Goal: Task Accomplishment & Management: Contribute content

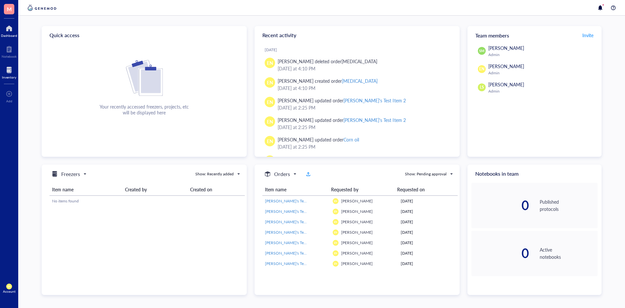
click at [8, 67] on div at bounding box center [9, 70] width 14 height 10
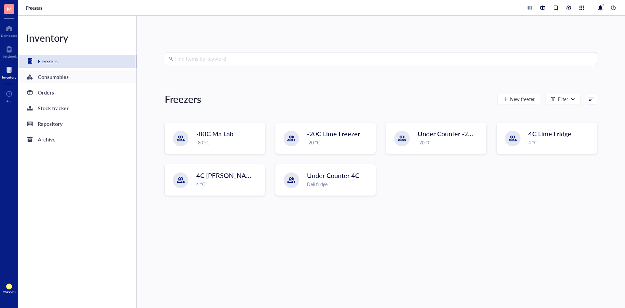
click at [83, 79] on div "Consumables" at bounding box center [77, 76] width 118 height 13
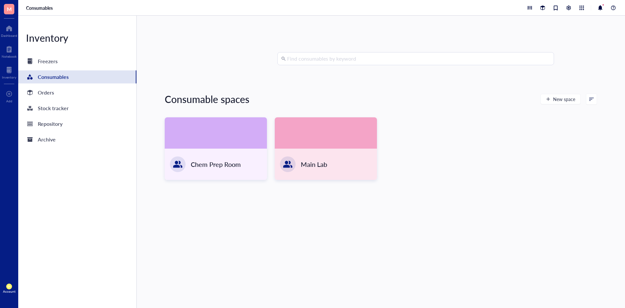
click at [344, 62] on input "search" at bounding box center [418, 58] width 263 height 12
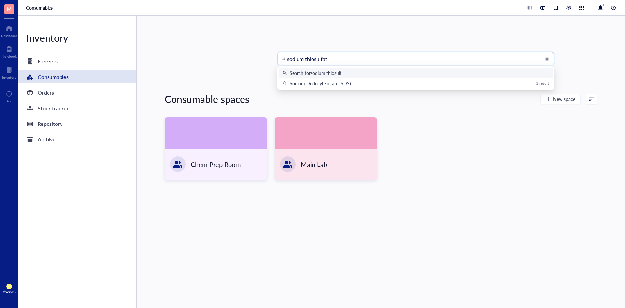
type input "[MEDICAL_DATA]"
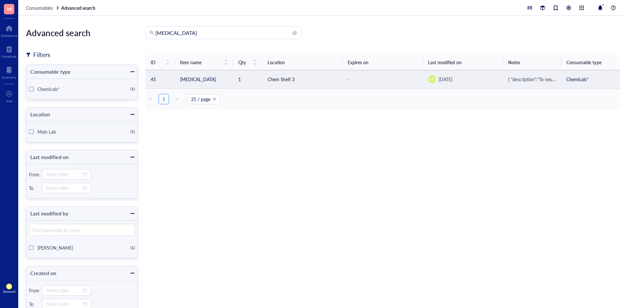
click at [210, 82] on td "[MEDICAL_DATA]" at bounding box center [204, 79] width 59 height 18
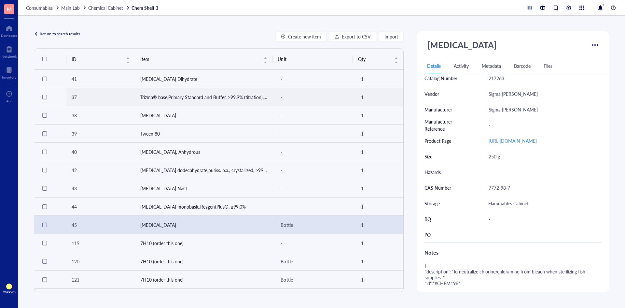
scroll to position [163, 0]
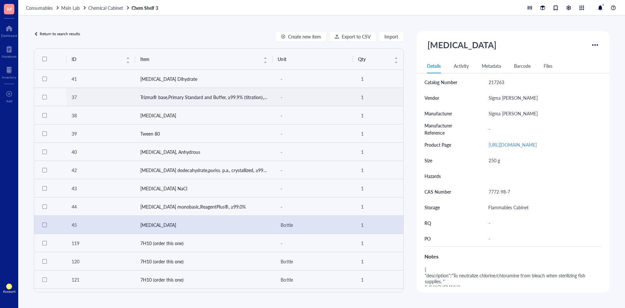
click at [488, 144] on div "[URL][DOMAIN_NAME]" at bounding box center [542, 145] width 113 height 14
drag, startPoint x: 488, startPoint y: 145, endPoint x: 613, endPoint y: 144, distance: 125.0
click at [613, 144] on div "Return to search results Create new item Export to CSV Import ID Item Unit Qty …" at bounding box center [321, 162] width 607 height 292
click at [492, 214] on div "Chemicals* Catalog Name [MEDICAL_DATA] Catalog Number 217263 Vendor Sigma [PERS…" at bounding box center [512, 144] width 177 height 203
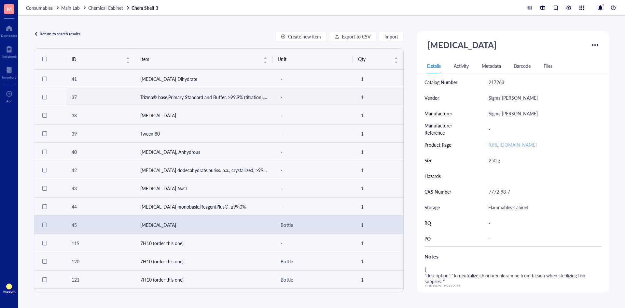
click at [504, 148] on link "[URL][DOMAIN_NAME]" at bounding box center [513, 144] width 48 height 7
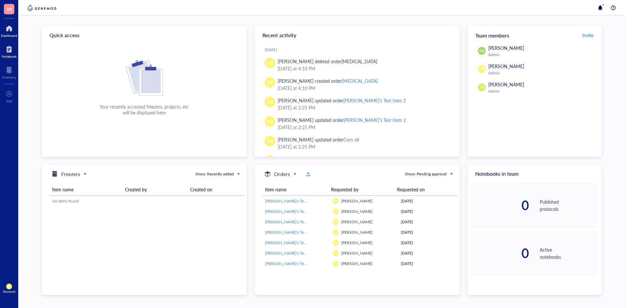
click at [13, 51] on div at bounding box center [9, 49] width 15 height 10
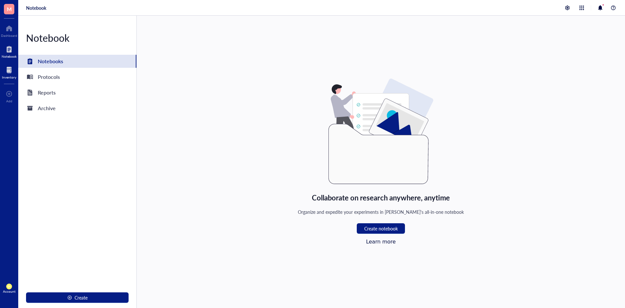
click at [15, 74] on div at bounding box center [9, 70] width 14 height 10
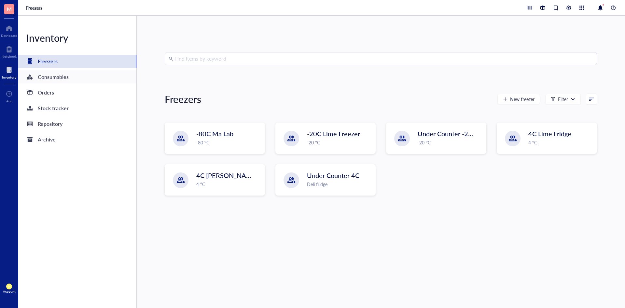
click at [75, 73] on div "Consumables" at bounding box center [77, 76] width 118 height 13
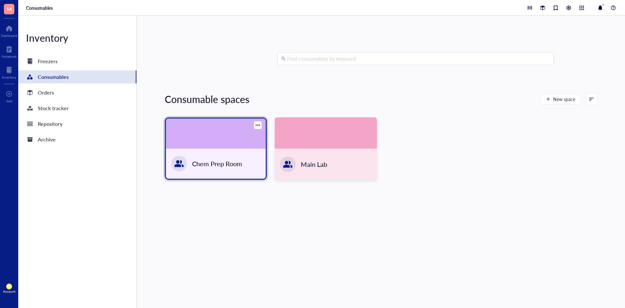
click at [249, 148] on div "Chem Prep Room" at bounding box center [216, 163] width 100 height 30
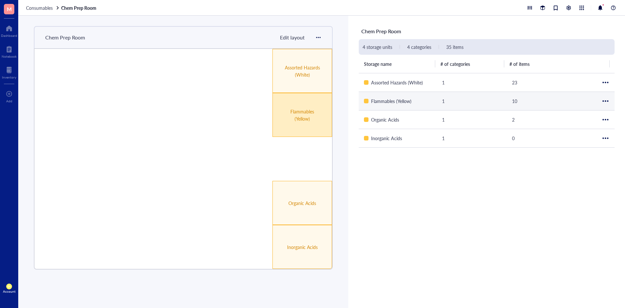
click at [287, 121] on div "Flammables (Yellow)" at bounding box center [302, 115] width 35 height 14
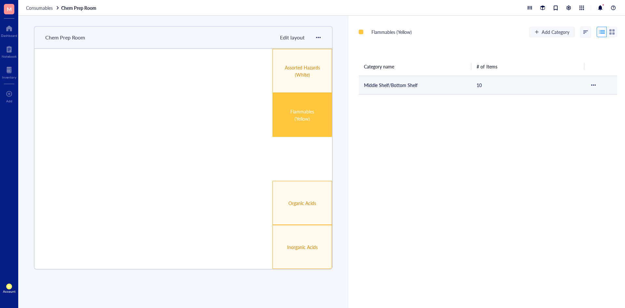
click at [376, 88] on td "Middle Shelf/Bottom Shelf" at bounding box center [415, 85] width 113 height 19
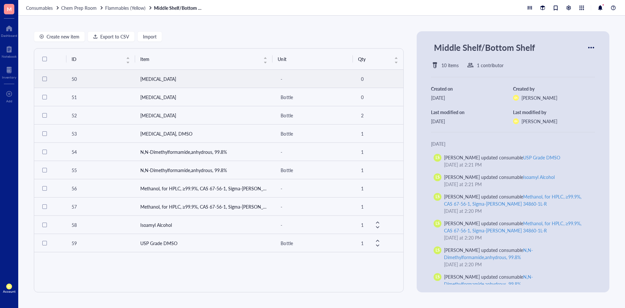
click at [44, 79] on div at bounding box center [44, 79] width 5 height 5
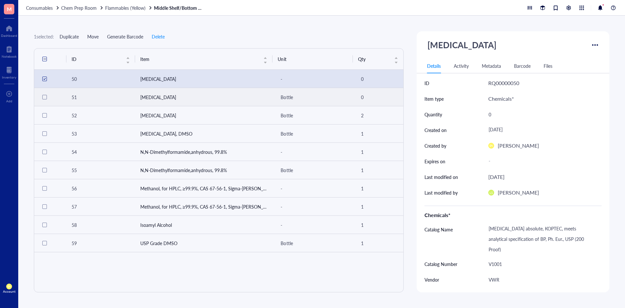
click at [47, 97] on div at bounding box center [44, 97] width 5 height 5
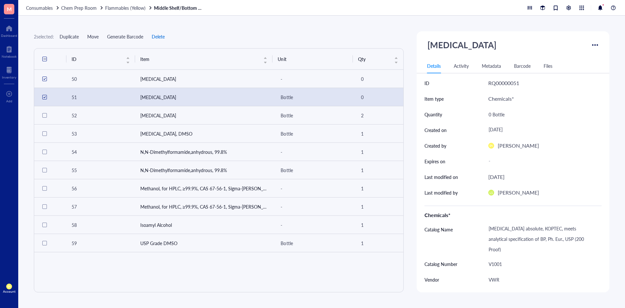
click at [165, 36] on span "Delete" at bounding box center [158, 36] width 13 height 5
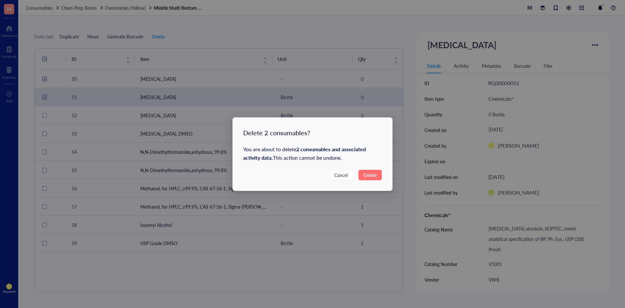
click at [366, 174] on span "Delete" at bounding box center [370, 174] width 13 height 7
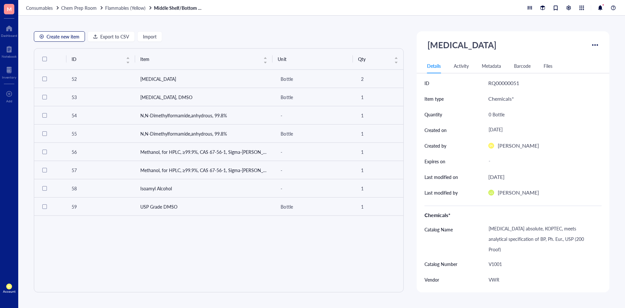
click at [71, 39] on span "Create new item" at bounding box center [63, 36] width 33 height 5
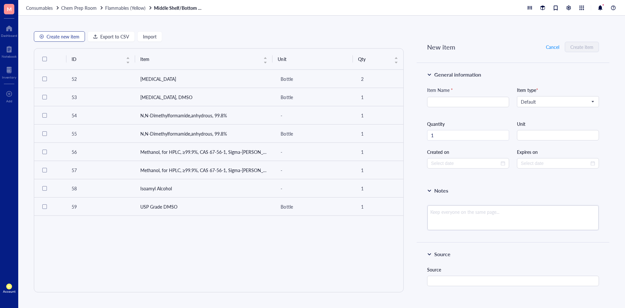
type input "2025-10-06"
type input "n"
click at [149, 35] on span "Import" at bounding box center [150, 36] width 14 height 5
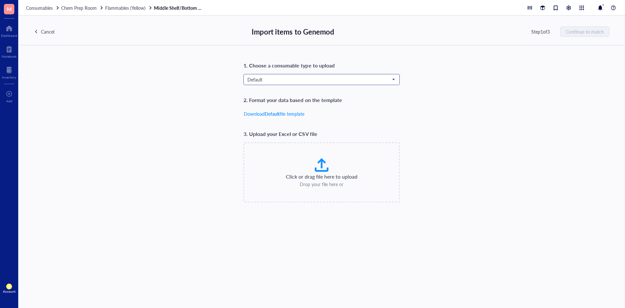
click at [336, 79] on span "Default" at bounding box center [320, 80] width 147 height 6
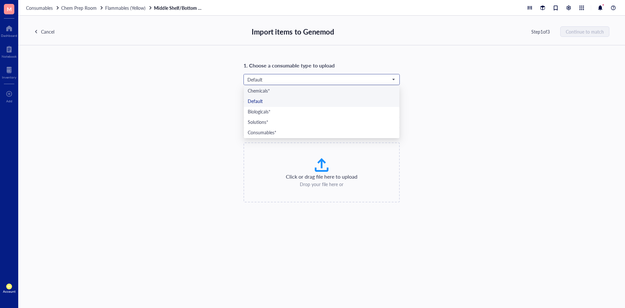
click at [295, 93] on div "Chemicals*" at bounding box center [322, 91] width 148 height 7
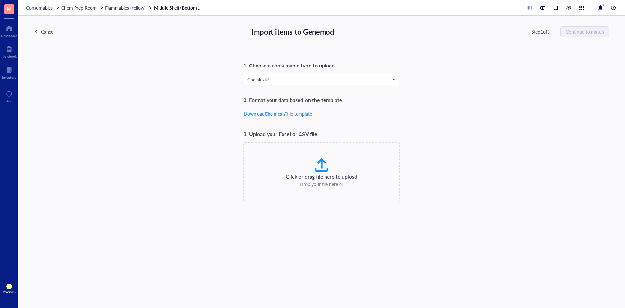
click at [326, 169] on div at bounding box center [322, 165] width 16 height 16
type input "C:\fakepath\Supplies_export_cleaned_Flammable Cabinet.csv"
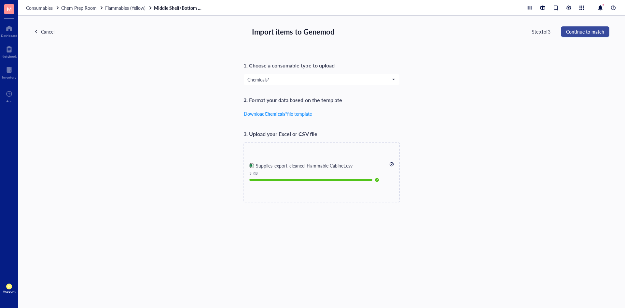
click at [598, 29] on span "Continue to match" at bounding box center [585, 31] width 38 height 5
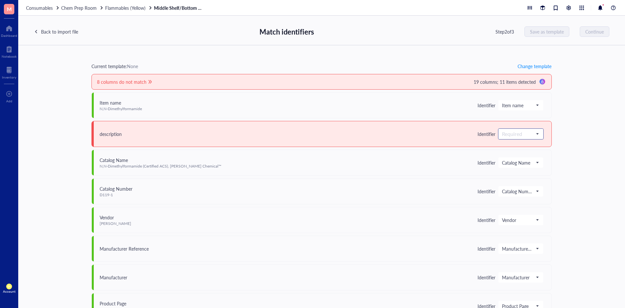
click at [536, 129] on span at bounding box center [521, 134] width 38 height 10
click at [516, 158] on div "Save as notes" at bounding box center [526, 155] width 49 height 7
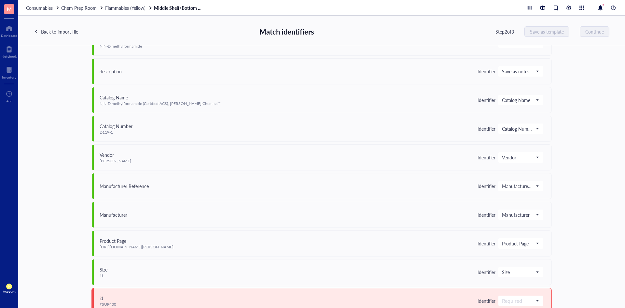
scroll to position [98, 0]
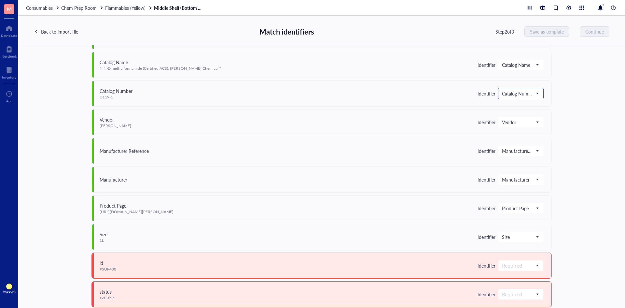
click at [536, 94] on span at bounding box center [521, 94] width 38 height 10
click at [599, 140] on div "Current template: None Change template 7 columns do not match 19 columns; 11 it…" at bounding box center [321, 176] width 607 height 262
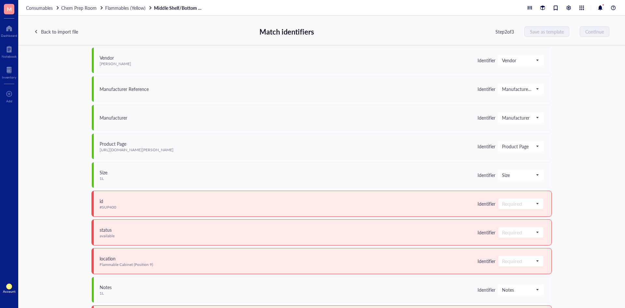
scroll to position [130, 0]
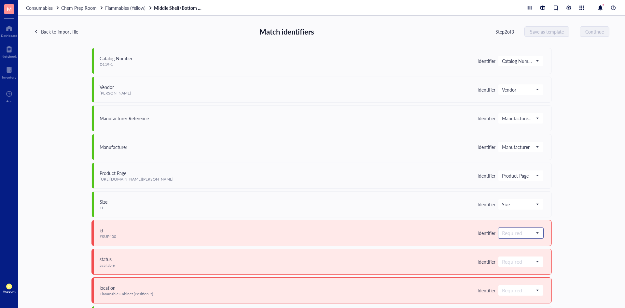
click at [537, 232] on span at bounding box center [521, 233] width 38 height 10
click at [517, 152] on div "Do not upload" at bounding box center [526, 148] width 57 height 10
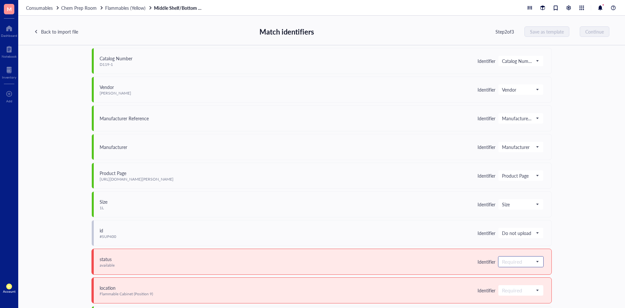
click at [531, 263] on input "search" at bounding box center [518, 262] width 32 height 10
click at [511, 186] on div "Save as notes" at bounding box center [526, 187] width 49 height 7
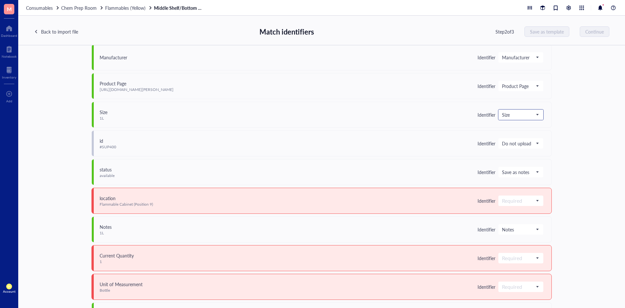
scroll to position [228, 0]
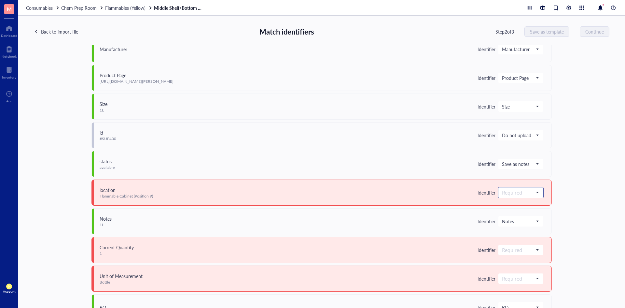
click at [534, 190] on span at bounding box center [521, 193] width 38 height 10
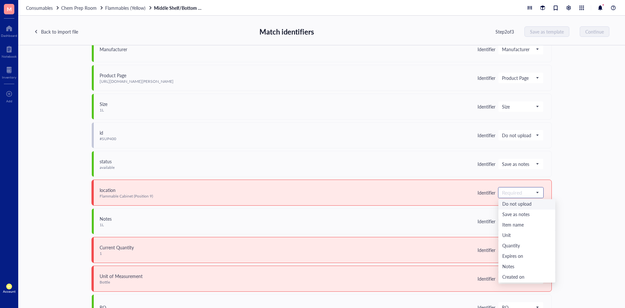
click at [518, 203] on div "Do not upload" at bounding box center [526, 204] width 49 height 7
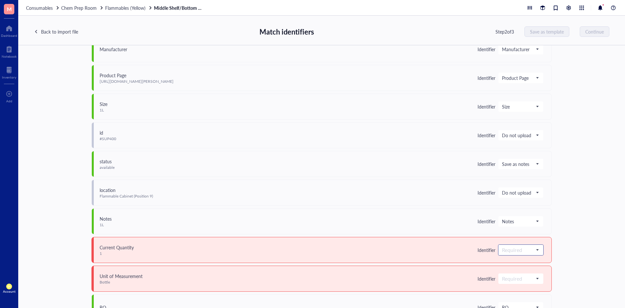
click at [530, 247] on input "search" at bounding box center [518, 250] width 32 height 10
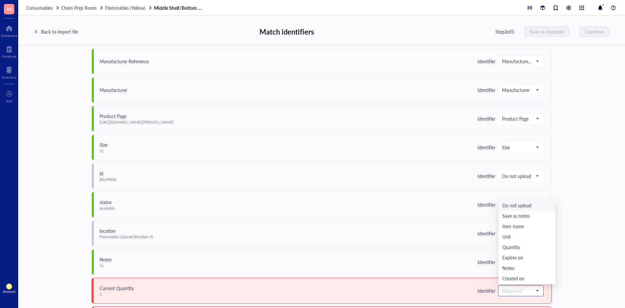
scroll to position [260, 0]
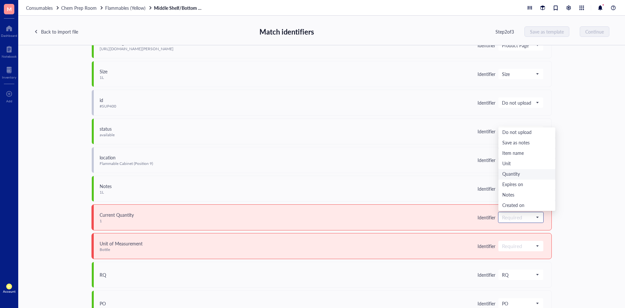
click at [517, 175] on div "Quantity" at bounding box center [526, 174] width 49 height 7
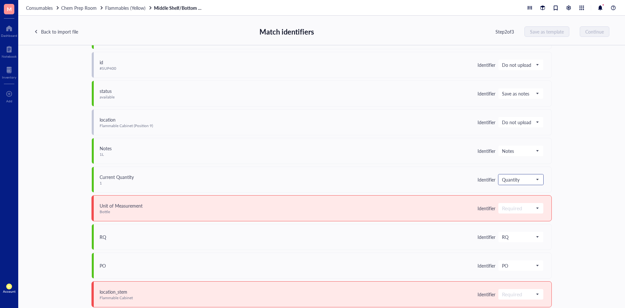
scroll to position [342, 0]
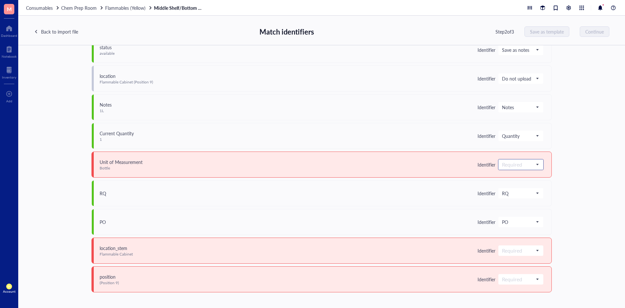
click at [531, 162] on input "search" at bounding box center [518, 165] width 32 height 10
click at [522, 207] on div "Unit" at bounding box center [526, 207] width 49 height 7
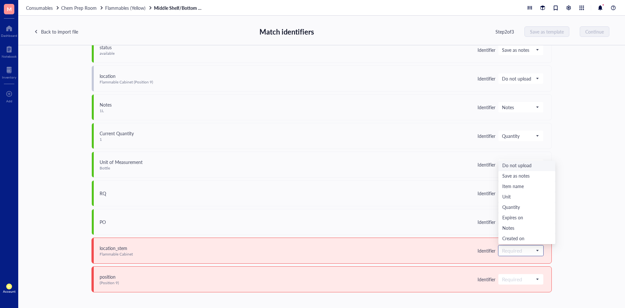
click at [531, 245] on div "Required" at bounding box center [520, 250] width 45 height 10
click at [520, 166] on div "Do not upload" at bounding box center [526, 165] width 49 height 7
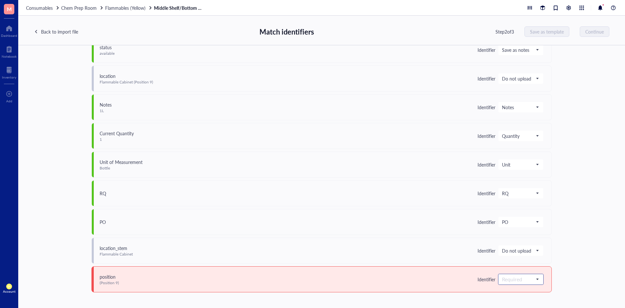
click at [532, 280] on span at bounding box center [521, 279] width 38 height 10
click at [521, 196] on div "Do not upload" at bounding box center [526, 194] width 49 height 7
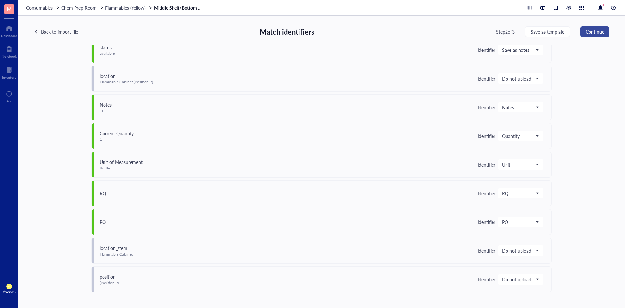
click at [591, 32] on span "Continue" at bounding box center [595, 31] width 19 height 5
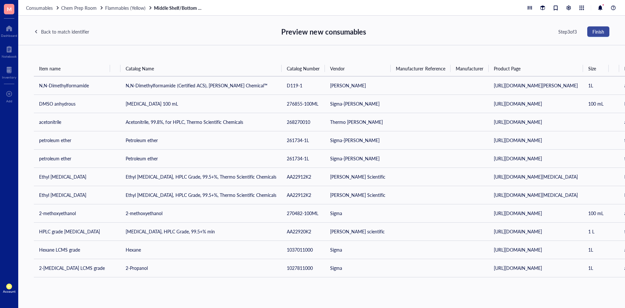
scroll to position [0, 0]
click at [598, 34] on span "Finish" at bounding box center [598, 31] width 12 height 5
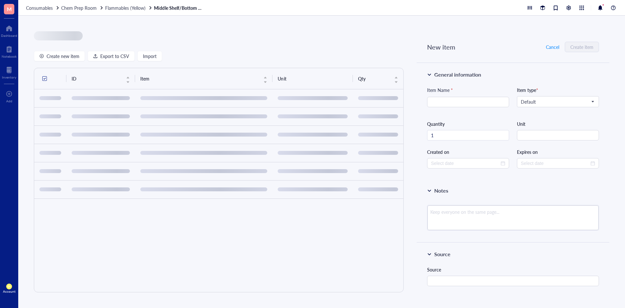
type input "2025-10-06"
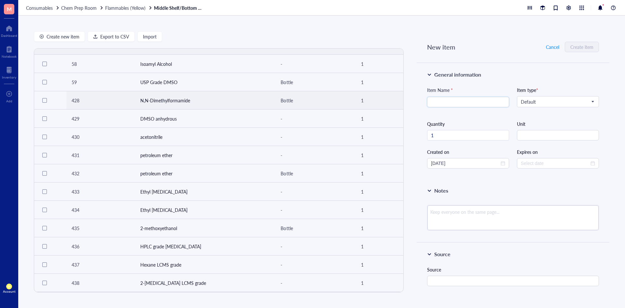
scroll to position [94, 0]
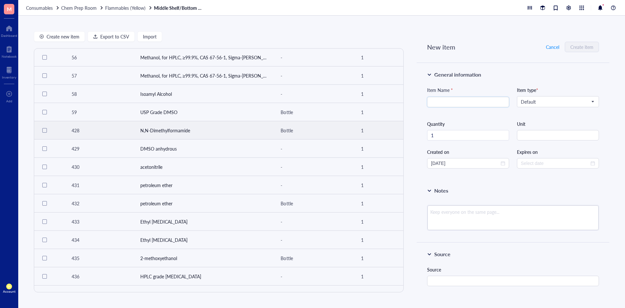
click at [202, 132] on td "N,N-Dimethylformamide" at bounding box center [204, 130] width 138 height 18
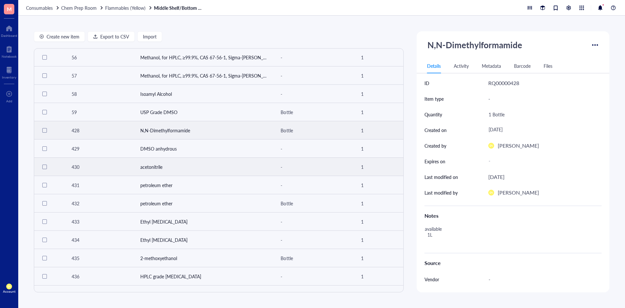
click at [286, 133] on div "Bottle" at bounding box center [313, 130] width 70 height 9
click at [118, 6] on span "Flammables (Yellow)" at bounding box center [125, 8] width 40 height 7
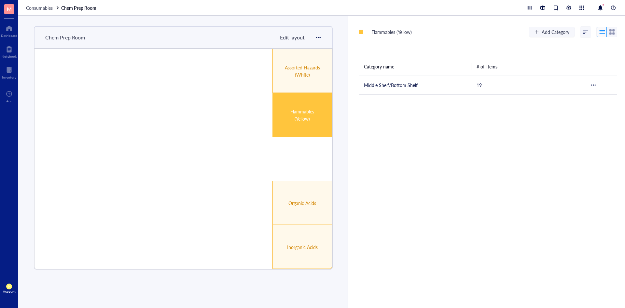
click at [297, 127] on div "Flammables (Yellow)" at bounding box center [302, 115] width 60 height 44
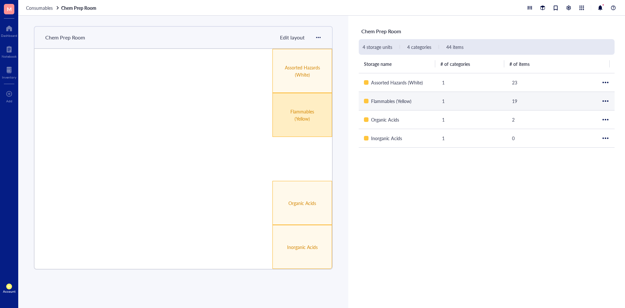
click at [376, 102] on div "Flammables (Yellow)" at bounding box center [391, 100] width 40 height 7
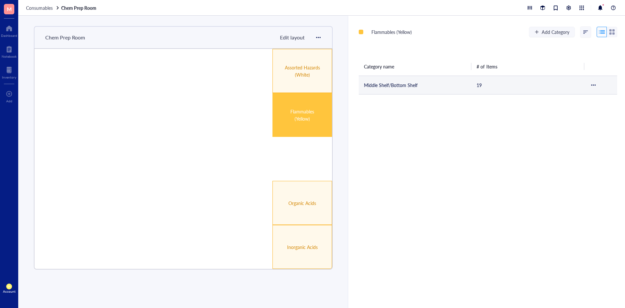
click at [386, 87] on td "Middle Shelf/Bottom Shelf" at bounding box center [415, 85] width 113 height 19
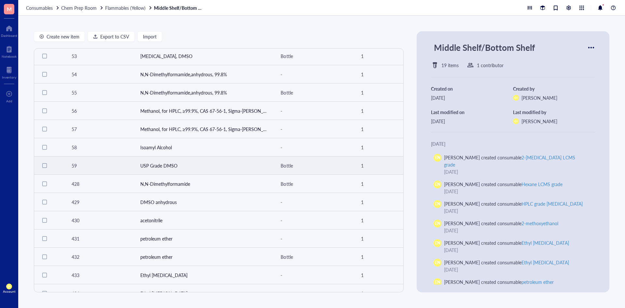
scroll to position [127, 0]
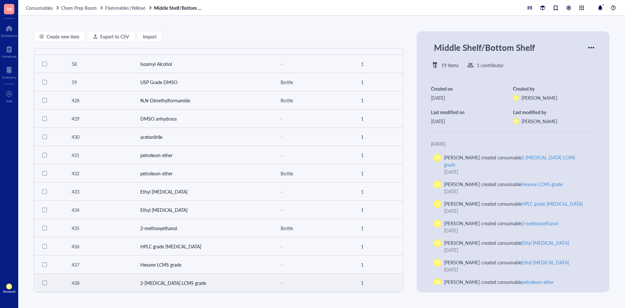
click at [164, 276] on td "2-isopropanol LCMS grade" at bounding box center [204, 282] width 138 height 18
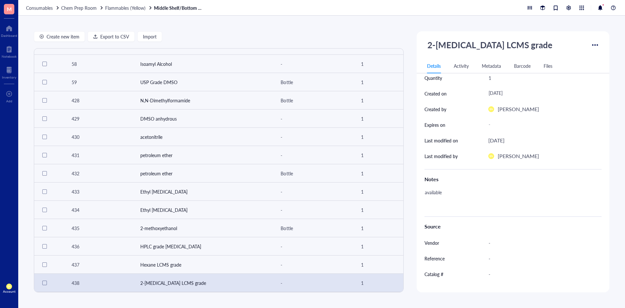
scroll to position [84, 0]
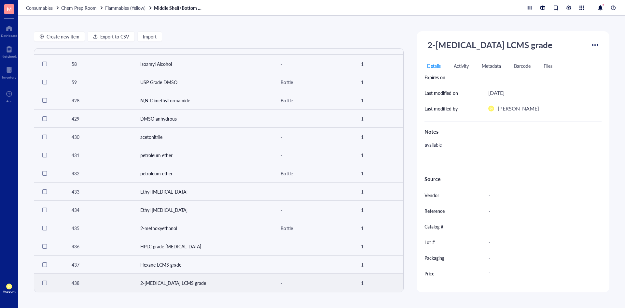
click at [100, 279] on div "438" at bounding box center [101, 282] width 58 height 7
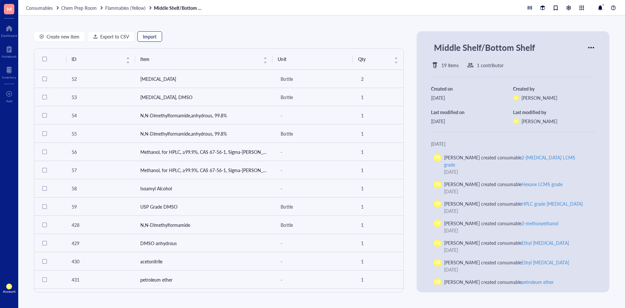
click at [140, 39] on button "Import" at bounding box center [149, 36] width 25 height 10
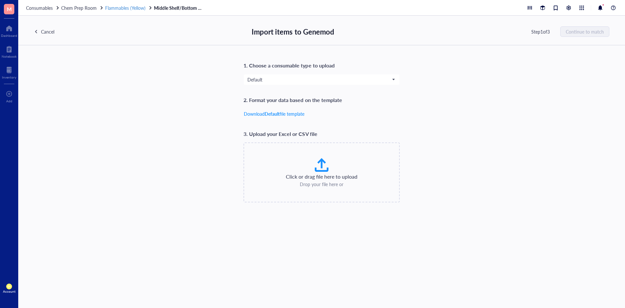
click at [133, 7] on span "Flammables (Yellow)" at bounding box center [125, 8] width 40 height 7
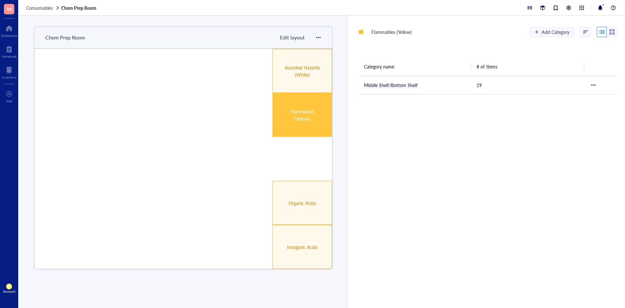
click at [295, 103] on div "Flammables (Yellow)" at bounding box center [302, 115] width 60 height 44
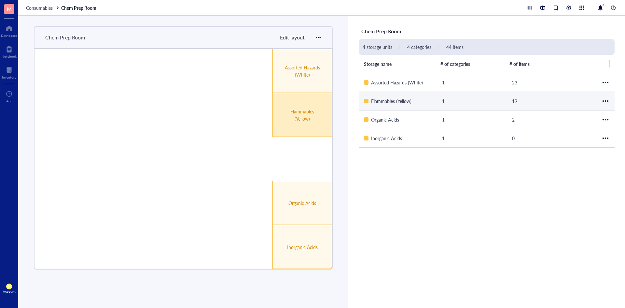
click at [379, 101] on div "Flammables (Yellow)" at bounding box center [391, 100] width 40 height 7
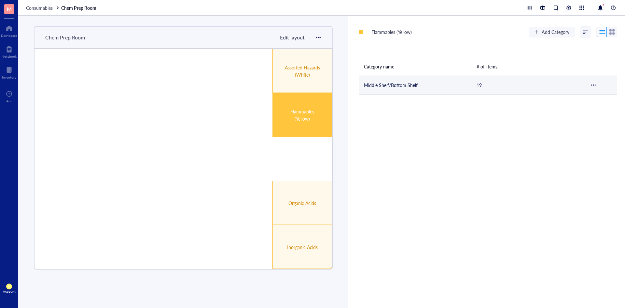
click at [364, 87] on td "Middle Shelf/Bottom Shelf" at bounding box center [415, 85] width 113 height 19
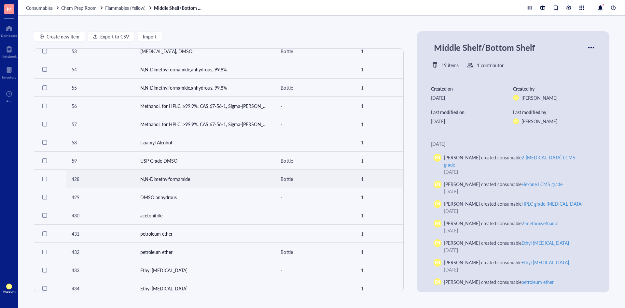
scroll to position [127, 0]
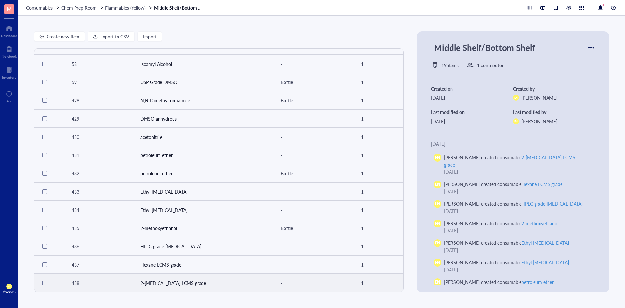
click at [43, 281] on div at bounding box center [44, 282] width 5 height 5
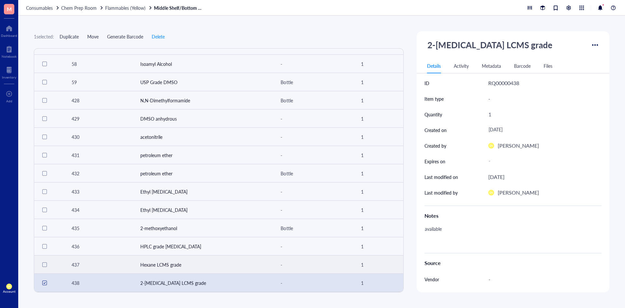
click at [43, 266] on div at bounding box center [44, 264] width 10 height 10
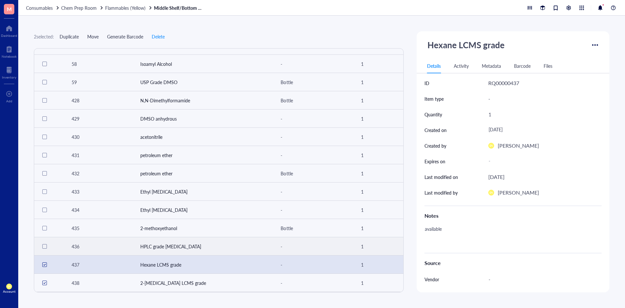
click at [45, 245] on div at bounding box center [44, 246] width 5 height 5
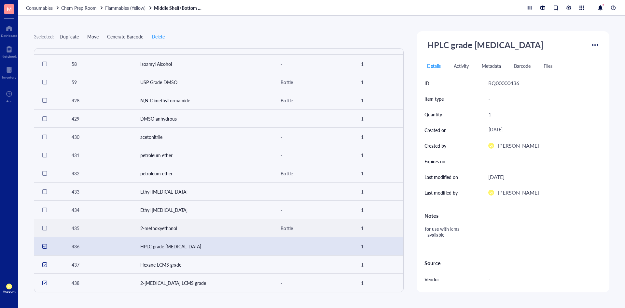
click at [41, 225] on div at bounding box center [44, 228] width 10 height 10
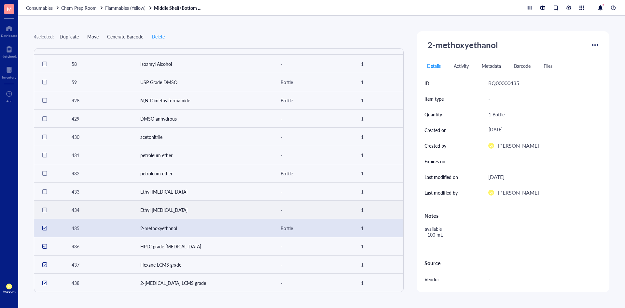
click at [44, 209] on div at bounding box center [44, 209] width 5 height 5
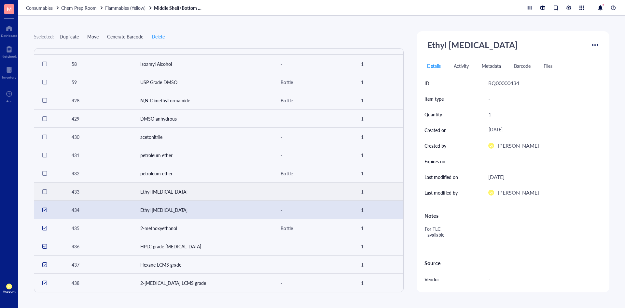
click at [45, 190] on div at bounding box center [44, 191] width 5 height 5
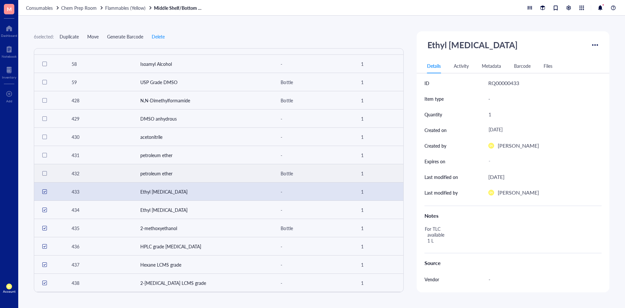
click at [43, 171] on div at bounding box center [44, 173] width 5 height 5
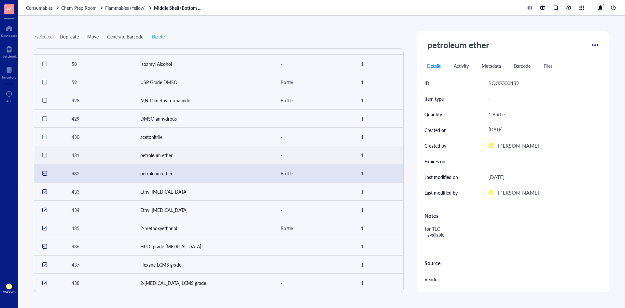
click at [44, 154] on div at bounding box center [44, 155] width 5 height 5
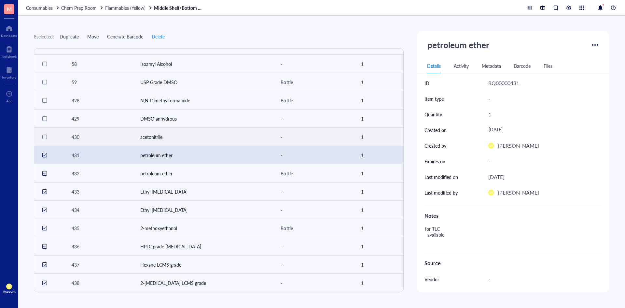
click at [42, 136] on div at bounding box center [44, 137] width 10 height 10
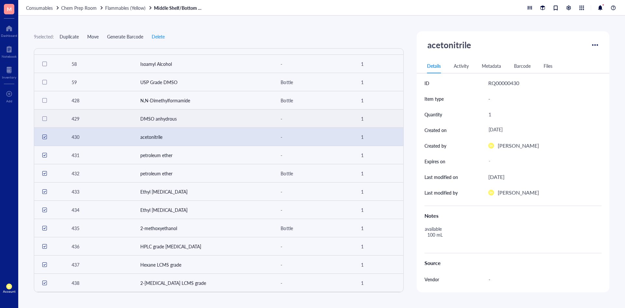
click at [45, 116] on div at bounding box center [44, 118] width 5 height 5
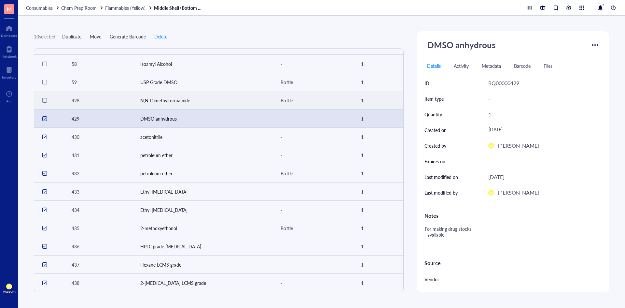
click at [45, 98] on div at bounding box center [44, 100] width 5 height 5
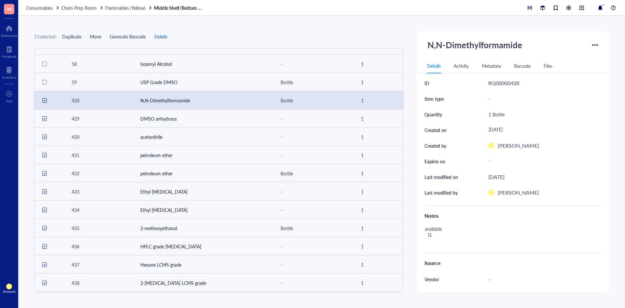
click at [162, 36] on span "Delete" at bounding box center [160, 36] width 13 height 5
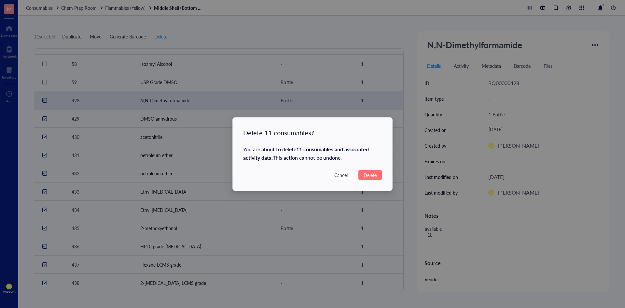
click at [371, 173] on span "Delete" at bounding box center [370, 174] width 13 height 7
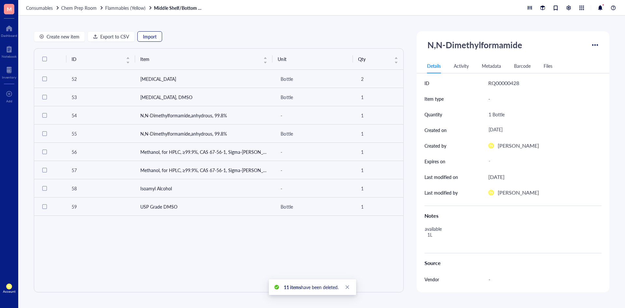
click at [152, 38] on span "Import" at bounding box center [150, 36] width 14 height 5
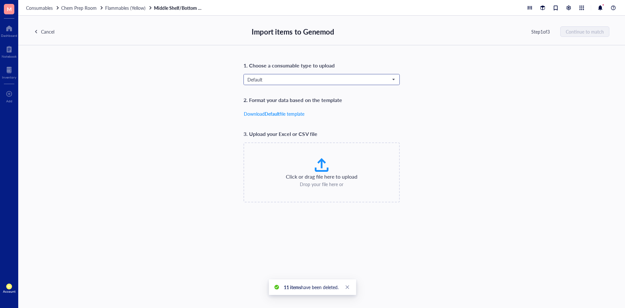
click at [285, 82] on span "Default" at bounding box center [320, 80] width 147 height 6
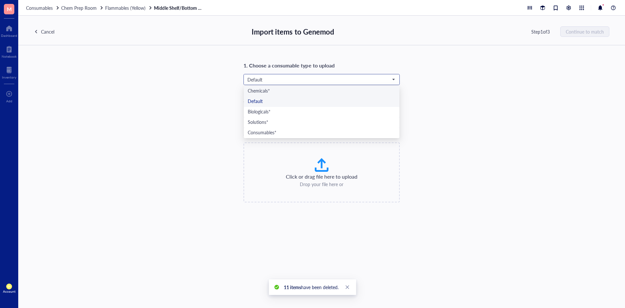
click at [271, 91] on div "Chemicals*" at bounding box center [322, 91] width 148 height 7
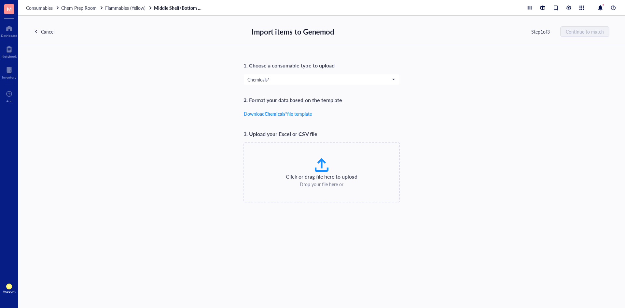
click at [312, 157] on div "Click or drag file here to upload Drop your file here or" at bounding box center [321, 172] width 145 height 31
type input "C:\fakepath\Supplies_export_cleaned_Flammable Cabinet.csv"
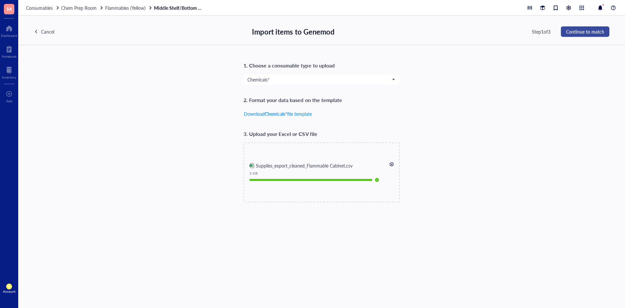
click at [577, 26] on button "Continue to match" at bounding box center [585, 31] width 49 height 10
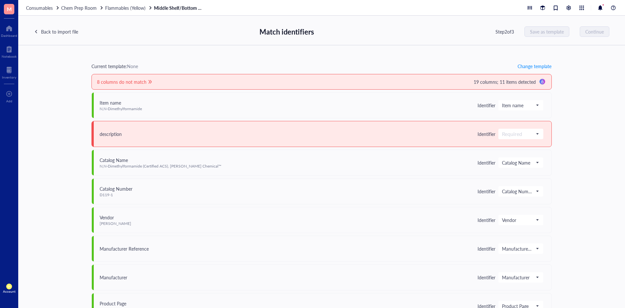
click at [72, 34] on div "Back to import file" at bounding box center [59, 31] width 37 height 7
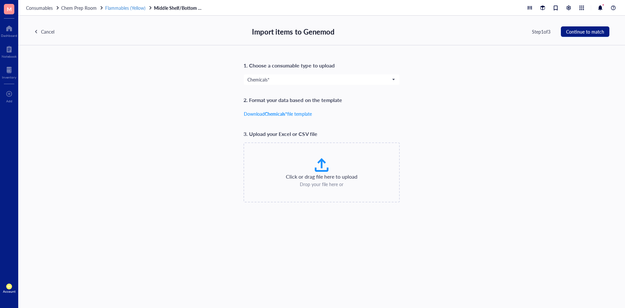
click at [131, 8] on span "Flammables (Yellow)" at bounding box center [125, 8] width 40 height 7
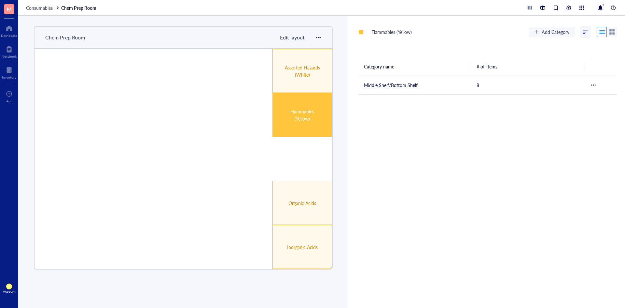
click at [305, 113] on div "Flammables (Yellow)" at bounding box center [302, 115] width 35 height 14
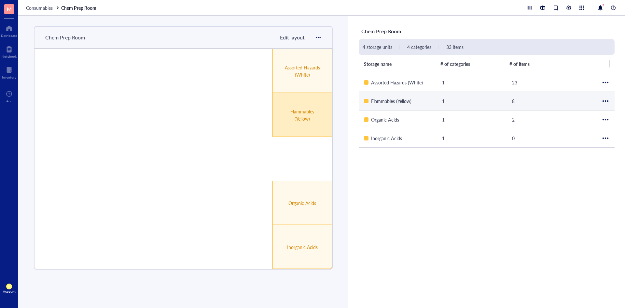
click at [395, 100] on div "Flammables (Yellow)" at bounding box center [391, 100] width 40 height 7
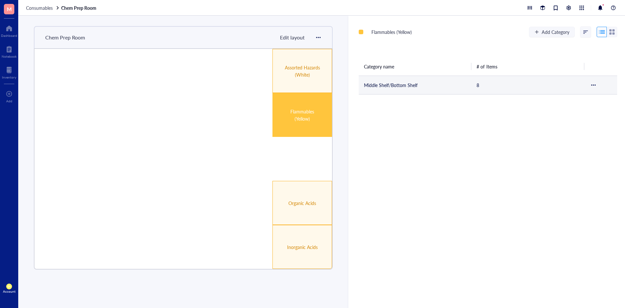
click at [392, 82] on td "Middle Shelf/Bottom Shelf" at bounding box center [415, 85] width 113 height 19
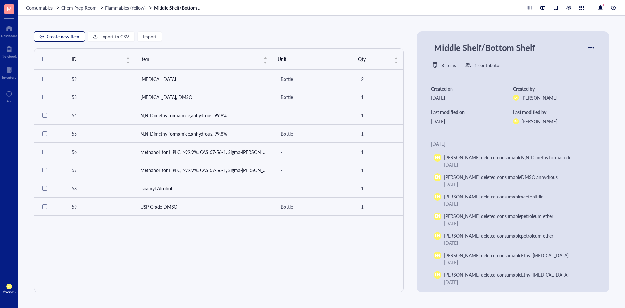
click at [64, 36] on span "Create new item" at bounding box center [63, 36] width 33 height 5
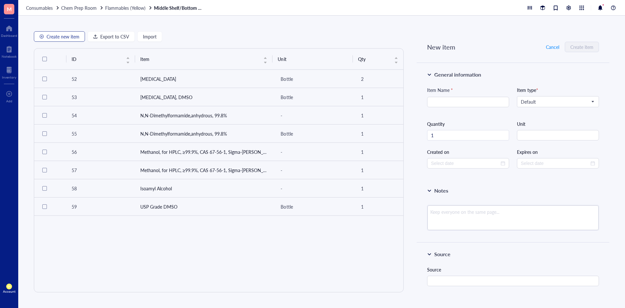
type input "2025-10-06"
click at [541, 100] on span "Default" at bounding box center [557, 102] width 73 height 6
click at [537, 107] on div "Item type * Default Chemicals* Default Biologicals* Solutions* Consumables* Cus…" at bounding box center [558, 99] width 82 height 26
click at [539, 103] on span "Default" at bounding box center [557, 102] width 73 height 6
click at [534, 114] on div "Chemicals*" at bounding box center [557, 113] width 72 height 7
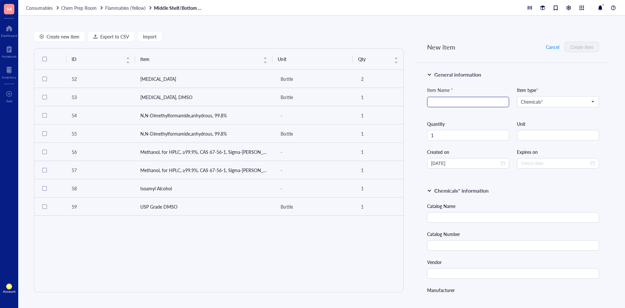
click at [459, 99] on input "search" at bounding box center [468, 102] width 74 height 10
paste input "N,N-Dimethylformamide"
type input "N,N-Dimethylformamide"
click at [534, 83] on div "General information Item Name * N,N-Dimethylformamide N,N-Dimethylformamide Ite…" at bounding box center [513, 121] width 193 height 116
click at [507, 211] on div "Catalog Name" at bounding box center [513, 212] width 172 height 20
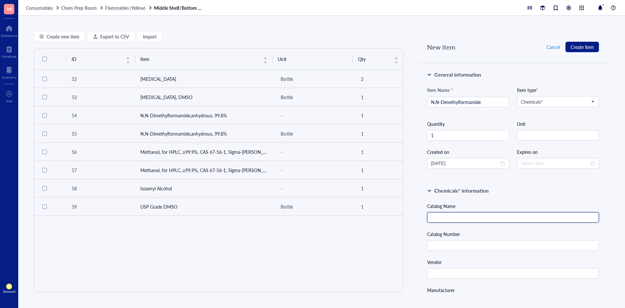
click at [500, 215] on input "text" at bounding box center [513, 217] width 172 height 10
paste input "N,N-Dimethylformamide (Certified ACS), Fisher Chemical"
type input "N,N-Dimethylformamide (Certified ACS), Fisher Chemicals"
click at [477, 245] on input "text" at bounding box center [513, 245] width 172 height 10
paste input "D119-1"
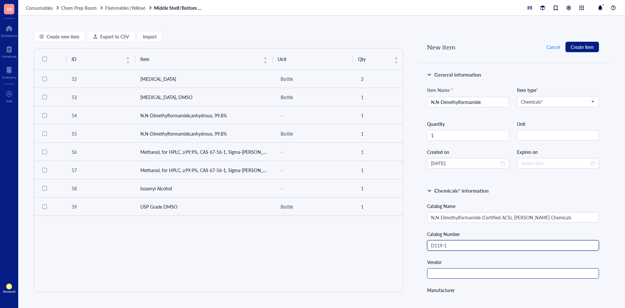
type input "D119-1"
click at [467, 274] on input "text" at bounding box center [513, 273] width 172 height 10
type input "Fisher"
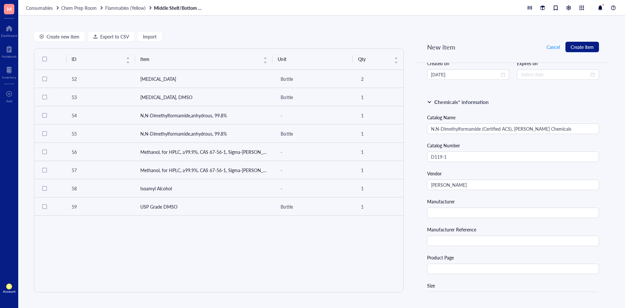
scroll to position [98, 0]
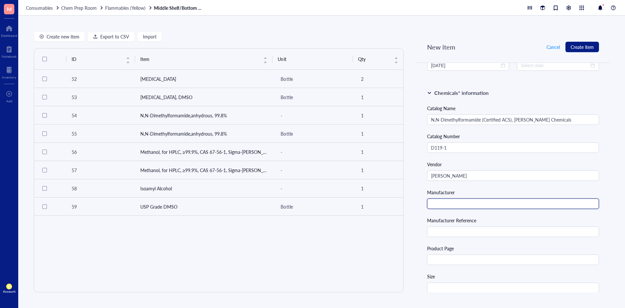
click at [469, 202] on input "text" at bounding box center [513, 203] width 172 height 10
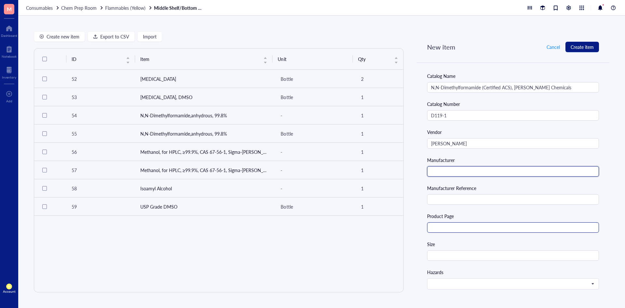
scroll to position [130, 0]
click at [538, 230] on input "text" at bounding box center [513, 227] width 172 height 10
paste input "https://www.fishersci.com/shop/products/n-n-dimethylformamide-certified-acs-fis…"
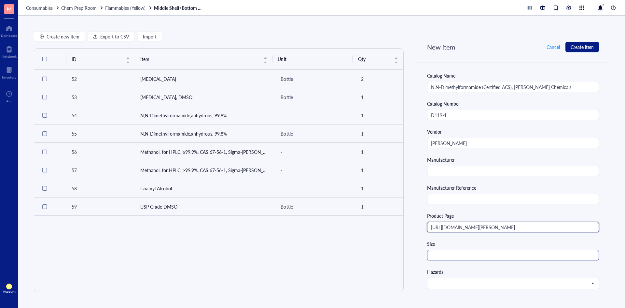
scroll to position [0, 114]
type input "https://www.fishersci.com/shop/products/n-n-dimethylformamide-certified-acs-fis…"
click at [496, 258] on input "text" at bounding box center [513, 255] width 172 height 10
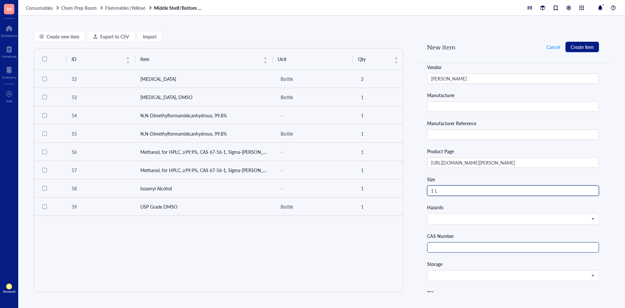
scroll to position [195, 0]
type input "1 L"
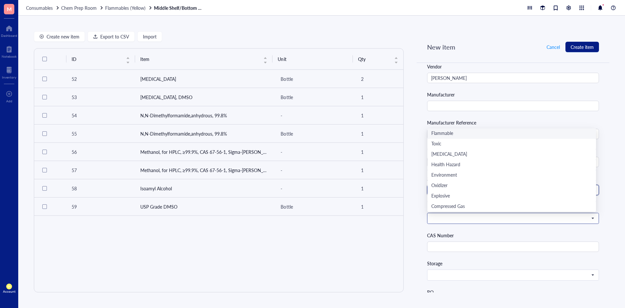
click at [547, 220] on span at bounding box center [512, 218] width 163 height 6
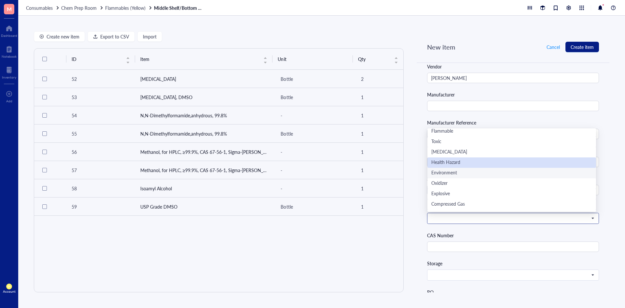
scroll to position [0, 0]
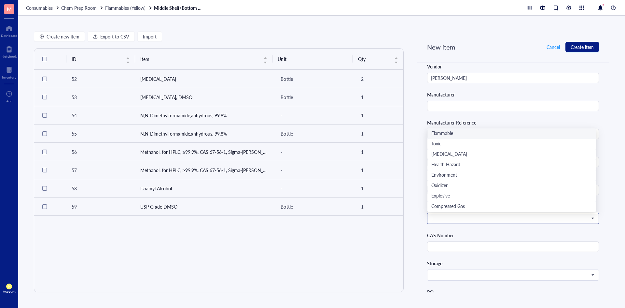
click at [477, 136] on div "Flammable" at bounding box center [511, 133] width 161 height 7
click at [472, 219] on span "Flammable" at bounding box center [512, 218] width 163 height 6
click at [469, 163] on div "Health Hazard" at bounding box center [511, 164] width 161 height 7
click at [467, 216] on span "Health Hazard" at bounding box center [512, 218] width 163 height 6
click at [466, 131] on div "Flammable" at bounding box center [511, 133] width 161 height 7
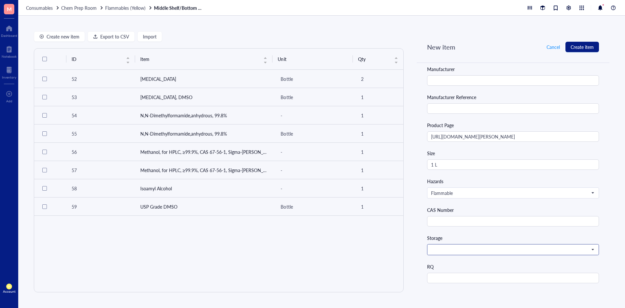
scroll to position [228, 0]
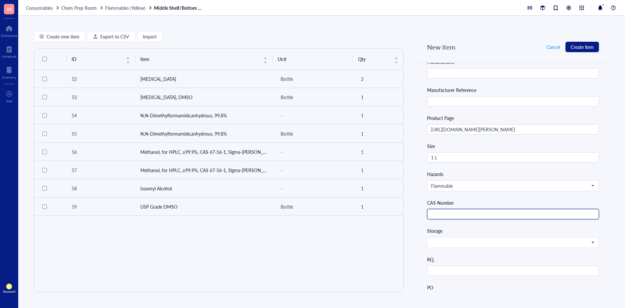
click at [463, 211] on input "text" at bounding box center [513, 214] width 172 height 10
paste input "68-12-2"
click at [485, 241] on span at bounding box center [512, 242] width 163 height 6
type input "68-12-2"
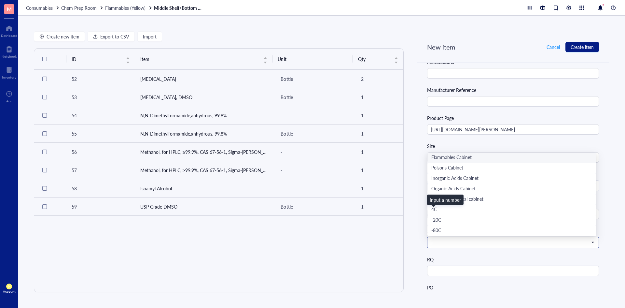
click at [477, 159] on div "Flammables Cabinet" at bounding box center [511, 157] width 161 height 7
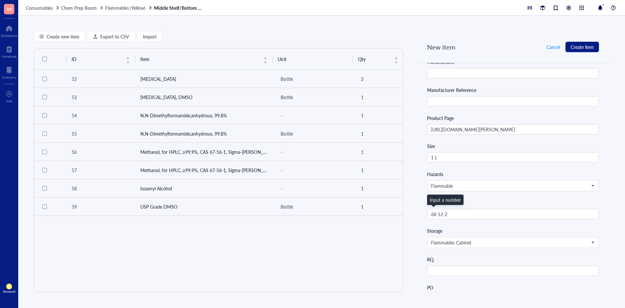
click at [489, 257] on div "RQ" at bounding box center [513, 259] width 172 height 7
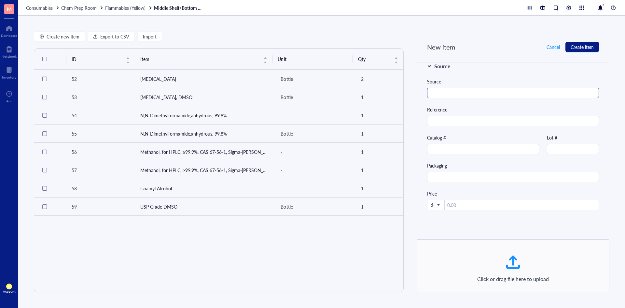
scroll to position [558, 0]
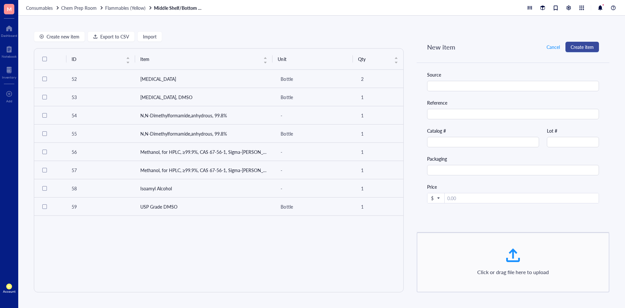
click at [577, 49] on span "Create item" at bounding box center [582, 46] width 23 height 5
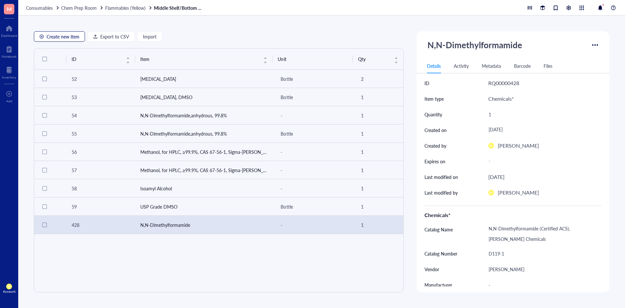
click at [81, 37] on button "Create new item" at bounding box center [59, 36] width 51 height 10
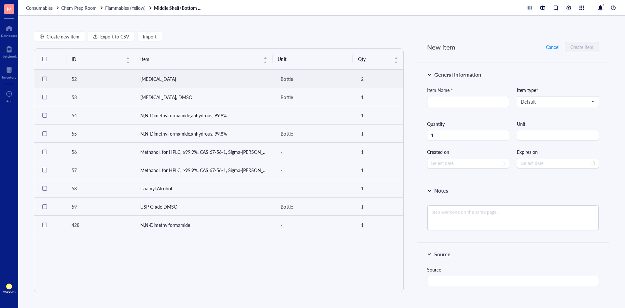
type input "2025-10-06"
type input "DMSO anhydrous"
click at [477, 216] on textarea at bounding box center [512, 217] width 171 height 25
paste textarea "For making drug stocks"
type textarea "For making drug stocks"
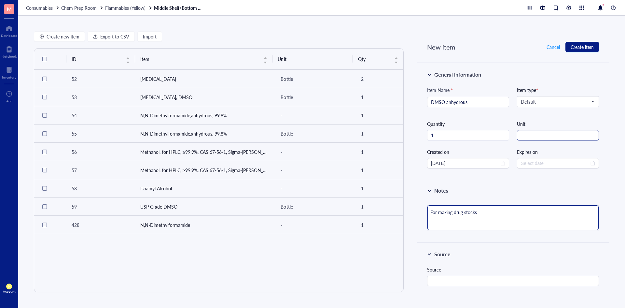
type textarea "For making drug stocks"
click at [533, 137] on input "string" at bounding box center [558, 135] width 82 height 10
type input "1"
type input "bottle"
click at [520, 187] on div "Notes" at bounding box center [513, 191] width 172 height 8
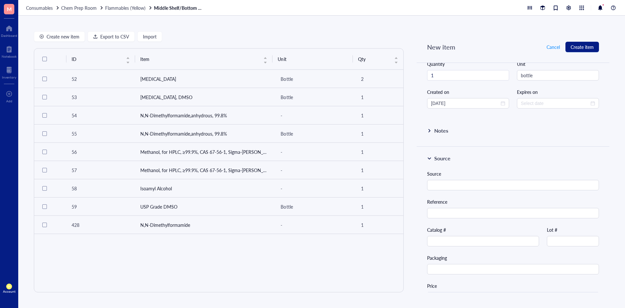
scroll to position [65, 0]
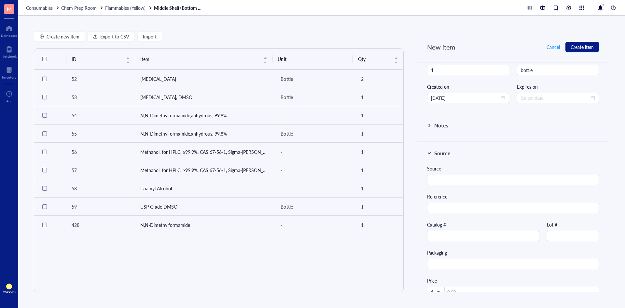
click at [427, 125] on div at bounding box center [429, 125] width 5 height 5
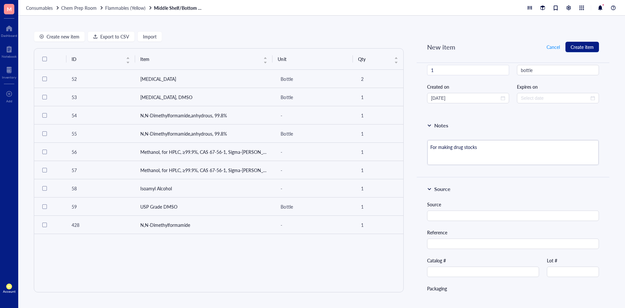
click at [427, 125] on div at bounding box center [429, 125] width 5 height 5
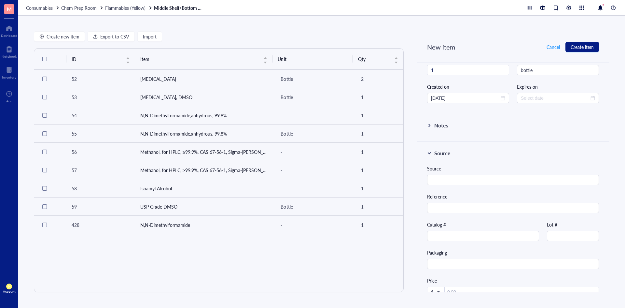
scroll to position [0, 0]
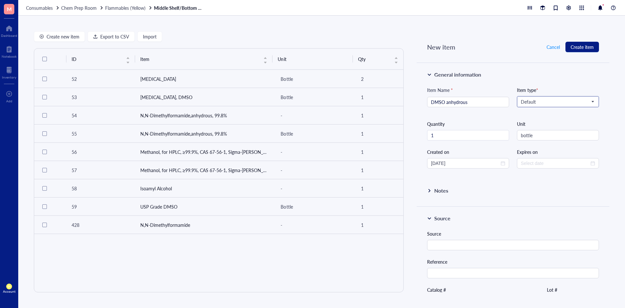
click at [554, 102] on span "Default" at bounding box center [557, 102] width 73 height 6
click at [546, 113] on div "Chemicals*" at bounding box center [557, 113] width 72 height 7
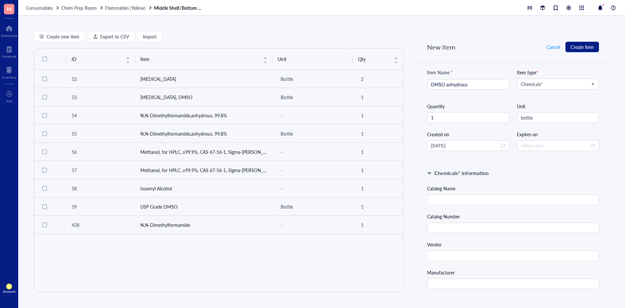
scroll to position [33, 0]
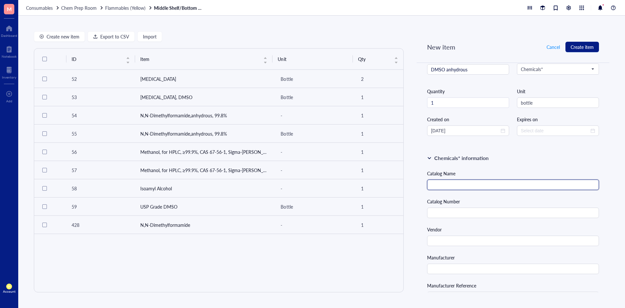
click at [449, 180] on input "text" at bounding box center [513, 184] width 172 height 10
paste input "Dimethyl sulfoxide 100 mL"
type input "Dimethyl sulfoxide 100 mL"
click at [523, 209] on input "text" at bounding box center [513, 212] width 172 height 10
paste input "276855-100ML"
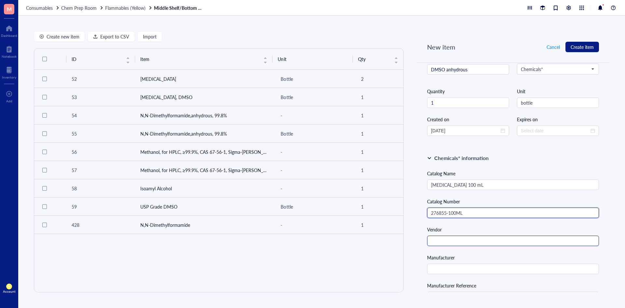
type input "276855-100ML"
click at [490, 240] on input "text" at bounding box center [513, 240] width 172 height 10
type input "Sigma-Aldrich"
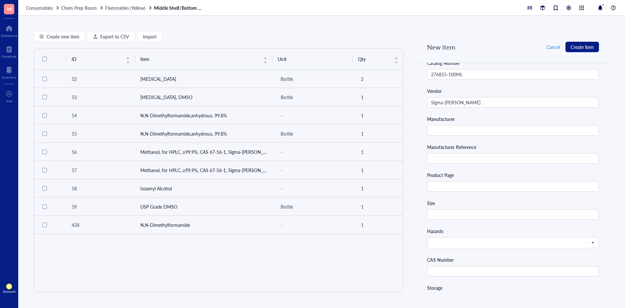
scroll to position [163, 0]
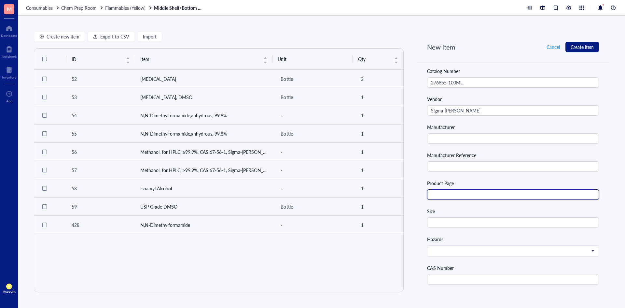
click at [477, 192] on input "text" at bounding box center [513, 194] width 172 height 10
paste input "https://www.sigmaaldrich.com/US/en/product/sial/276855"
type input "https://www.sigmaaldrich.com/US/en/product/sial/276855"
click at [467, 221] on input "text" at bounding box center [513, 222] width 172 height 10
click at [461, 249] on span at bounding box center [512, 251] width 163 height 6
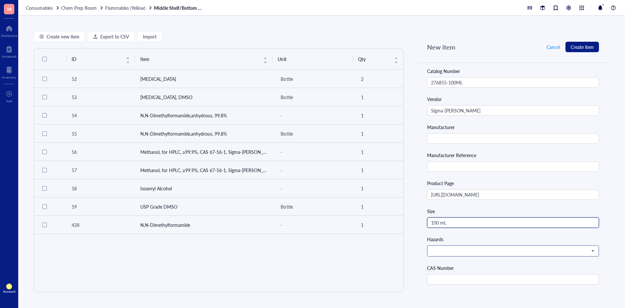
type input "100 mL"
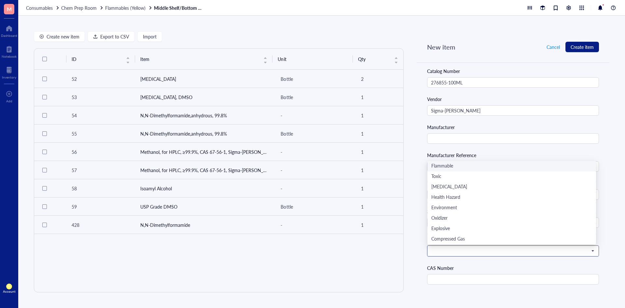
click at [456, 169] on div "Flammable" at bounding box center [511, 165] width 161 height 7
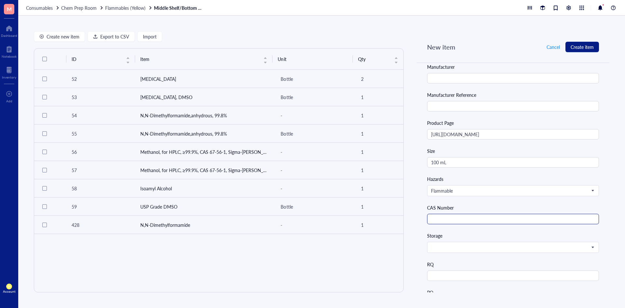
scroll to position [228, 0]
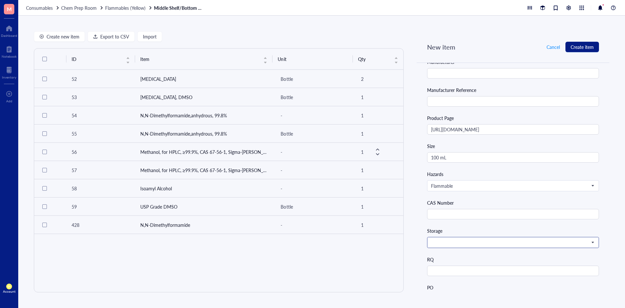
click at [463, 239] on span at bounding box center [512, 242] width 163 height 6
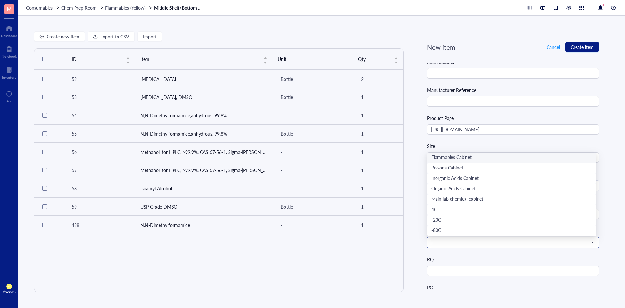
click at [451, 161] on div "Flammables Cabinet" at bounding box center [511, 157] width 161 height 7
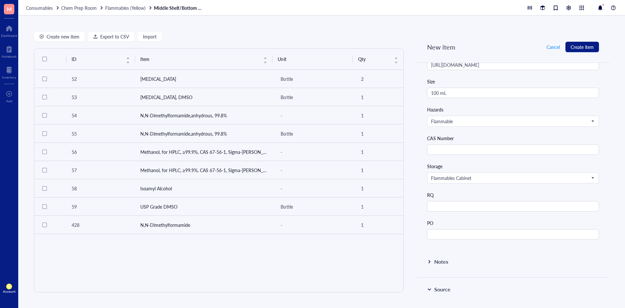
scroll to position [293, 0]
click at [444, 150] on input "text" at bounding box center [513, 149] width 172 height 10
paste input "67-68-5"
type input "67-68-5"
click at [506, 251] on div "Notes" at bounding box center [513, 262] width 193 height 27
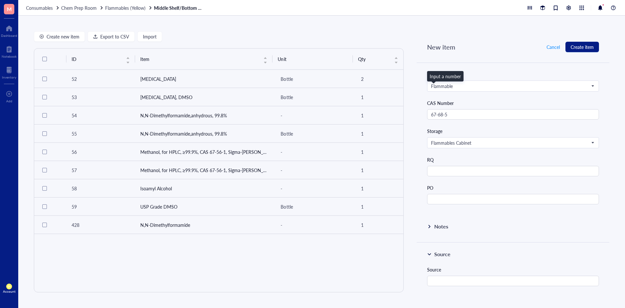
scroll to position [358, 0]
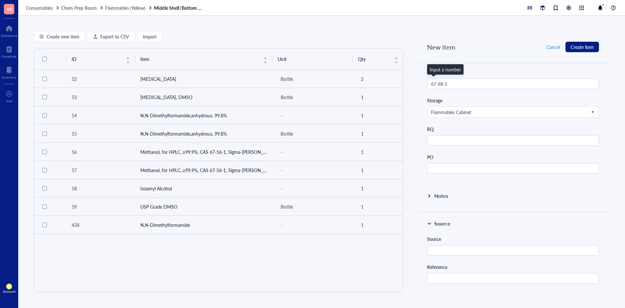
drag, startPoint x: 427, startPoint y: 189, endPoint x: 428, endPoint y: 194, distance: 4.9
click at [427, 190] on div "Notes" at bounding box center [513, 197] width 193 height 27
click at [428, 194] on div at bounding box center [429, 195] width 5 height 5
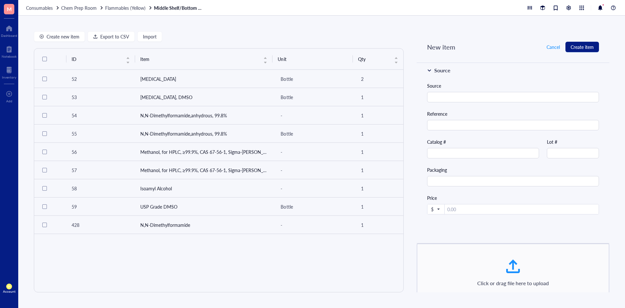
scroll to position [558, 0]
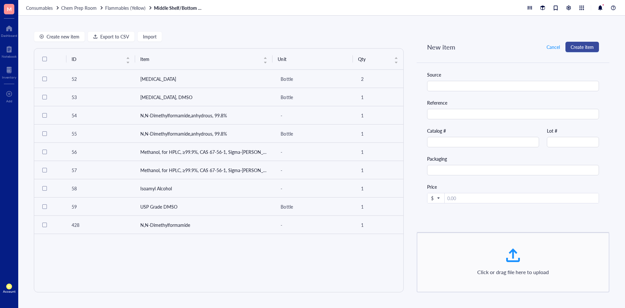
click at [591, 42] on button "Create item" at bounding box center [582, 47] width 34 height 10
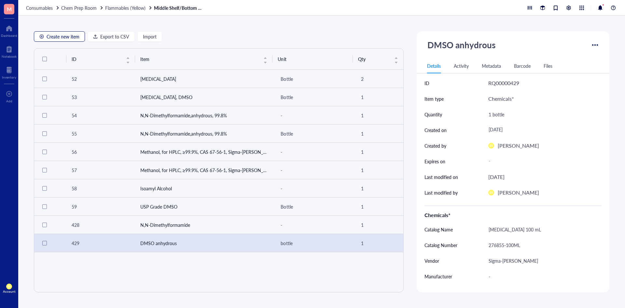
click at [71, 38] on span "Create new item" at bounding box center [63, 36] width 33 height 5
type textarea "Keep everyone on the same page..."
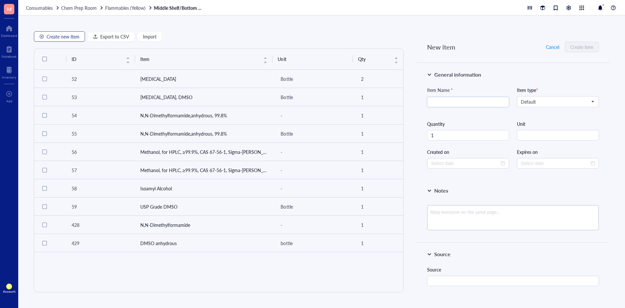
type input "2025-10-06"
type input "Acetonitrile"
click at [514, 82] on div "General information Item Name * Acetonitrile Item type * Default Quantity 1 Uni…" at bounding box center [513, 121] width 193 height 116
click at [540, 96] on div "Default" at bounding box center [557, 101] width 81 height 10
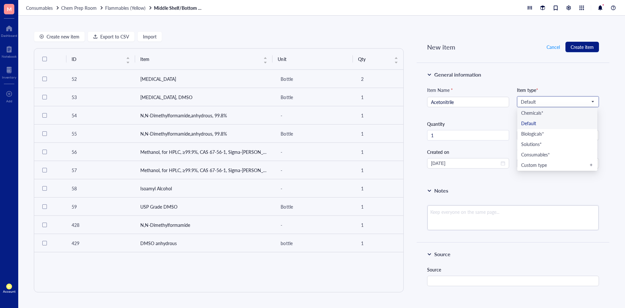
click at [541, 114] on div "Chemicals*" at bounding box center [557, 113] width 72 height 7
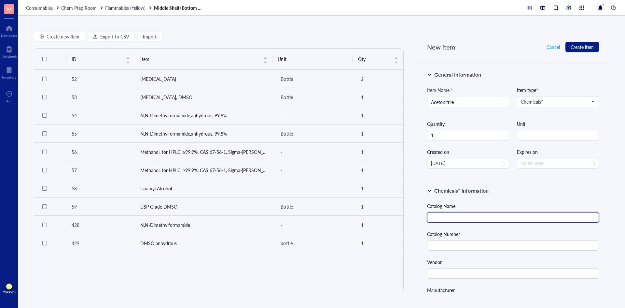
click at [453, 216] on input "text" at bounding box center [513, 217] width 172 height 10
paste input "Acetonitrile, 99.8%, for HPLC, Thermo Scientific Chemicals"
type input "Acetonitrile, 99.8%, for HPLC, Thermo Scientific Chemicals"
click at [507, 242] on input "text" at bounding box center [513, 245] width 172 height 10
paste input "268270010"
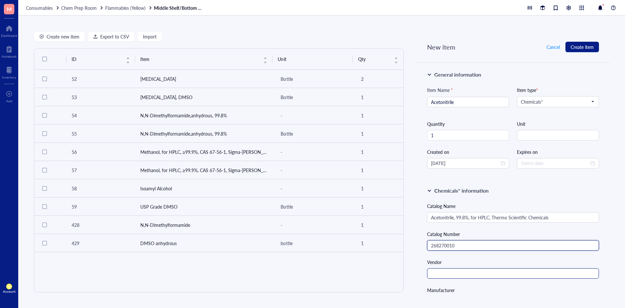
type input "268270010"
click at [522, 272] on input "text" at bounding box center [513, 273] width 172 height 10
type input "Thermofisher"
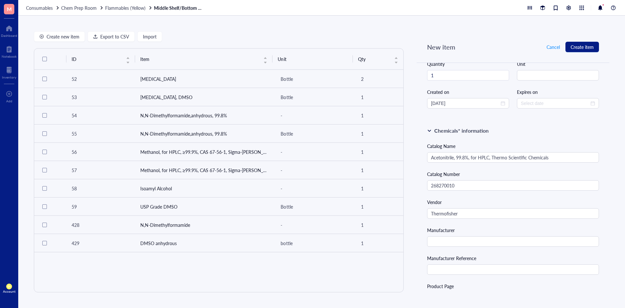
scroll to position [65, 0]
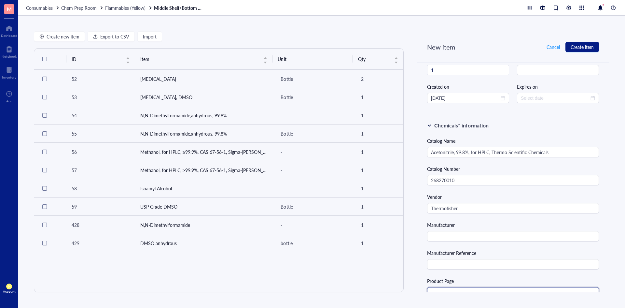
click at [447, 288] on input "text" at bounding box center [513, 292] width 172 height 10
paste input "https://www.sigmaaldrich.com/US/en/product/sigald/34851"
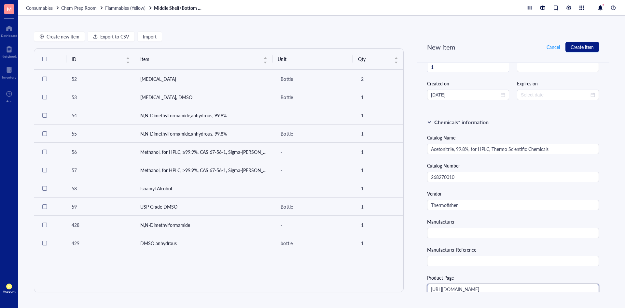
type input "https://www.sigmaaldrich.com/US/en/product/sigald/34851"
click at [446, 204] on input "Thermofisher" at bounding box center [513, 205] width 172 height 10
type input "ThermoFisher"
click at [472, 214] on div "Catalog Name Acetonitrile, 99.8%, for HPLC, Thermo Scientific Chemicals Catalog…" at bounding box center [513, 298] width 172 height 329
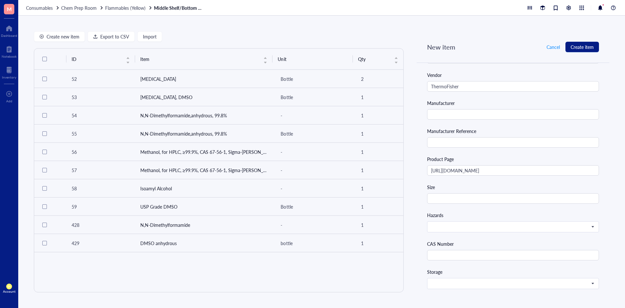
scroll to position [199, 0]
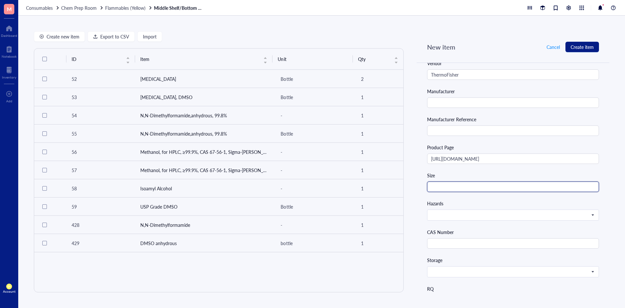
click at [469, 183] on input "text" at bounding box center [513, 186] width 172 height 10
type input "100 mL"
click at [496, 198] on div "Catalog Name Acetonitrile, 99.8%, for HPLC, Thermo Scientific Chemicals Catalog…" at bounding box center [513, 168] width 172 height 329
click at [493, 209] on div "Hazards" at bounding box center [513, 210] width 172 height 21
click at [488, 217] on span at bounding box center [512, 215] width 163 height 6
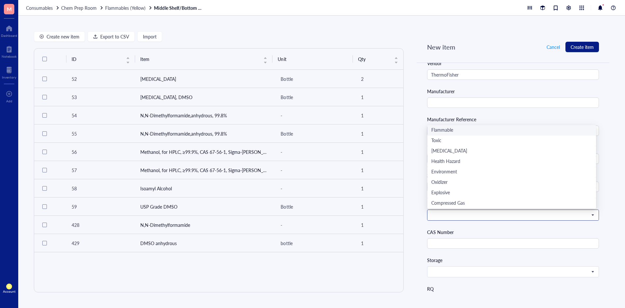
click at [472, 131] on div "Flammable" at bounding box center [511, 130] width 161 height 7
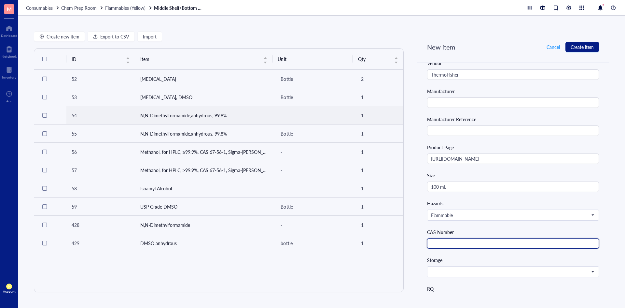
click at [461, 243] on input "text" at bounding box center [513, 243] width 172 height 10
paste input "75-05-8"
click at [452, 270] on span at bounding box center [512, 272] width 163 height 6
type input "75-05-8"
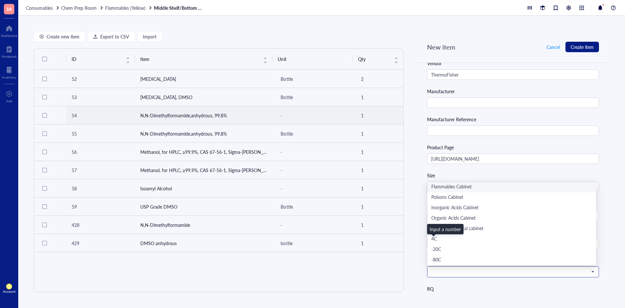
click at [466, 188] on div "Flammables Cabinet" at bounding box center [511, 186] width 161 height 7
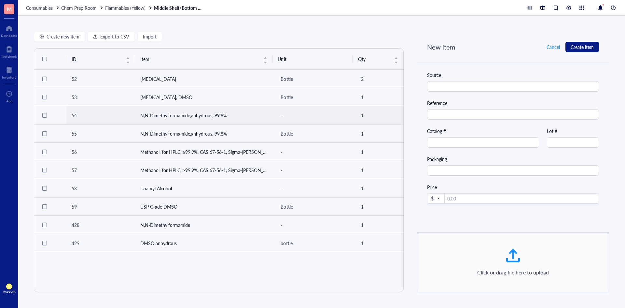
scroll to position [558, 0]
click at [580, 49] on span "Create item" at bounding box center [582, 46] width 23 height 5
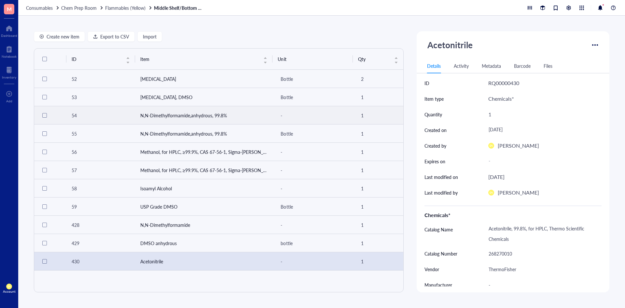
click at [145, 115] on td "N,N-Dimethylformamide,anhydrous, 99.8%" at bounding box center [204, 115] width 138 height 18
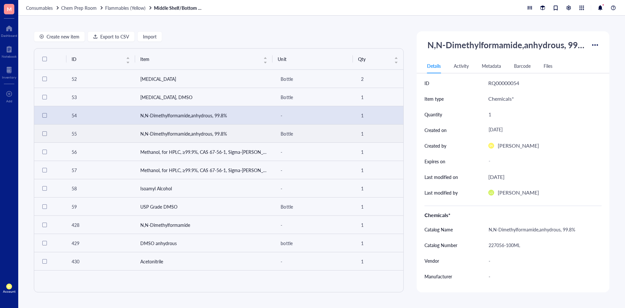
click at [147, 127] on td "N,N-Dimethylformamide,anhydrous, 99.8%" at bounding box center [204, 133] width 138 height 18
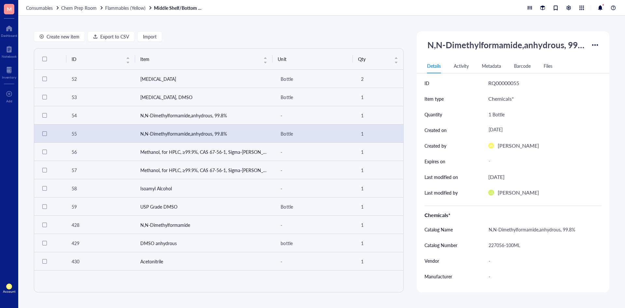
click at [504, 113] on div "1 Bottle" at bounding box center [542, 114] width 113 height 10
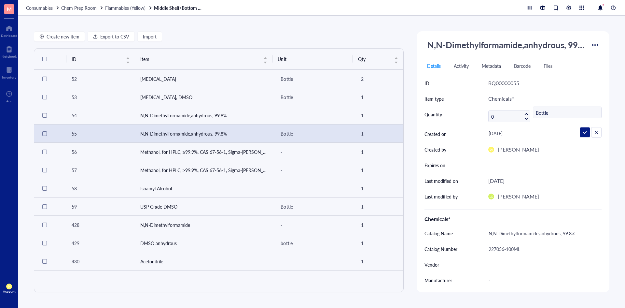
type input "02"
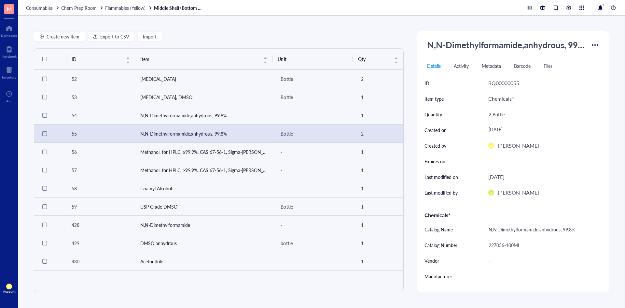
click at [495, 102] on div "Chemicals*" at bounding box center [501, 98] width 26 height 8
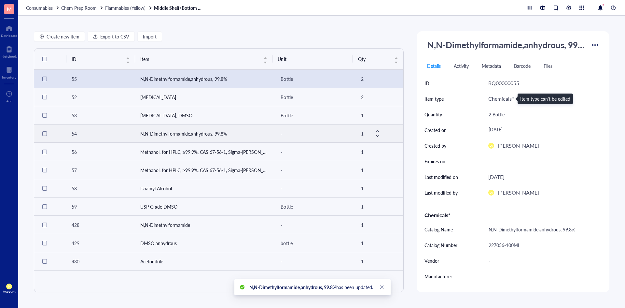
click at [43, 136] on div at bounding box center [44, 133] width 10 height 10
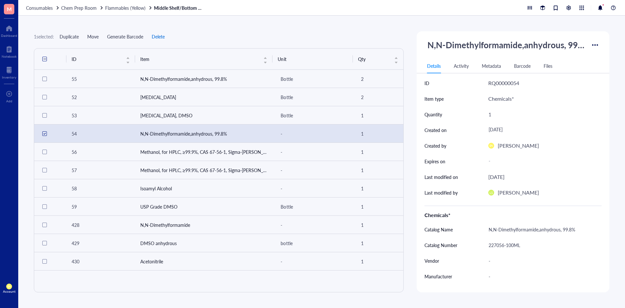
click at [159, 39] on span "Delete" at bounding box center [158, 36] width 13 height 5
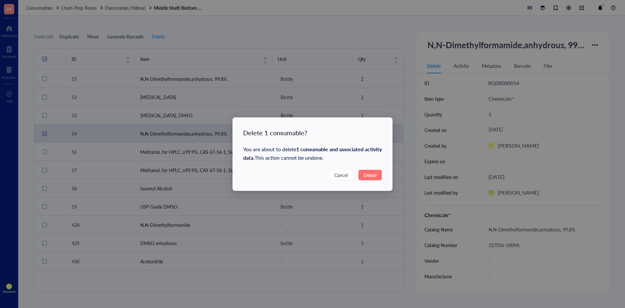
click at [374, 174] on span "Delete" at bounding box center [370, 174] width 13 height 7
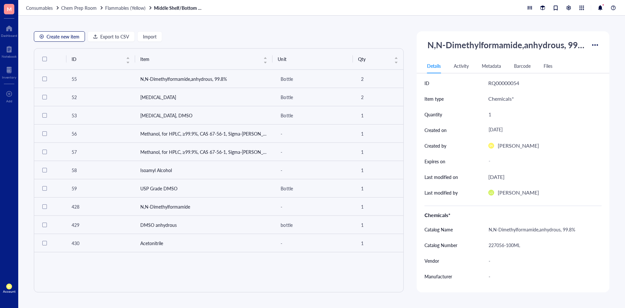
click at [68, 36] on span "Create new item" at bounding box center [63, 36] width 33 height 5
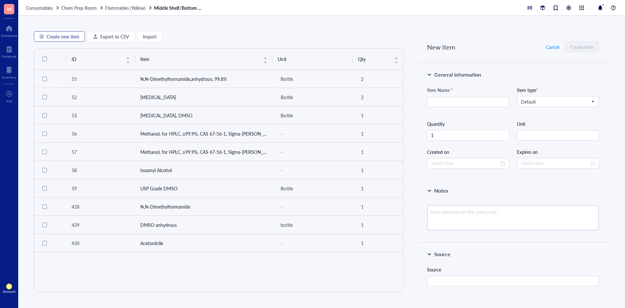
type input "2025-10-06"
click at [571, 99] on span "Default" at bounding box center [557, 102] width 73 height 6
click at [553, 115] on div "Chemicals*" at bounding box center [557, 113] width 72 height 7
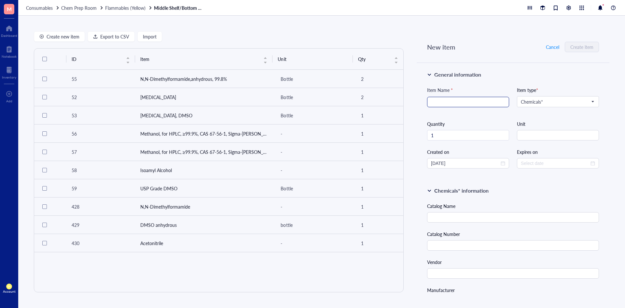
click at [480, 101] on input "search" at bounding box center [468, 102] width 74 height 10
type input "e"
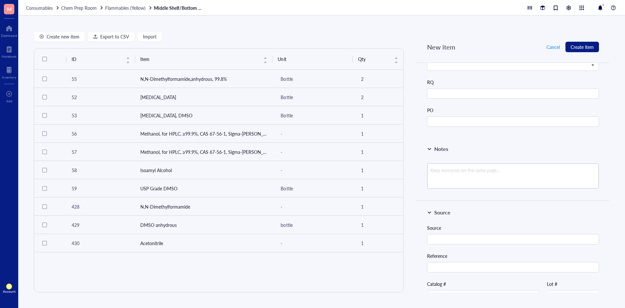
scroll to position [423, 0]
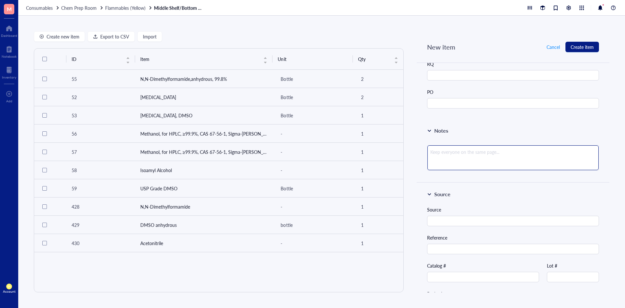
type input "Petroleum Ether"
click at [476, 163] on textarea at bounding box center [512, 157] width 171 height 25
type textarea "F"
type textarea "Fo"
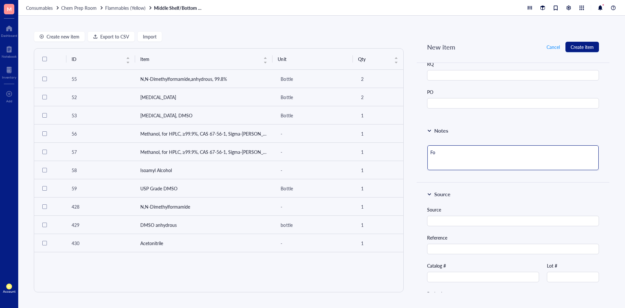
type textarea "For"
type textarea "For T"
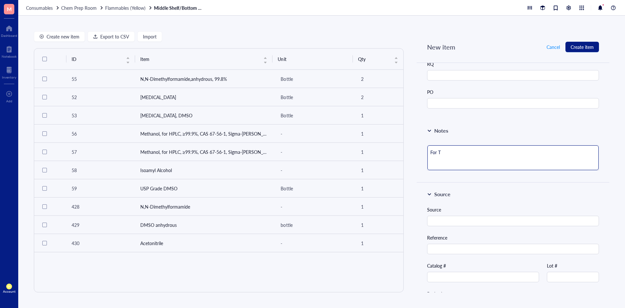
type textarea "For TL"
type textarea "For TLC"
click at [499, 137] on div "Notes For TLC" at bounding box center [513, 150] width 193 height 63
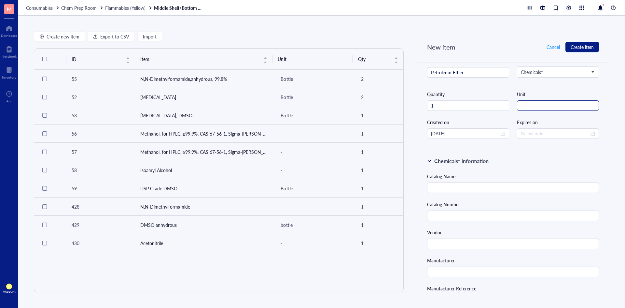
scroll to position [0, 0]
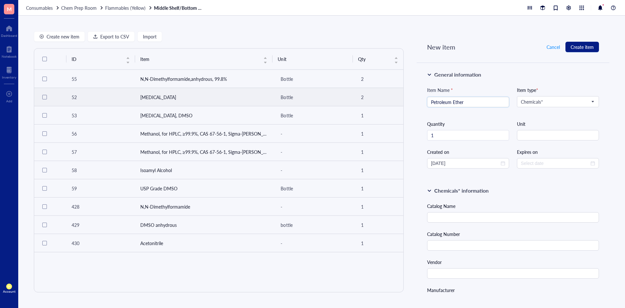
drag, startPoint x: 481, startPoint y: 100, endPoint x: 400, endPoint y: 103, distance: 80.8
click at [400, 103] on div "Create new item Export to CSV Import ID Item Unit Qty 55 N,N-Dimethylformamide,…" at bounding box center [321, 162] width 607 height 292
click at [400, 103] on td "2" at bounding box center [378, 97] width 50 height 18
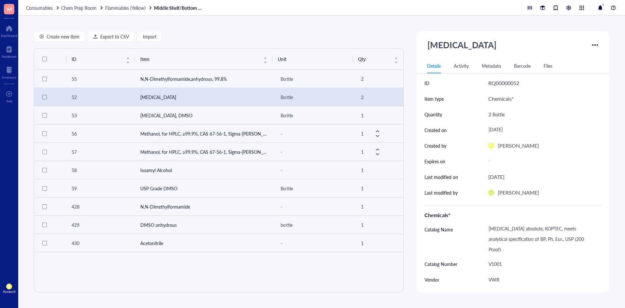
click at [232, 37] on div "Create new item Export to CSV Import" at bounding box center [219, 36] width 370 height 10
click at [45, 38] on button "Create new item" at bounding box center [59, 36] width 51 height 10
type textarea "Keep everyone on the same page..."
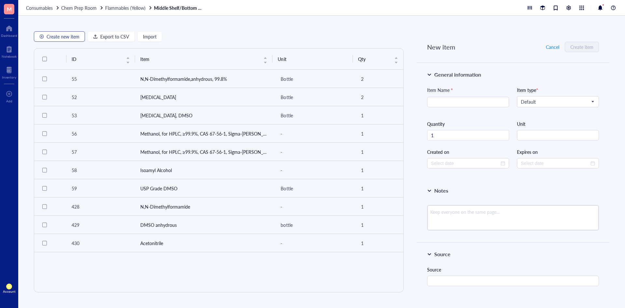
type input "2025-10-06"
click at [544, 101] on span "Default" at bounding box center [557, 102] width 73 height 6
click at [544, 111] on div "Chemicals*" at bounding box center [557, 113] width 72 height 7
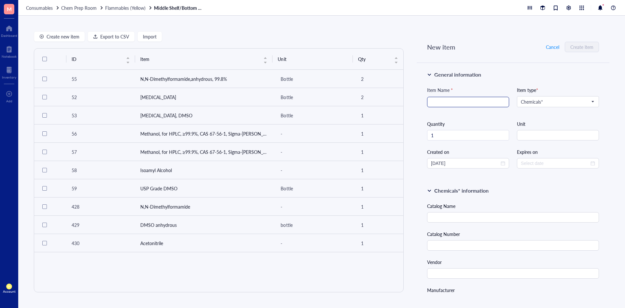
click at [484, 102] on input "search" at bounding box center [468, 102] width 74 height 10
type input "Petroleum ether"
click at [454, 217] on input "text" at bounding box center [513, 217] width 172 height 10
paste input "75-05-8"
type input "75-05-8"
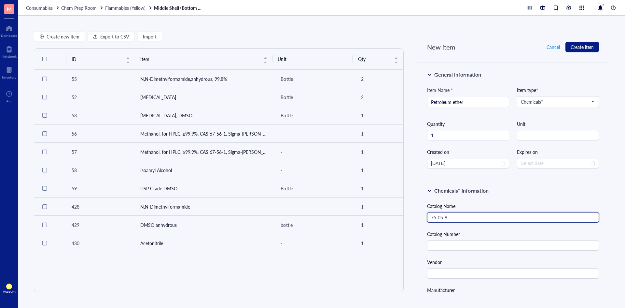
drag, startPoint x: 452, startPoint y: 216, endPoint x: 402, endPoint y: 219, distance: 49.9
click at [402, 219] on div "Create new item Export to CSV Import ID Item Unit Qty 55 N,N-Dimethylformamide,…" at bounding box center [321, 162] width 607 height 292
drag, startPoint x: 464, startPoint y: 102, endPoint x: 411, endPoint y: 100, distance: 52.8
click at [411, 100] on div "Create new item Export to CSV Import ID Item Unit Qty 55 N,N-Dimethylformamide,…" at bounding box center [321, 162] width 607 height 292
click at [450, 220] on input "text" at bounding box center [513, 217] width 172 height 10
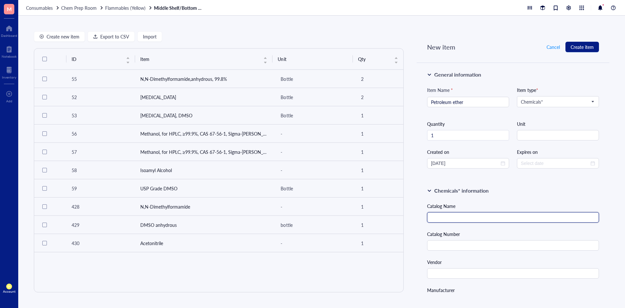
paste input "Petroleum ether"
type input "Petroleum ether"
click at [522, 138] on input "string" at bounding box center [558, 135] width 82 height 10
type input "2"
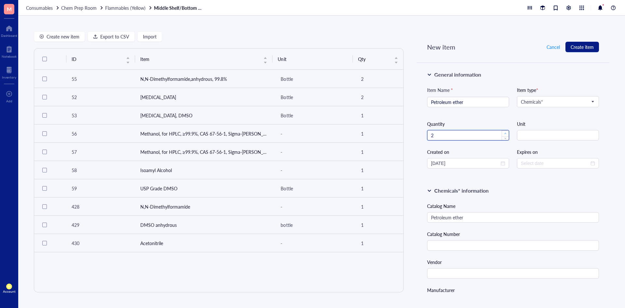
click at [504, 133] on span "up" at bounding box center [505, 133] width 2 height 2
click at [534, 138] on input "string" at bounding box center [558, 135] width 82 height 10
type input "bottle"
click at [482, 242] on input "text" at bounding box center [513, 245] width 172 height 10
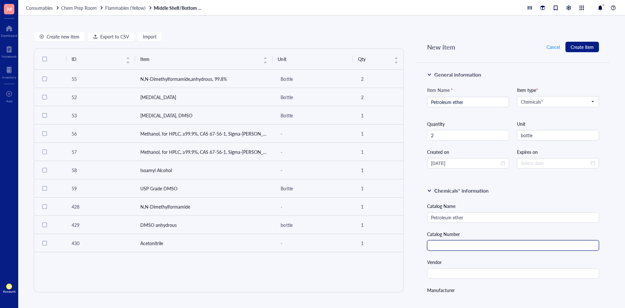
paste input "261734-1L"
type input "261734-1L"
click at [512, 259] on div "Vendor" at bounding box center [513, 261] width 172 height 7
click at [481, 272] on input "text" at bounding box center [513, 273] width 172 height 10
type input "Sigma-Aldrich"
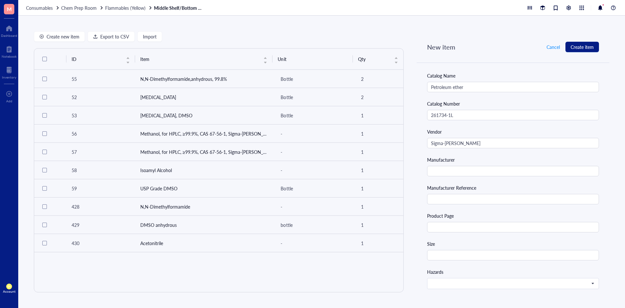
scroll to position [163, 0]
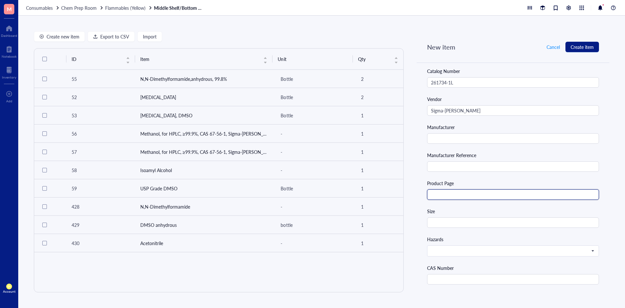
click at [471, 194] on input "text" at bounding box center [513, 194] width 172 height 10
paste input "https://www.sigmaaldrich.com/US/en/product/sigald/261734"
type input "https://www.sigmaaldrich.com/US/en/product/sigald/261734"
click at [444, 220] on input "text" at bounding box center [513, 222] width 172 height 10
type input "1 L"
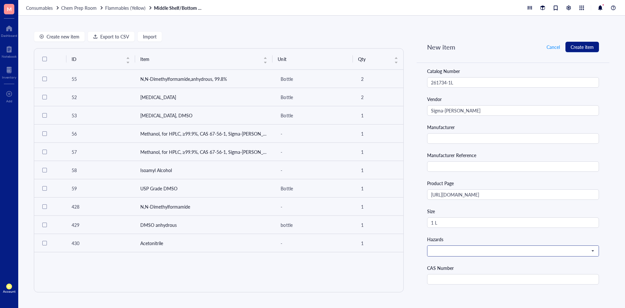
click at [446, 254] on input "search" at bounding box center [510, 251] width 158 height 10
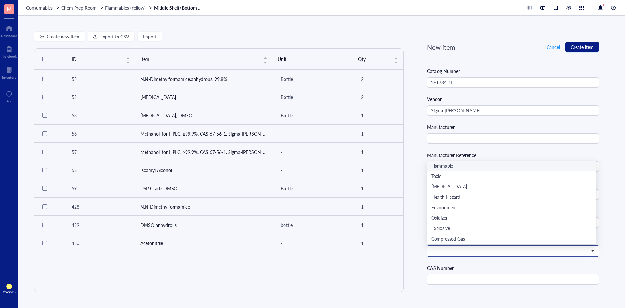
click at [466, 164] on div "Flammable" at bounding box center [511, 165] width 161 height 7
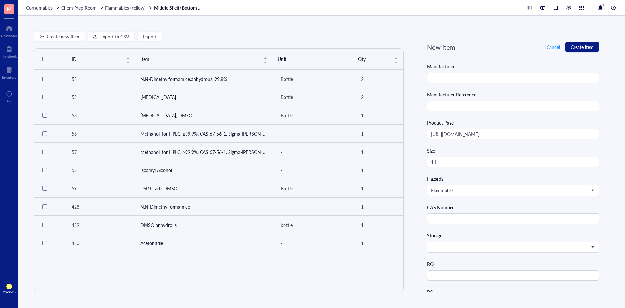
scroll to position [228, 0]
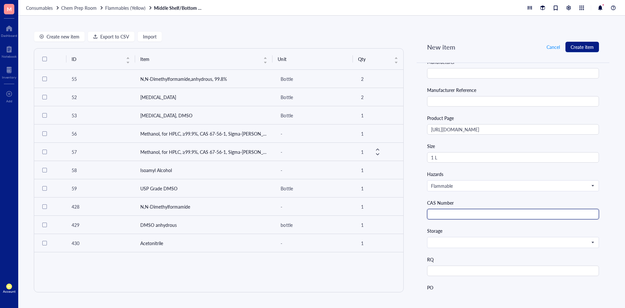
click at [463, 213] on input "text" at bounding box center [513, 214] width 172 height 10
paste input "8032-32-4"
click at [468, 245] on span at bounding box center [512, 242] width 163 height 6
type input "8032-32-4"
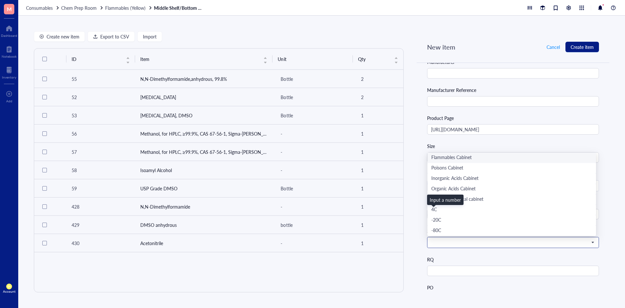
click at [460, 156] on div "Flammables Cabinet" at bounding box center [511, 157] width 161 height 7
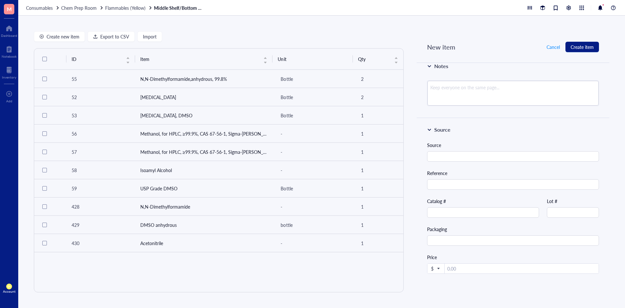
scroll to position [456, 0]
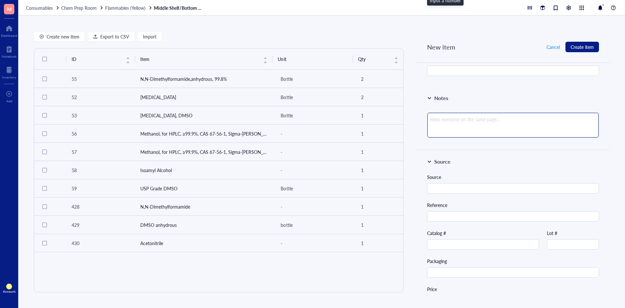
click at [515, 124] on textarea at bounding box center [512, 125] width 171 height 25
type textarea "f"
type textarea "fo"
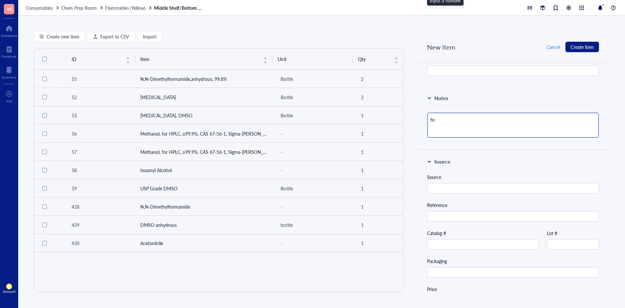
type textarea "for"
type textarea "for T"
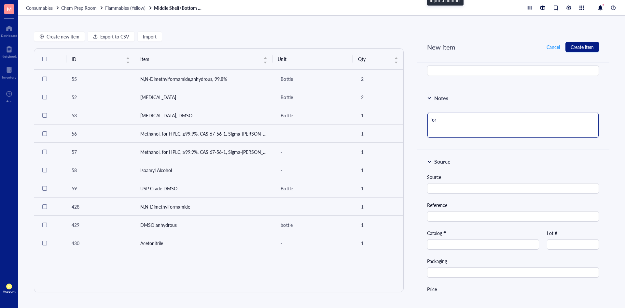
type textarea "for T"
type textarea "for TL"
type textarea "for TLC"
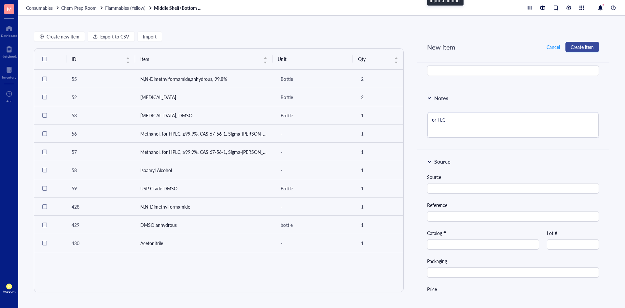
click at [592, 46] on span "Create item" at bounding box center [582, 46] width 23 height 5
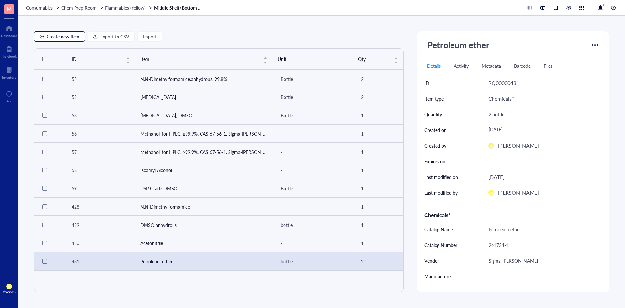
click at [59, 40] on button "Create new item" at bounding box center [59, 36] width 51 height 10
type textarea "Keep everyone on the same page..."
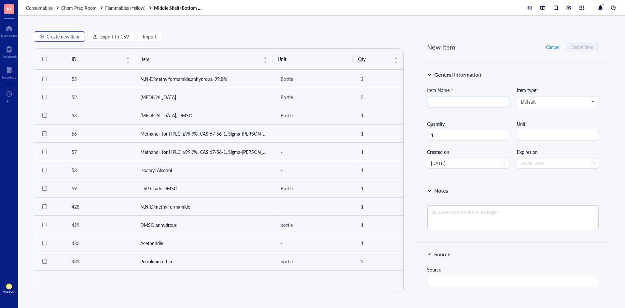
type input "2025-10-06"
type input "Ethyl acetate"
type input "2"
click at [502, 131] on span "Increase Value" at bounding box center [505, 133] width 7 height 6
click at [529, 135] on input "string" at bounding box center [558, 135] width 82 height 10
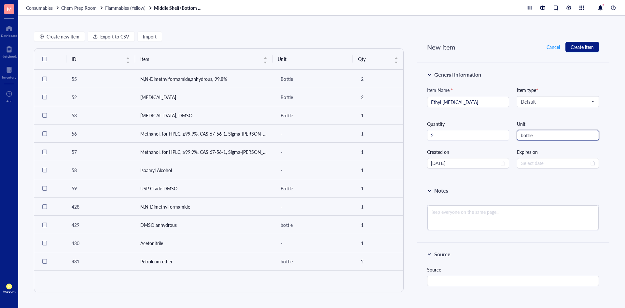
type input "bottle"
click at [490, 190] on div "Notes" at bounding box center [513, 191] width 172 height 8
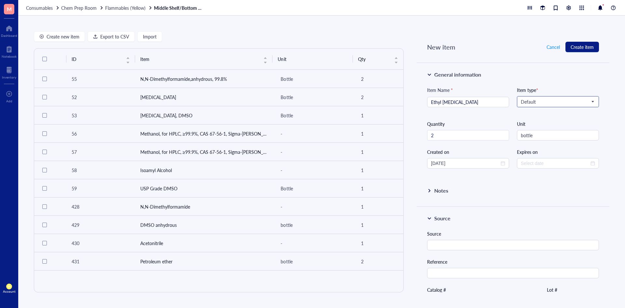
click at [550, 106] on div "Default" at bounding box center [557, 101] width 81 height 10
click at [546, 114] on div "Chemicals*" at bounding box center [557, 113] width 72 height 7
click at [494, 210] on div "Catalog Name" at bounding box center [513, 212] width 172 height 20
click at [491, 218] on input "text" at bounding box center [513, 217] width 172 height 10
paste input "8032-32-4"
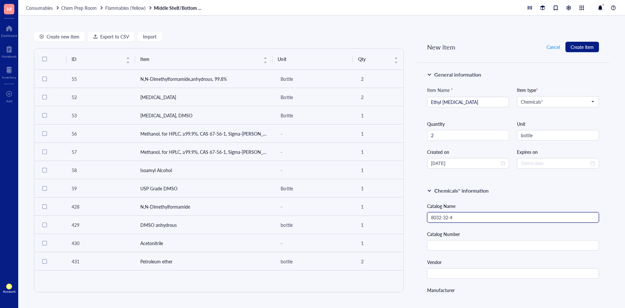
type input "8032-32-4"
click at [469, 220] on input "8032-32-4" at bounding box center [513, 217] width 172 height 10
drag, startPoint x: 470, startPoint y: 218, endPoint x: 420, endPoint y: 221, distance: 49.9
paste input "Ethyl acetate, HPLC Grade, 99.5+%, Thermo Scientific Chemicals"
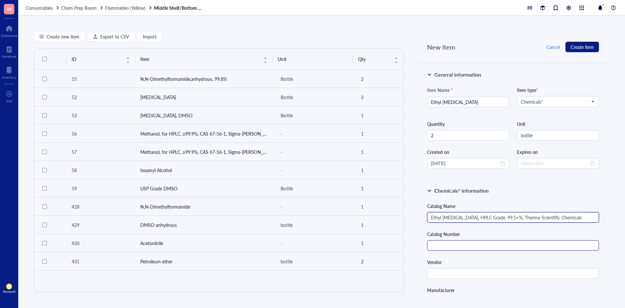
type input "Ethyl acetate, HPLC Grade, 99.5+%, Thermo Scientific Chemicals"
click at [476, 244] on input "text" at bounding box center [513, 245] width 172 height 10
click at [528, 247] on input "text" at bounding box center [513, 245] width 172 height 10
paste input "AA22912K2"
type input "AA22912K2"
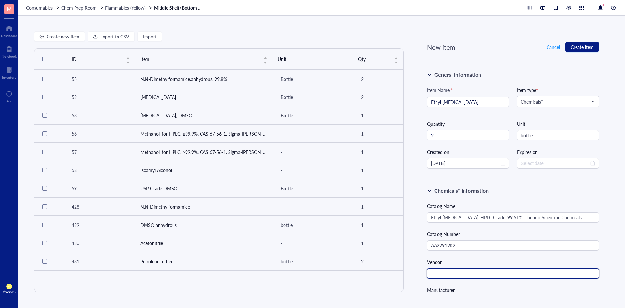
click at [459, 272] on input "text" at bounding box center [513, 273] width 172 height 10
type input "F"
type input "Fisher Scientific"
click at [531, 293] on div "Create new item Export to CSV Import ID Item Unit Qty 55 N,N-Dimethylformamide,…" at bounding box center [321, 162] width 607 height 292
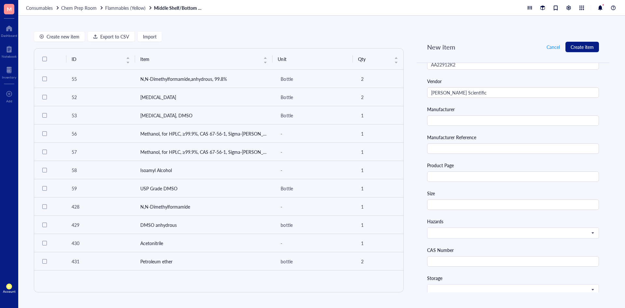
scroll to position [195, 0]
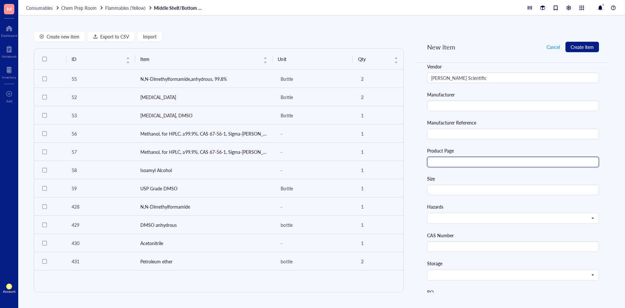
click at [478, 162] on input "text" at bounding box center [513, 162] width 172 height 10
paste input "https://www.fishersci.com/shop/products/ethyl-acetate-hplc-grade-99-5-thermo-sc…"
type input "https://www.fishersci.com/shop/products/ethyl-acetate-hplc-grade-99-5-thermo-sc…"
click at [468, 188] on input "text" at bounding box center [513, 190] width 172 height 10
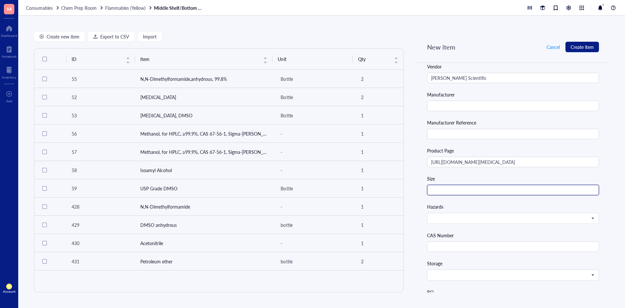
scroll to position [0, 0]
type input "1 L"
click at [497, 201] on div "Catalog Name Ethyl acetate, HPLC Grade, 99.5+%, Thermo Scientific Chemicals Cat…" at bounding box center [513, 171] width 172 height 329
click at [482, 218] on span at bounding box center [512, 218] width 163 height 6
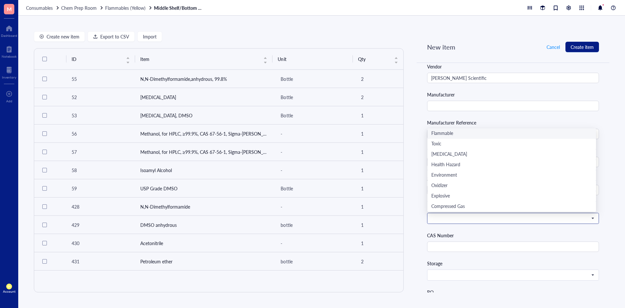
click at [468, 132] on div "Flammable" at bounding box center [511, 133] width 161 height 7
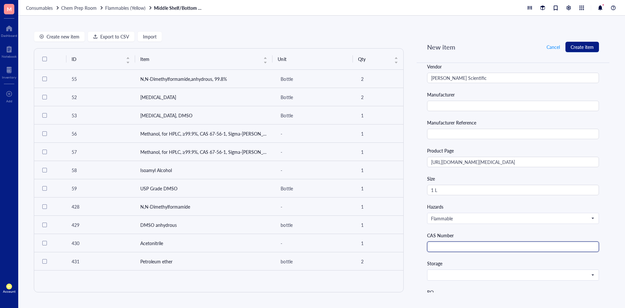
click at [459, 243] on input "text" at bounding box center [513, 246] width 172 height 10
paste input "141-78-6"
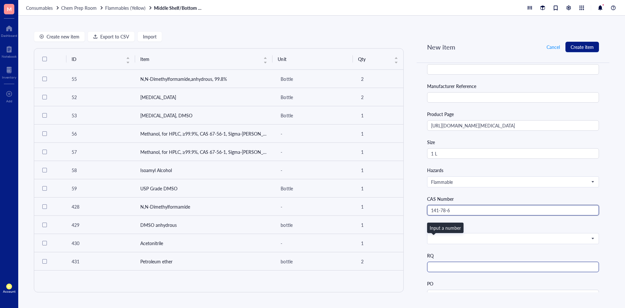
scroll to position [260, 0]
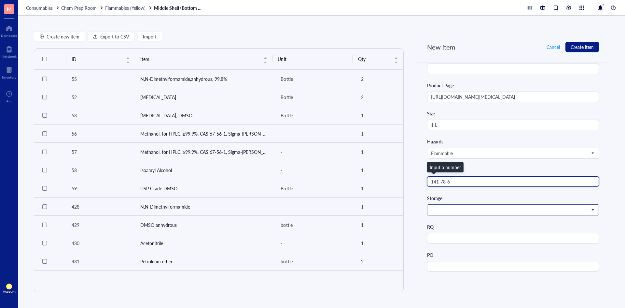
click at [464, 207] on span at bounding box center [512, 210] width 163 height 6
type input "141-78-6"
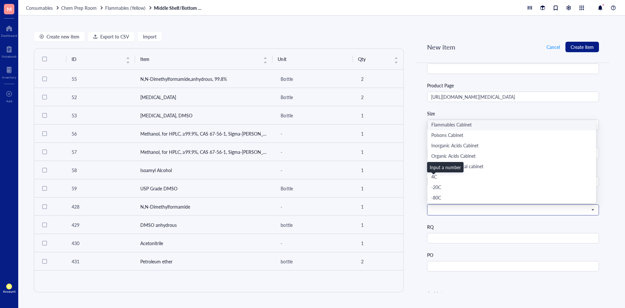
click at [463, 128] on div "Flammables Cabinet" at bounding box center [511, 124] width 161 height 7
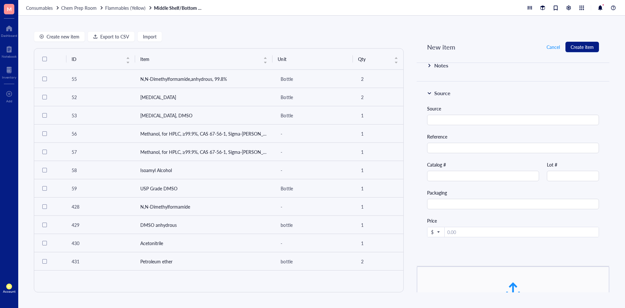
scroll to position [522, 0]
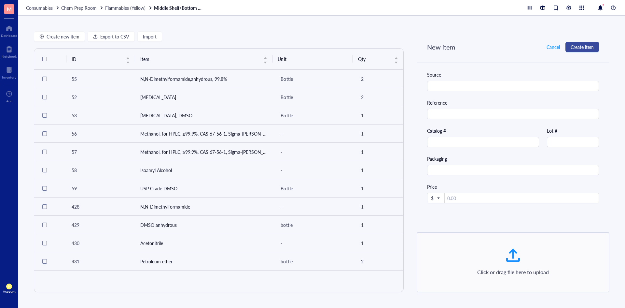
click at [592, 49] on span "Create item" at bounding box center [582, 46] width 23 height 5
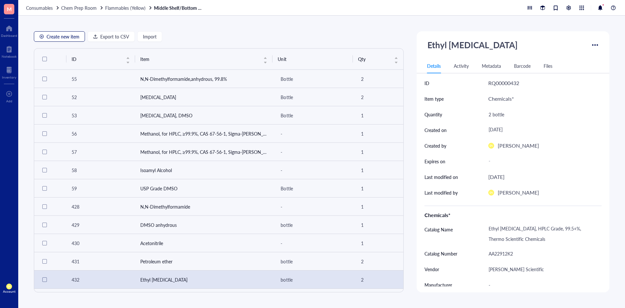
click at [71, 37] on span "Create new item" at bounding box center [63, 36] width 33 height 5
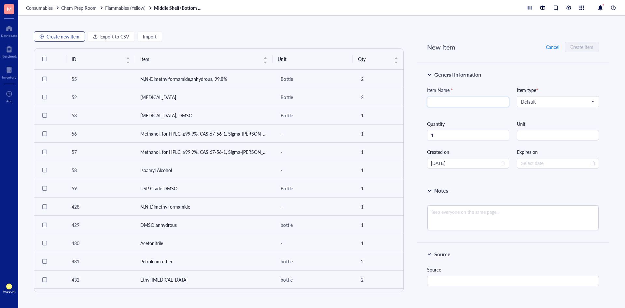
type input "2025-10-06"
click at [564, 90] on div "Item type *" at bounding box center [558, 89] width 82 height 7
click at [551, 103] on span "Default" at bounding box center [557, 102] width 73 height 6
click at [551, 113] on div "Chemicals*" at bounding box center [557, 113] width 72 height 7
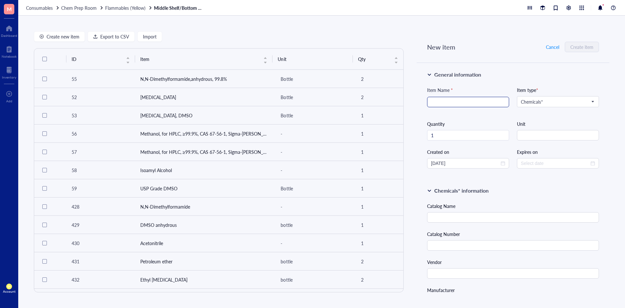
click at [473, 97] on div "Item Name *" at bounding box center [468, 99] width 82 height 26
click at [473, 98] on input "search" at bounding box center [468, 102] width 74 height 10
type input "2-methoxyethanol"
click at [516, 214] on input "text" at bounding box center [513, 217] width 172 height 10
paste input "2-methoxyethanol"
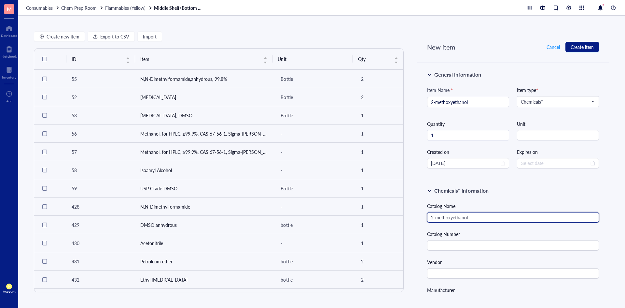
type input "2-methoxyethanol"
click at [494, 243] on input "text" at bounding box center [513, 245] width 172 height 10
paste input "270482-100ML"
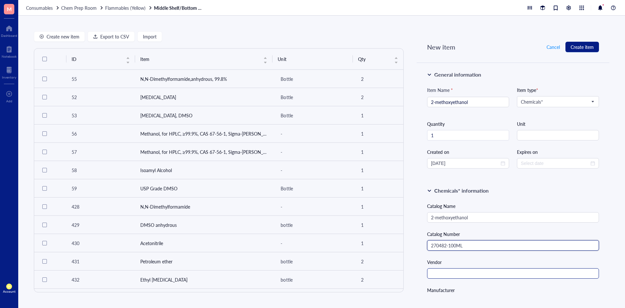
type input "270482-100ML"
click at [484, 271] on input "text" at bounding box center [513, 273] width 172 height 10
type input "Sigma-Aldrich"
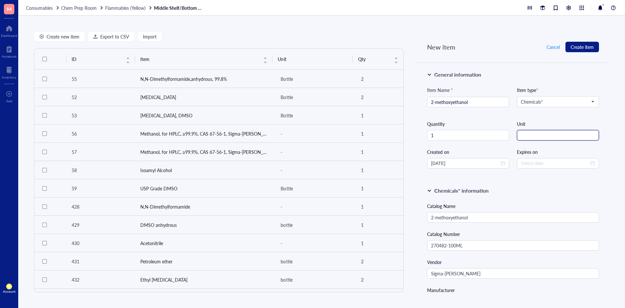
click at [536, 139] on input "string" at bounding box center [558, 135] width 82 height 10
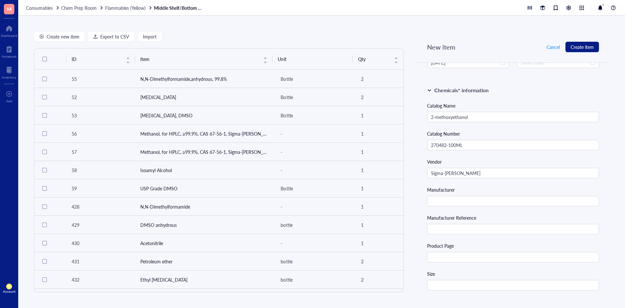
scroll to position [130, 0]
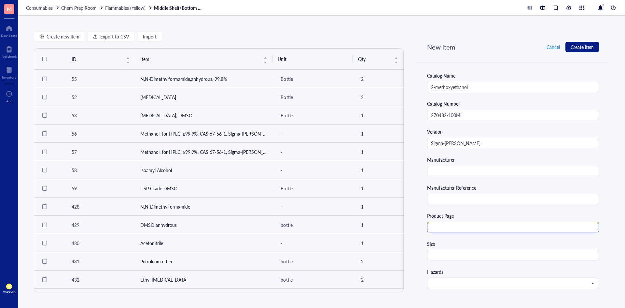
type input "bottle"
click at [480, 230] on input "text" at bounding box center [513, 227] width 172 height 10
click at [471, 224] on input "text" at bounding box center [513, 227] width 172 height 10
paste input "https://www.sigmaaldrich.com/US/en/product/sigald/270482"
type input "https://www.sigmaaldrich.com/US/en/product/sigald/270482"
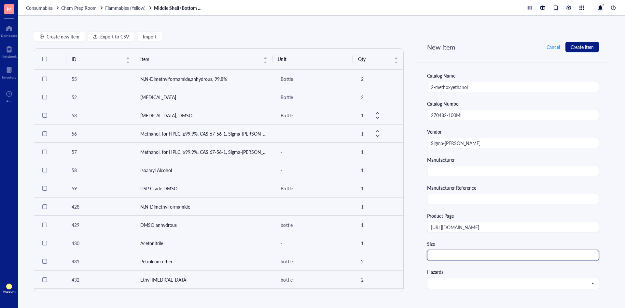
click at [462, 253] on input "text" at bounding box center [513, 255] width 172 height 10
type input "100 mL"
click at [471, 280] on input "search" at bounding box center [510, 283] width 158 height 10
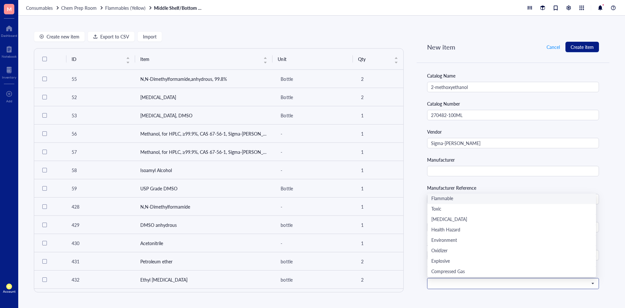
click at [472, 198] on div "Flammable" at bounding box center [511, 198] width 161 height 7
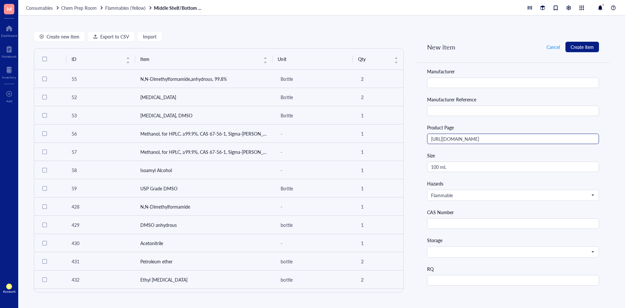
scroll to position [228, 0]
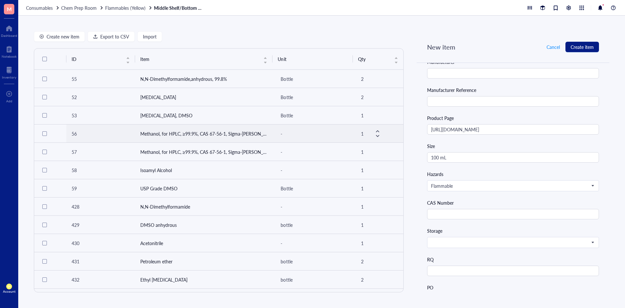
click at [454, 208] on div "CAS Number" at bounding box center [513, 209] width 172 height 20
click at [453, 216] on input "text" at bounding box center [513, 214] width 172 height 10
paste input "109-86-4"
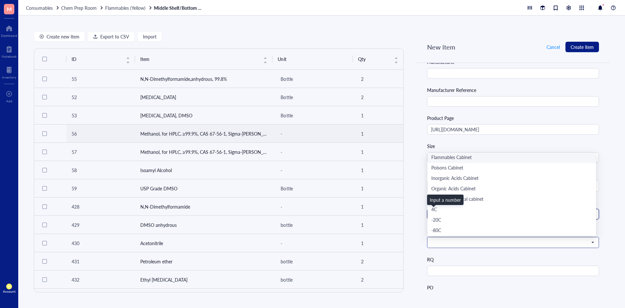
click at [450, 241] on span at bounding box center [512, 242] width 163 height 6
type input "109-86-4"
click at [489, 157] on div "Flammables Cabinet" at bounding box center [511, 157] width 161 height 7
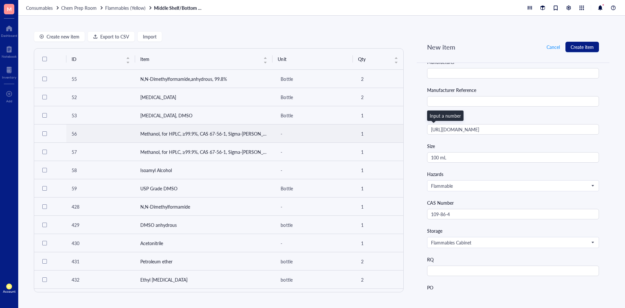
scroll to position [423, 0]
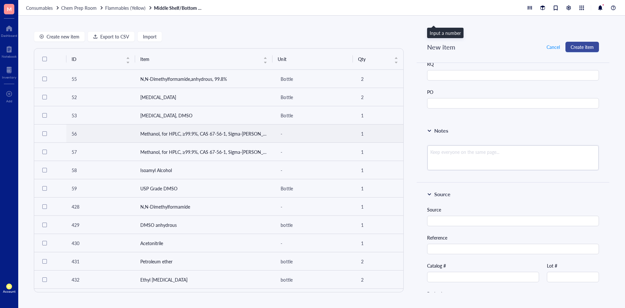
click at [580, 49] on span "Create item" at bounding box center [582, 46] width 23 height 5
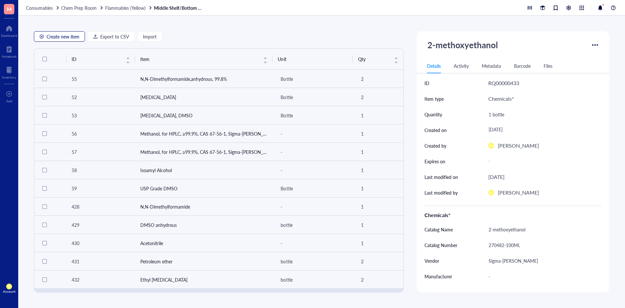
click at [69, 35] on span "Create new item" at bounding box center [63, 36] width 33 height 5
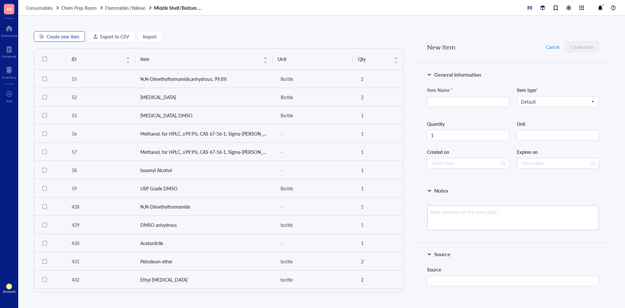
type input "2025-10-06"
click at [578, 99] on span "Default" at bounding box center [557, 102] width 73 height 6
click at [556, 117] on div "Chemicals*" at bounding box center [557, 113] width 80 height 10
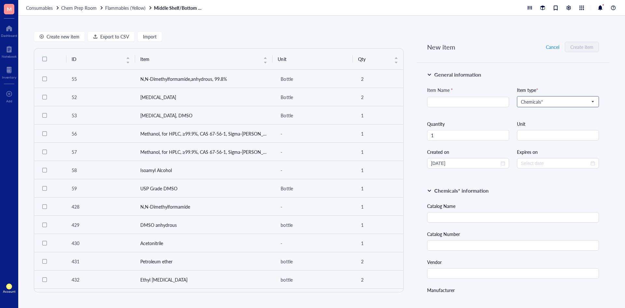
type input "H"
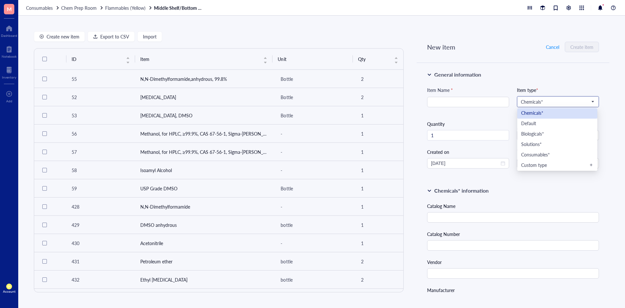
click at [556, 117] on div "Chemicals*" at bounding box center [557, 113] width 80 height 10
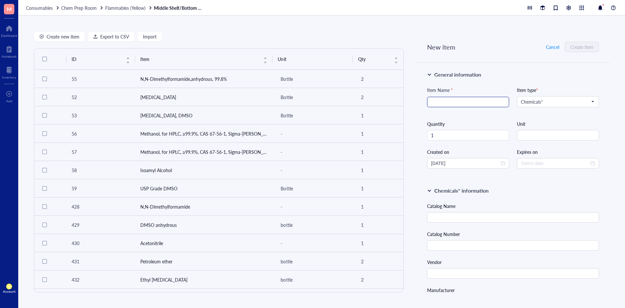
click at [477, 105] on input "search" at bounding box center [468, 102] width 74 height 10
type input "HPLC grade chloroform"
click at [507, 76] on div "General information" at bounding box center [513, 75] width 172 height 8
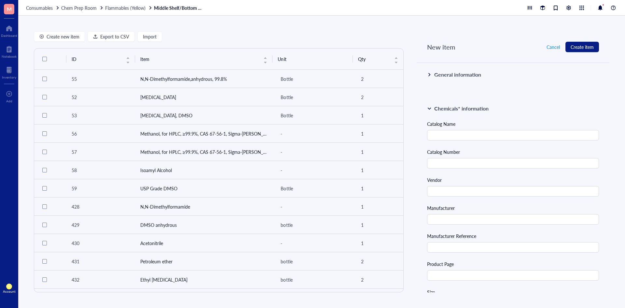
click at [430, 76] on div at bounding box center [429, 74] width 5 height 5
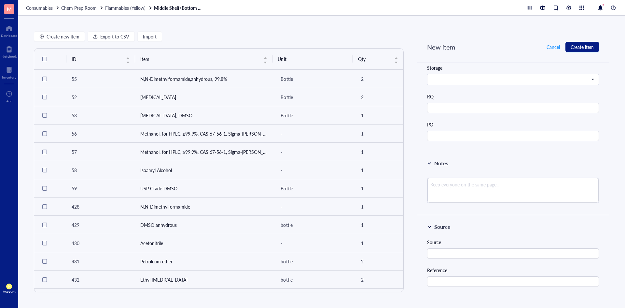
scroll to position [423, 0]
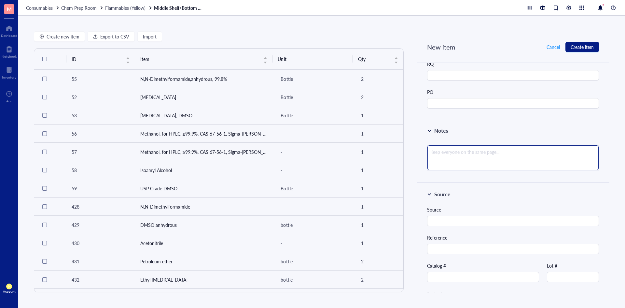
click at [471, 151] on textarea at bounding box center [512, 157] width 171 height 25
paste textarea "for use with lcms"
type textarea "for use with lcms"
click at [431, 150] on textarea "for use with lcms" at bounding box center [512, 157] width 171 height 25
type textarea "or use with lcms"
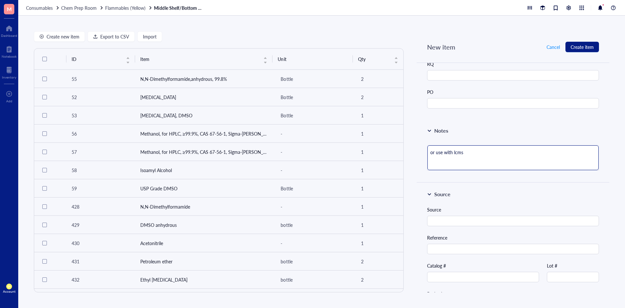
type textarea "For use with lcms"
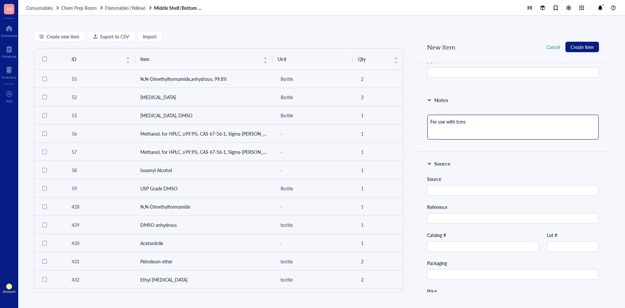
scroll to position [456, 0]
drag, startPoint x: 472, startPoint y: 118, endPoint x: 457, endPoint y: 126, distance: 17.2
click at [457, 126] on textarea "For use with lcms" at bounding box center [512, 125] width 171 height 25
type textarea "For use with l"
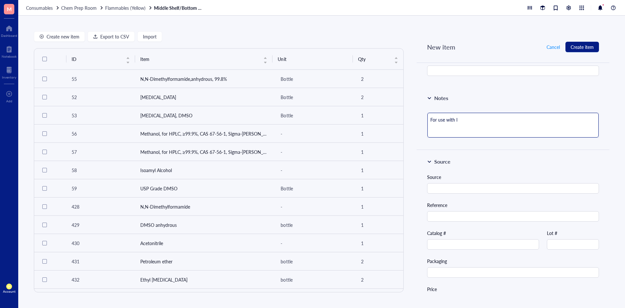
type textarea "For use with"
type textarea "For use with L"
type textarea "For use with LC"
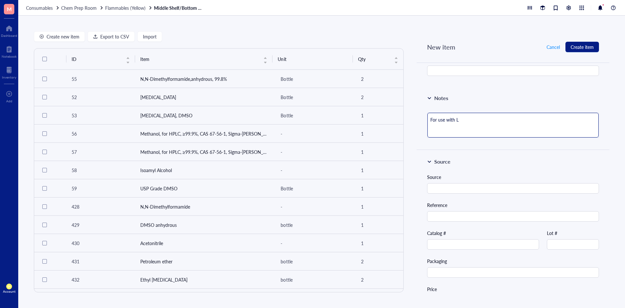
type textarea "For use with LC"
type textarea "For use with LCM"
type textarea "For use with LCMS"
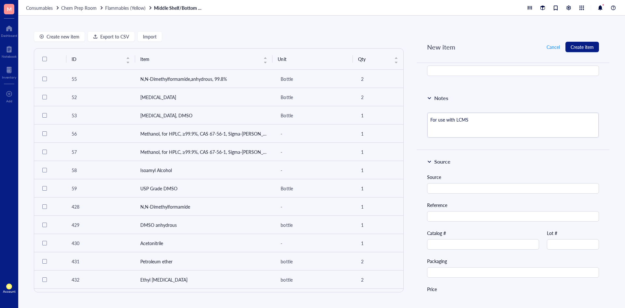
click at [518, 97] on div "Notes" at bounding box center [513, 98] width 172 height 8
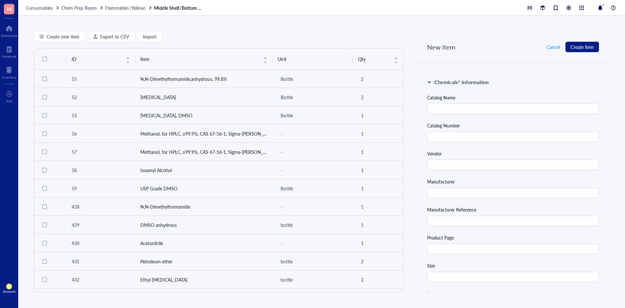
scroll to position [0, 0]
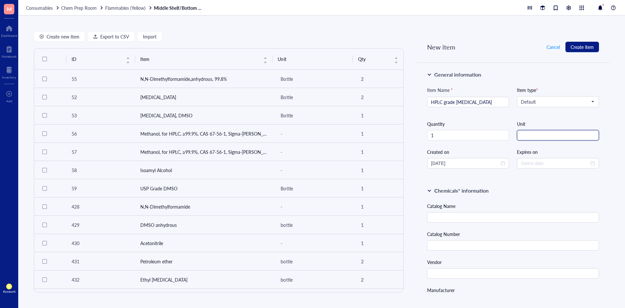
click at [538, 134] on input "string" at bounding box center [558, 135] width 82 height 10
type input "bottle"
click at [507, 216] on input "text" at bounding box center [513, 217] width 172 height 10
paste input "Chloroform, HPLC Grade, 99.5+% min"
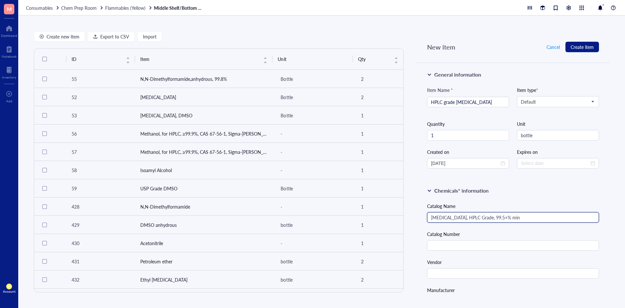
type input "Chloroform, HPLC Grade, 99.5+% min"
click at [494, 242] on input "text" at bounding box center [513, 245] width 172 height 10
paste input "AA22920K2"
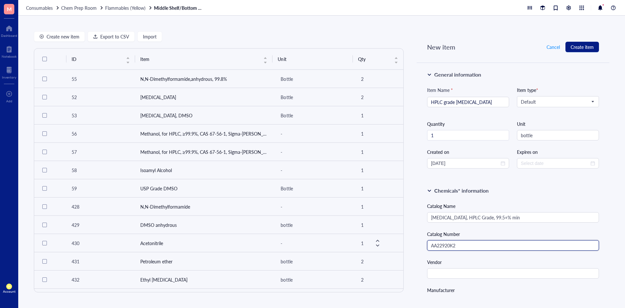
type input "AA22920K2"
click at [514, 271] on input "text" at bounding box center [513, 273] width 172 height 10
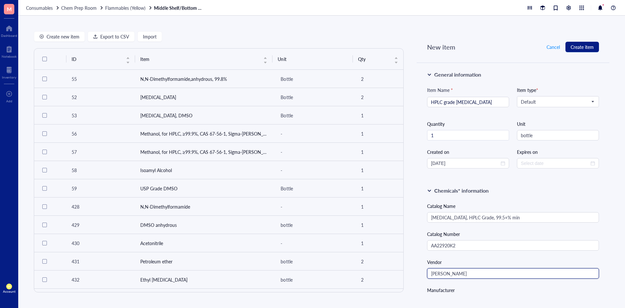
type input "Fisher Scientific"
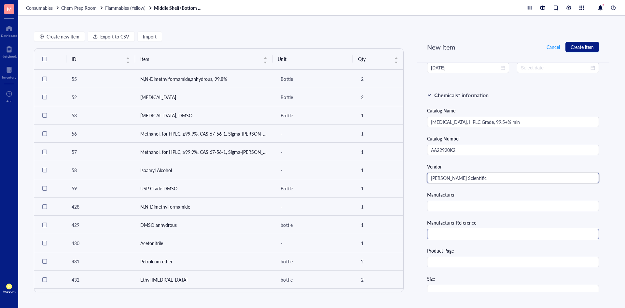
scroll to position [98, 0]
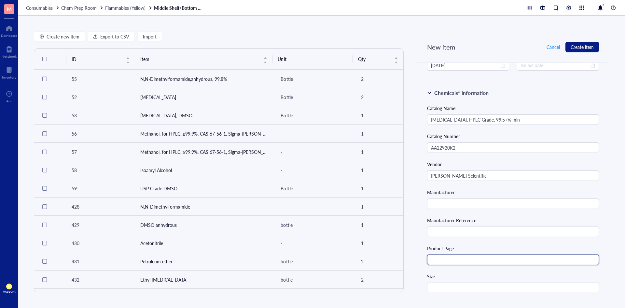
click at [451, 258] on input "text" at bounding box center [513, 259] width 172 height 10
paste input "https://www.fishersci.com/shop/products/chloroform-hplc-grade-99-5-min-thermo-s…"
type input "https://www.fishersci.com/shop/products/chloroform-hplc-grade-99-5-min-thermo-s…"
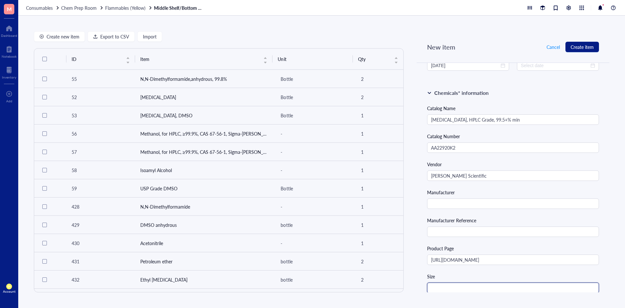
click at [442, 285] on input "text" at bounding box center [513, 287] width 172 height 10
type input "1 L"
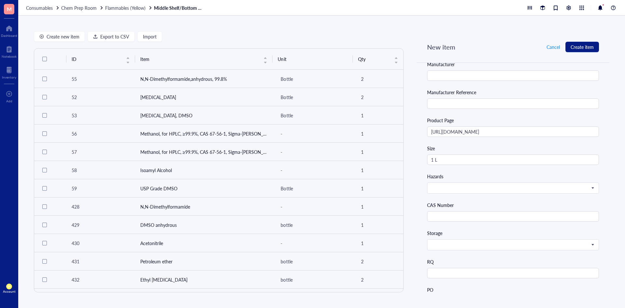
scroll to position [228, 0]
click at [456, 212] on input "text" at bounding box center [513, 214] width 172 height 10
paste input "67-66-3"
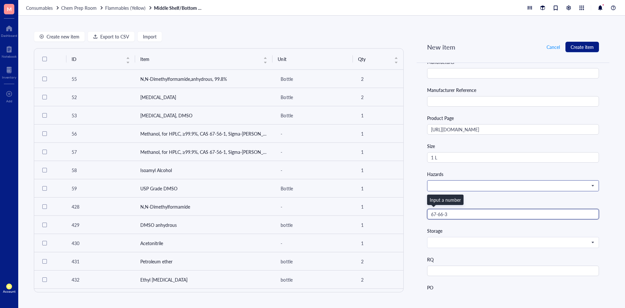
click at [472, 183] on span at bounding box center [512, 186] width 163 height 6
type input "67-66-3"
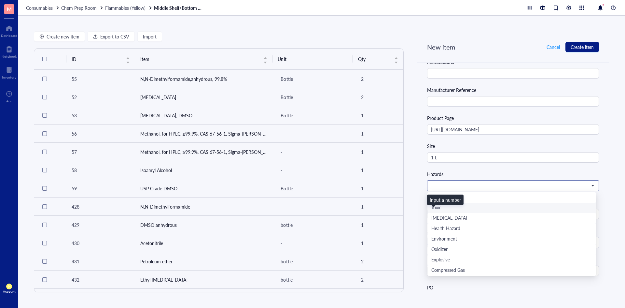
click at [468, 205] on div "Toxic" at bounding box center [511, 207] width 161 height 7
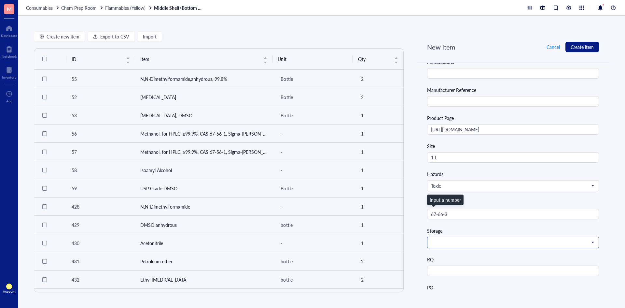
click at [473, 237] on input "search" at bounding box center [510, 242] width 158 height 10
click at [486, 137] on div "Catalog Name Chloroform, HPLC Grade, 99.5+% min Catalog Number AA22920K2 Vendor…" at bounding box center [513, 138] width 172 height 329
click at [455, 241] on span at bounding box center [512, 242] width 163 height 6
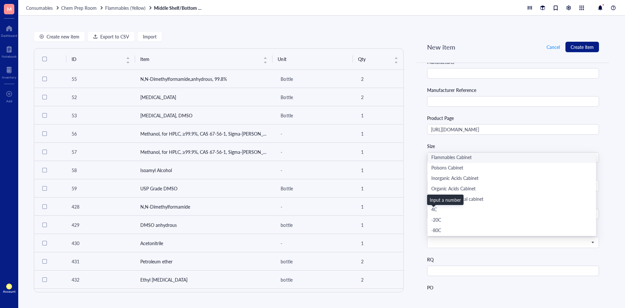
click at [476, 146] on div "Size" at bounding box center [513, 145] width 172 height 7
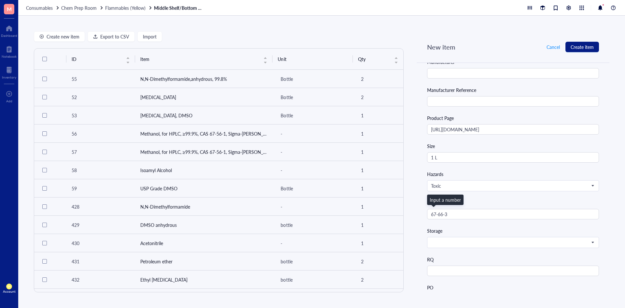
click at [456, 231] on div "Storage" at bounding box center [513, 230] width 172 height 7
click at [447, 243] on span at bounding box center [512, 242] width 163 height 6
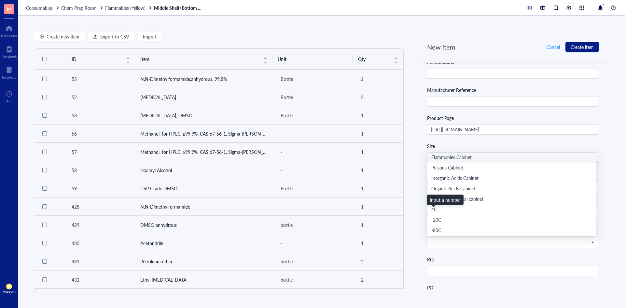
click at [481, 137] on div "Catalog Name Chloroform, HPLC Grade, 99.5+% min Catalog Number AA22920K2 Vendor…" at bounding box center [513, 138] width 172 height 329
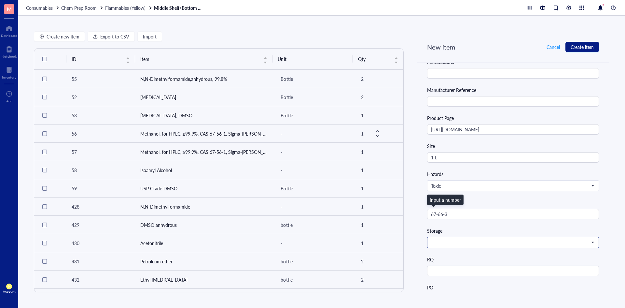
click at [465, 240] on span at bounding box center [512, 242] width 163 height 6
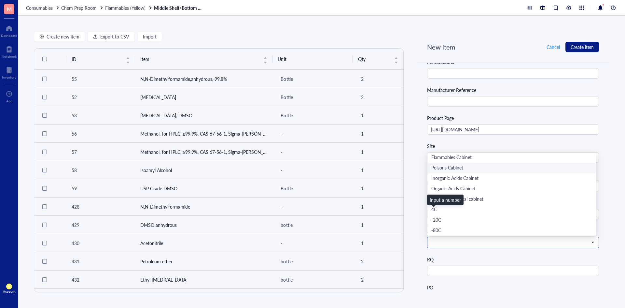
click at [465, 169] on div "Poisons Cabinet" at bounding box center [511, 167] width 161 height 7
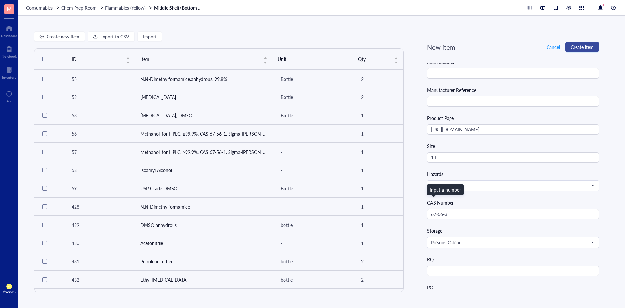
scroll to position [358, 0]
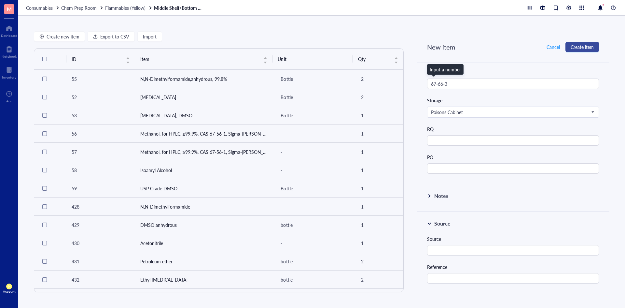
click at [582, 47] on span "Create item" at bounding box center [582, 46] width 23 height 5
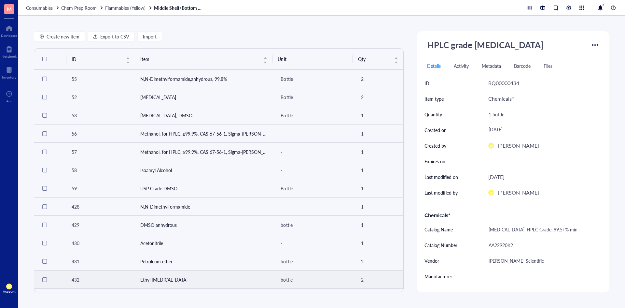
scroll to position [36, 0]
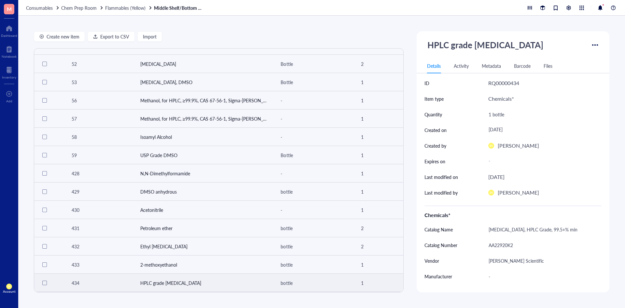
drag, startPoint x: 184, startPoint y: 280, endPoint x: 166, endPoint y: 278, distance: 17.7
click at [166, 278] on td "HPLC grade chloroform" at bounding box center [204, 282] width 138 height 18
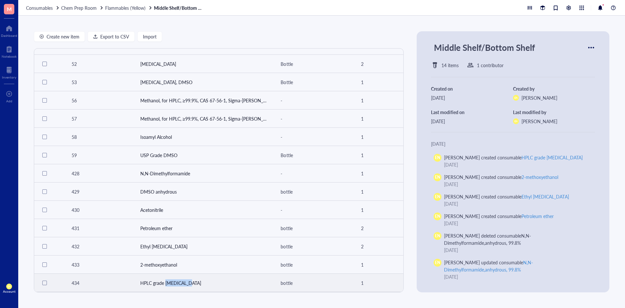
drag, startPoint x: 166, startPoint y: 278, endPoint x: 172, endPoint y: 276, distance: 6.1
click at [172, 276] on td "HPLC grade chloroform" at bounding box center [204, 282] width 138 height 18
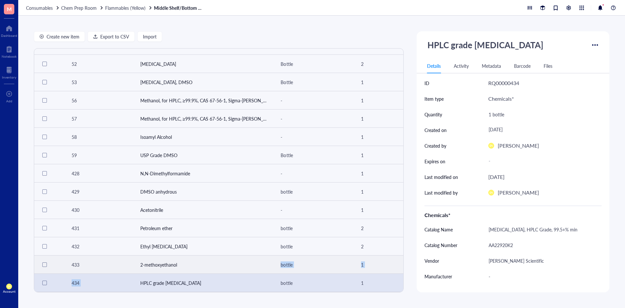
drag, startPoint x: 139, startPoint y: 279, endPoint x: 184, endPoint y: 266, distance: 46.9
click at [184, 266] on tbody "55 N,N-Dimethylformamide,anhydrous, 99.8% Bottle 2 52 Ethanol Bottle 2 53 Dimet…" at bounding box center [218, 163] width 369 height 255
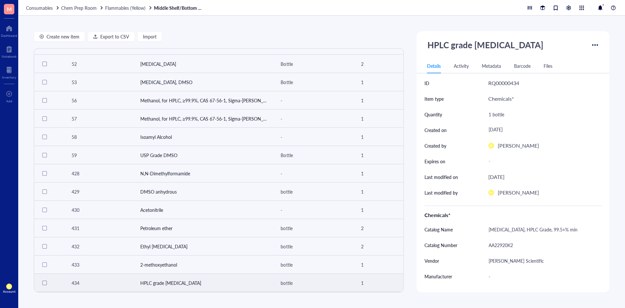
click at [192, 279] on td "HPLC grade chloroform" at bounding box center [204, 282] width 138 height 18
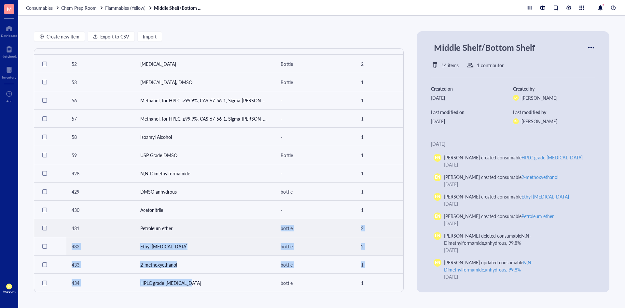
drag, startPoint x: 192, startPoint y: 279, endPoint x: 217, endPoint y: 229, distance: 56.6
click at [220, 223] on tbody "55 N,N-Dimethylformamide,anhydrous, 99.8% Bottle 2 52 Ethanol Bottle 2 53 Dimet…" at bounding box center [218, 163] width 369 height 255
click at [186, 278] on td "HPLC grade chloroform" at bounding box center [204, 282] width 138 height 18
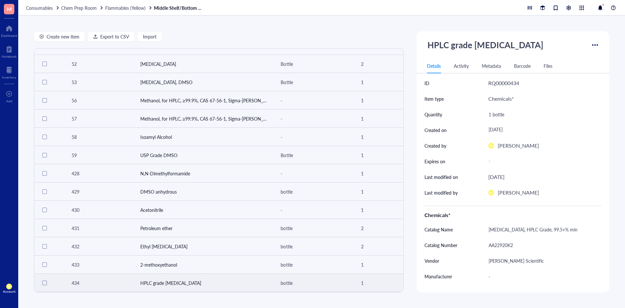
click at [44, 280] on div at bounding box center [44, 282] width 5 height 5
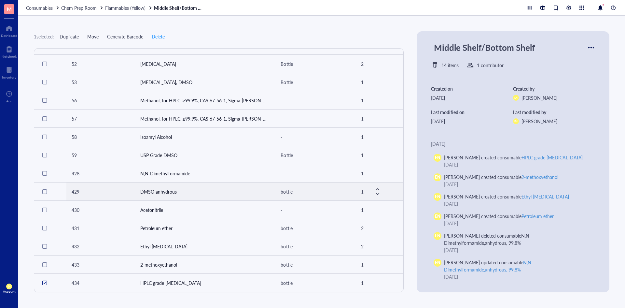
click at [589, 48] on div at bounding box center [591, 47] width 10 height 10
click at [391, 37] on div "1 selected: Duplicate Move Generate Barcode Delete" at bounding box center [219, 36] width 370 height 10
click at [145, 285] on td "HPLC grade chloroform" at bounding box center [204, 282] width 138 height 18
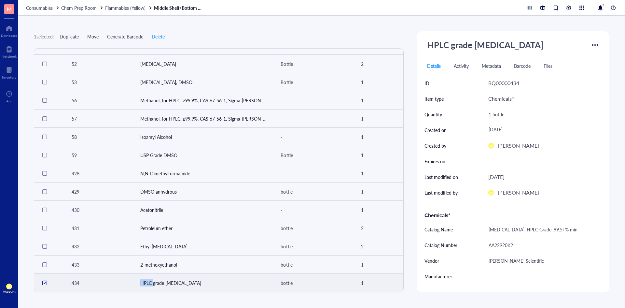
click at [145, 285] on td "HPLC grade chloroform" at bounding box center [204, 282] width 138 height 18
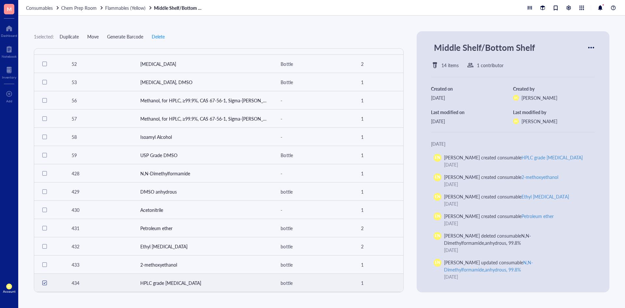
click at [168, 280] on td "HPLC grade chloroform" at bounding box center [204, 282] width 138 height 18
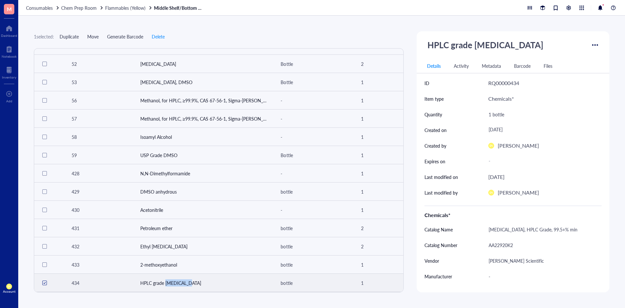
click at [168, 280] on td "HPLC grade chloroform" at bounding box center [204, 282] width 138 height 18
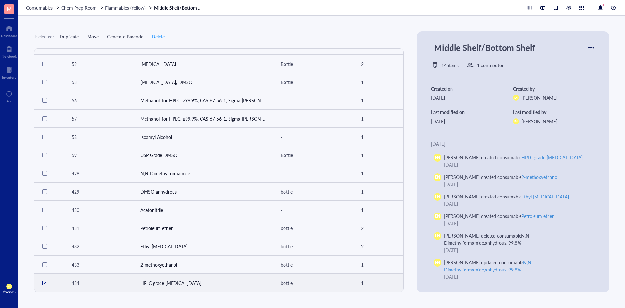
click at [163, 279] on td "HPLC grade chloroform" at bounding box center [204, 282] width 138 height 18
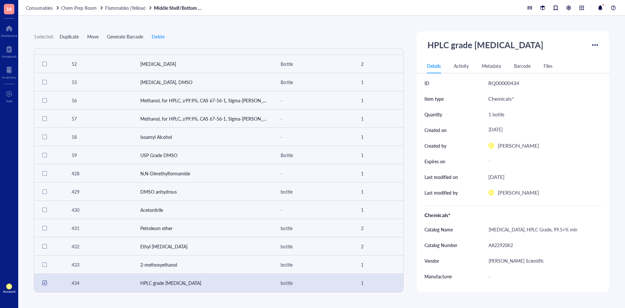
click at [594, 44] on div at bounding box center [595, 45] width 10 height 10
click at [581, 54] on span "Change location" at bounding box center [574, 55] width 40 height 7
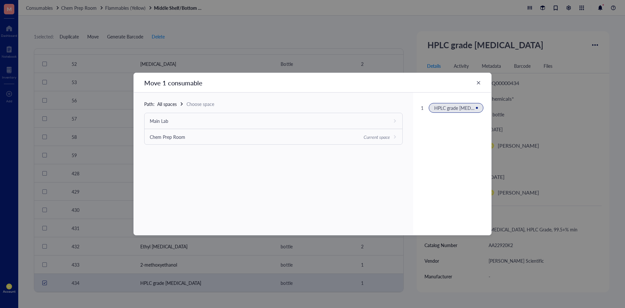
click at [388, 135] on div "Chem Prep Room Current space" at bounding box center [274, 137] width 258 height 16
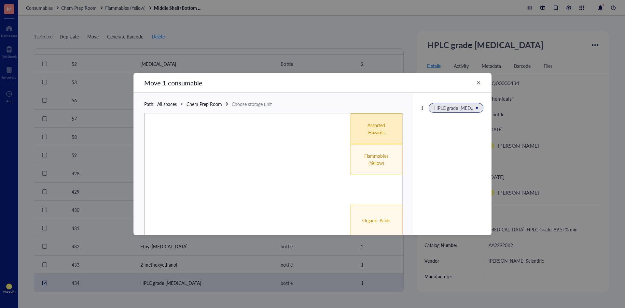
click at [378, 132] on div "Assorted Hazards (White)" at bounding box center [376, 128] width 31 height 14
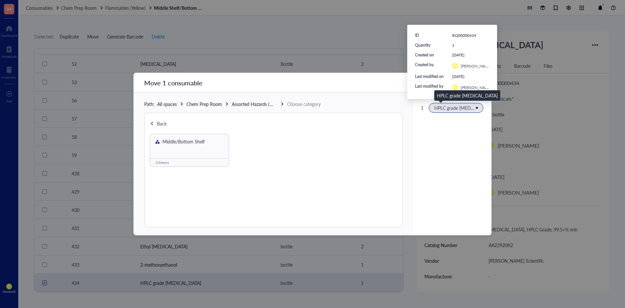
click at [458, 107] on span "HPLC grade chloroform" at bounding box center [464, 107] width 61 height 7
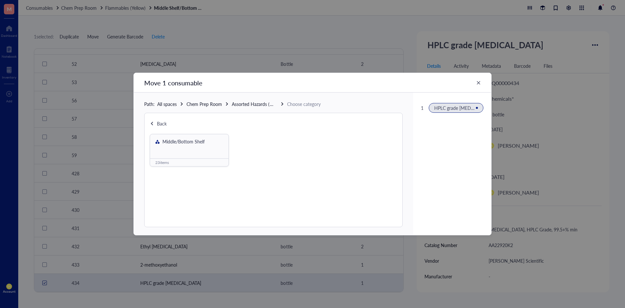
click at [432, 152] on div "1 HPLC grade chloroform" at bounding box center [452, 163] width 78 height 142
click at [197, 149] on div "Middle/Bottom Shelf" at bounding box center [189, 146] width 78 height 24
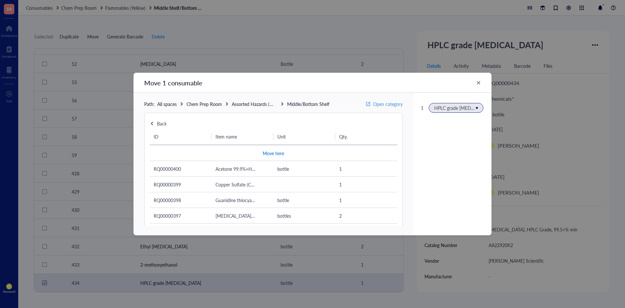
click at [273, 150] on span "Move here" at bounding box center [273, 153] width 21 height 8
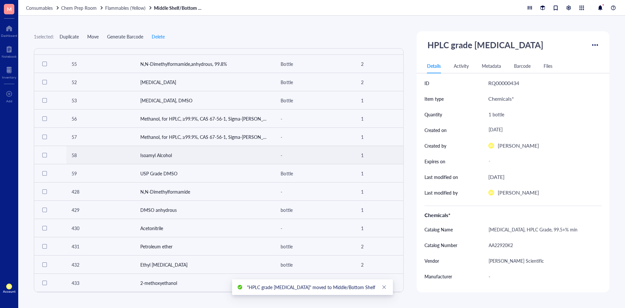
scroll to position [18, 0]
click at [382, 287] on icon "close" at bounding box center [384, 287] width 5 height 5
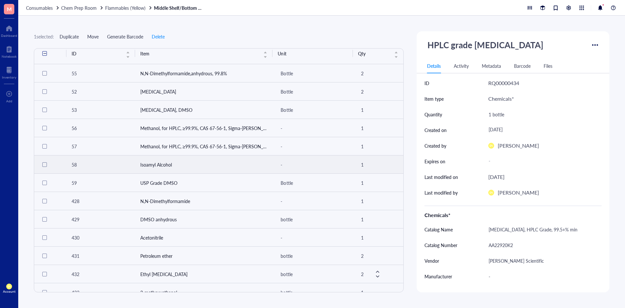
scroll to position [0, 0]
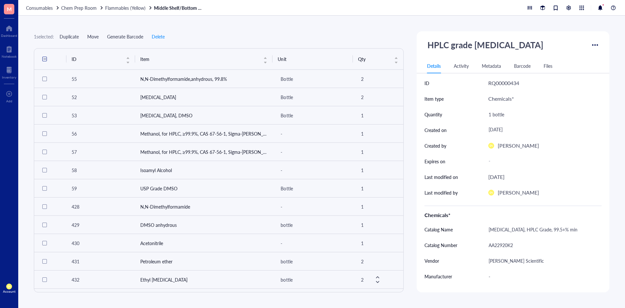
click at [248, 40] on div "1 selected: Duplicate Move Generate Barcode Delete" at bounding box center [219, 36] width 370 height 10
click at [131, 8] on span "Flammables (Yellow)" at bounding box center [125, 8] width 40 height 7
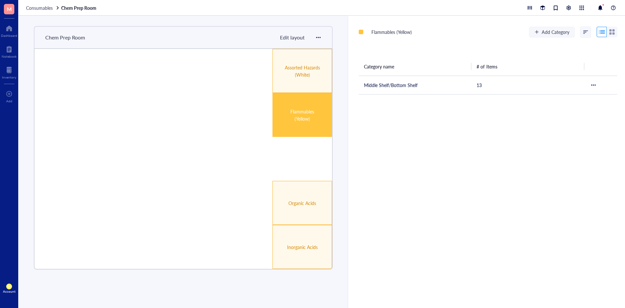
click at [308, 108] on div "Flammables (Yellow)" at bounding box center [302, 115] width 35 height 14
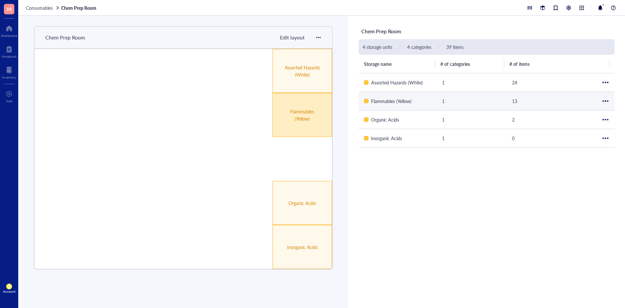
click at [308, 108] on div "Flammables (Yellow)" at bounding box center [302, 115] width 35 height 14
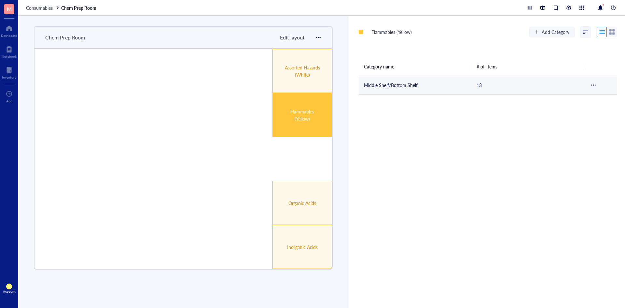
click at [393, 86] on td "Middle Shelf/Bottom Shelf" at bounding box center [415, 85] width 113 height 19
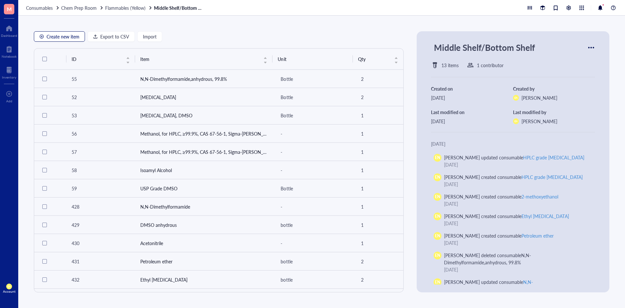
click at [71, 38] on span "Create new item" at bounding box center [63, 36] width 33 height 5
type textarea "Keep everyone on the same page..."
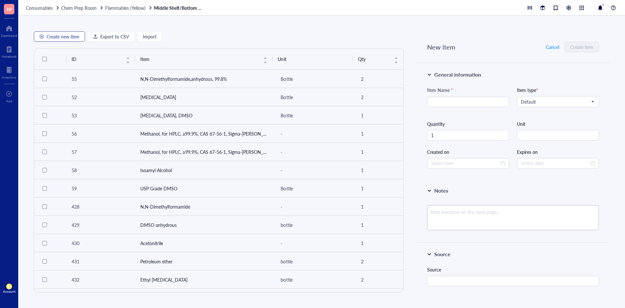
type input "2025-10-06"
click at [568, 101] on span "Default" at bounding box center [557, 102] width 73 height 6
click at [562, 112] on div "Chemicals*" at bounding box center [557, 113] width 72 height 7
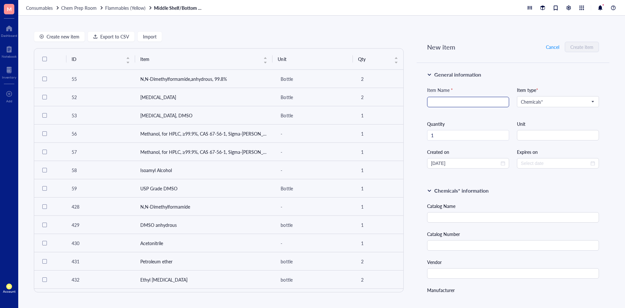
click at [475, 106] on input "search" at bounding box center [468, 102] width 74 height 10
type input "Hexane LCMS grade"
click at [501, 213] on input "text" at bounding box center [513, 217] width 172 height 10
type input "Hexane"
click at [570, 135] on input "string" at bounding box center [558, 135] width 82 height 10
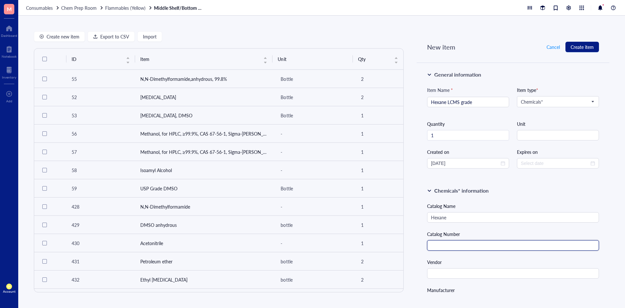
click at [497, 245] on input "text" at bounding box center [513, 245] width 172 height 10
paste input "1037011000"
type input "1037011000"
click at [475, 276] on input "text" at bounding box center [513, 273] width 172 height 10
type input "Sigma-Aldrich"
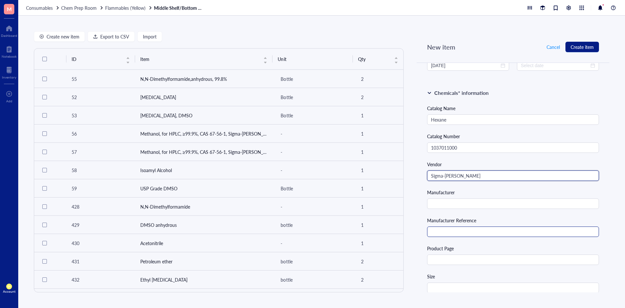
scroll to position [130, 0]
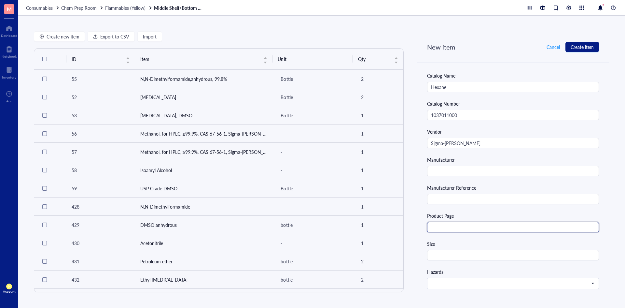
click at [471, 226] on input "text" at bounding box center [513, 227] width 172 height 10
paste input "https://www.sigmaaldrich.com/US/en/product/mm/103701?srsltid=AfmBOorYBd1DZrQr9k…"
type input "https://www.sigmaaldrich.com/US/en/product/mm/103701?srsltid=AfmBOorYBd1DZrQr9k…"
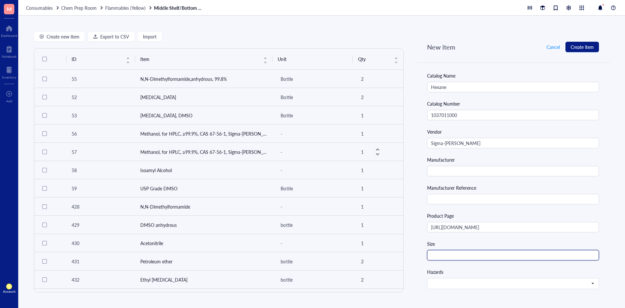
click at [468, 257] on input "text" at bounding box center [513, 255] width 172 height 10
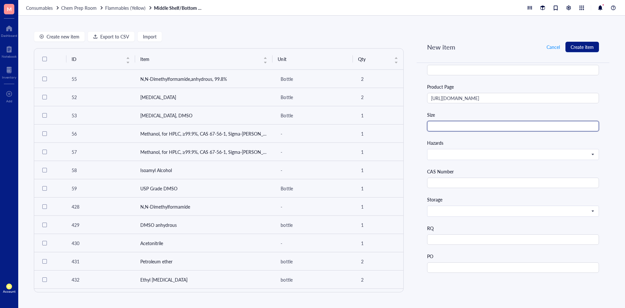
scroll to position [260, 0]
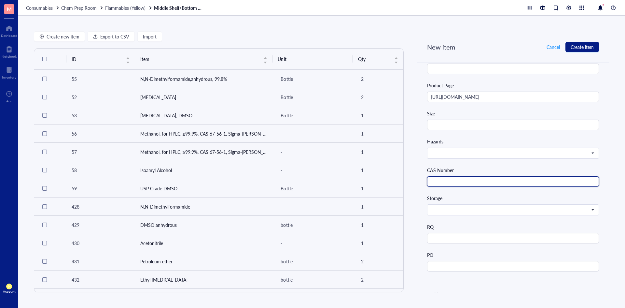
click at [444, 180] on input "text" at bounding box center [513, 181] width 172 height 10
paste input "110-54-3"
click at [485, 155] on span at bounding box center [512, 153] width 163 height 6
type input "110-54-3"
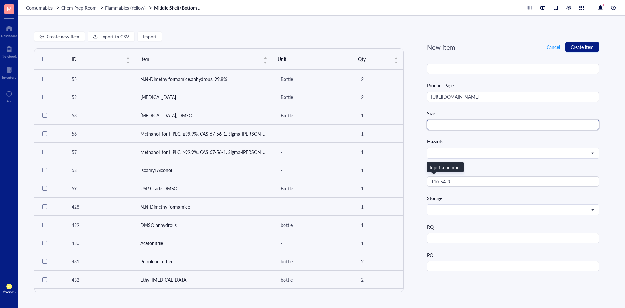
click at [503, 125] on input "text" at bounding box center [513, 124] width 172 height 10
type input "1 L"
click at [481, 154] on span at bounding box center [512, 153] width 163 height 6
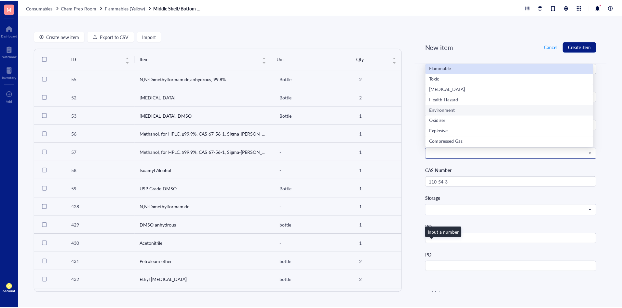
scroll to position [98, 0]
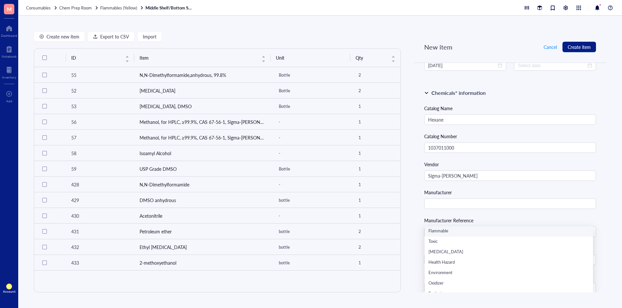
click at [453, 231] on div "Flammable" at bounding box center [509, 231] width 161 height 7
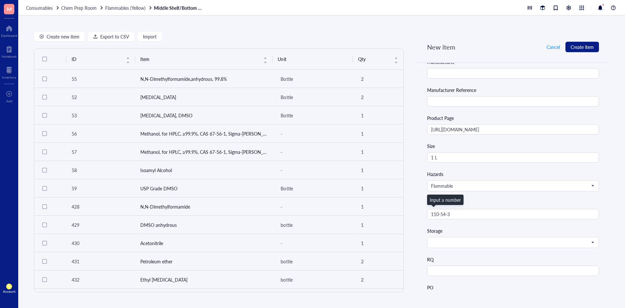
scroll to position [293, 0]
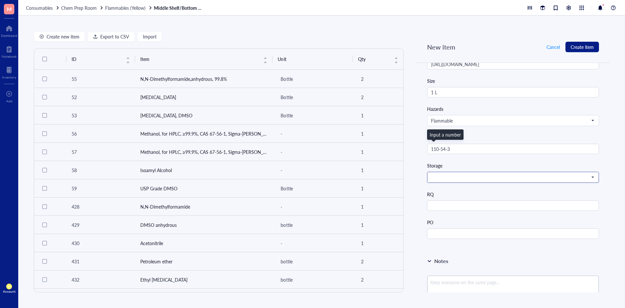
click at [493, 178] on span at bounding box center [512, 177] width 163 height 6
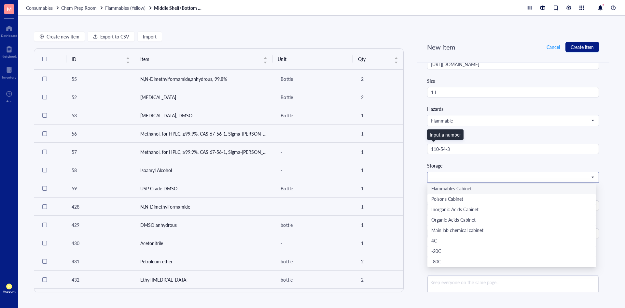
click at [481, 188] on div "Flammables Cabinet" at bounding box center [511, 188] width 161 height 7
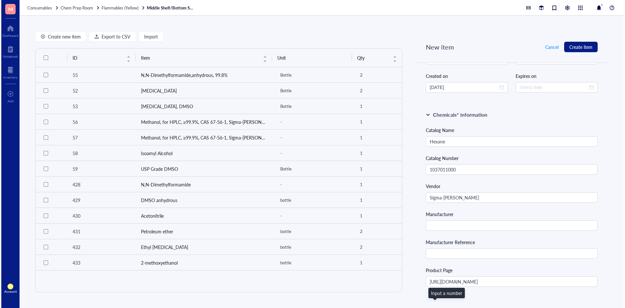
scroll to position [0, 0]
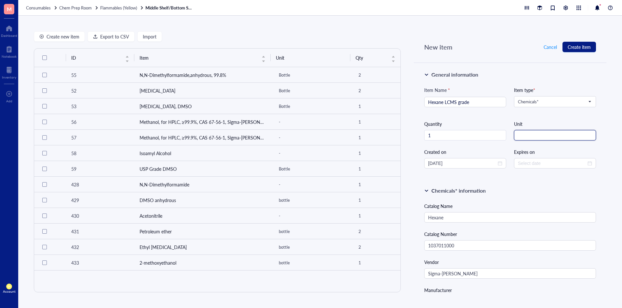
click at [539, 135] on input "string" at bounding box center [555, 135] width 82 height 10
type input "bottle"
click at [574, 44] on span "Create item" at bounding box center [579, 46] width 23 height 5
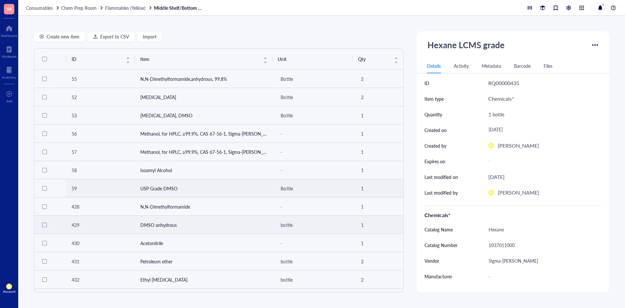
scroll to position [36, 0]
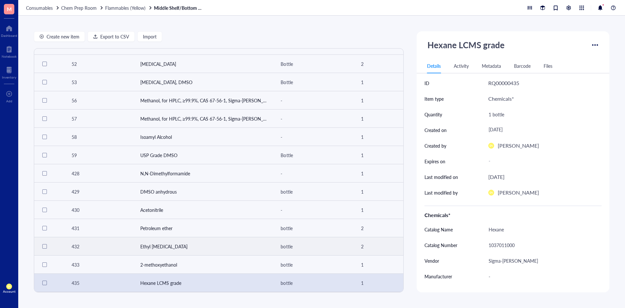
click at [176, 250] on td "Ethyl acetate" at bounding box center [204, 246] width 138 height 18
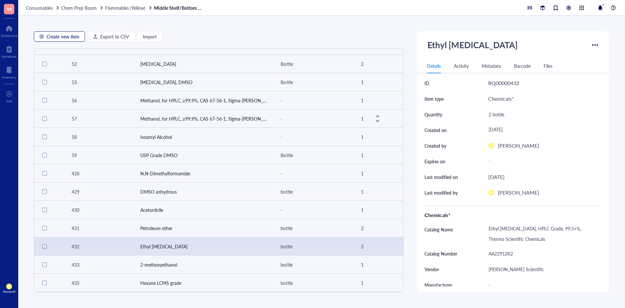
click at [56, 37] on span "Create new item" at bounding box center [63, 36] width 33 height 5
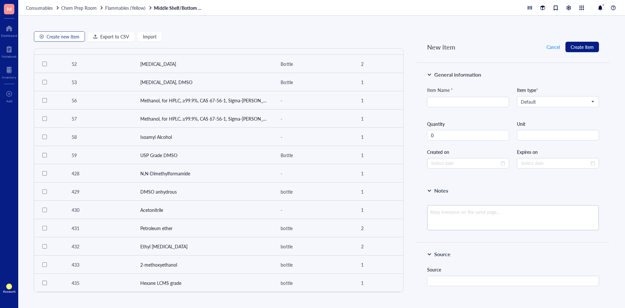
type input "1"
type input "2025-10-06"
click at [584, 105] on input "search" at bounding box center [555, 102] width 68 height 10
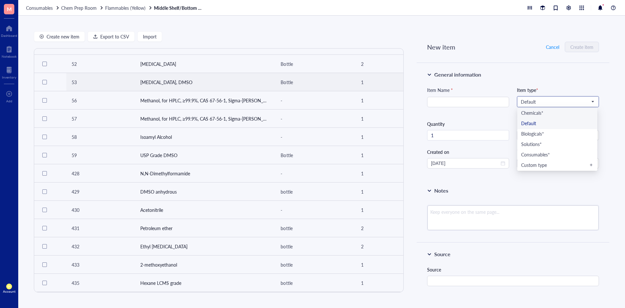
click at [558, 115] on div "Chemicals*" at bounding box center [557, 113] width 72 height 7
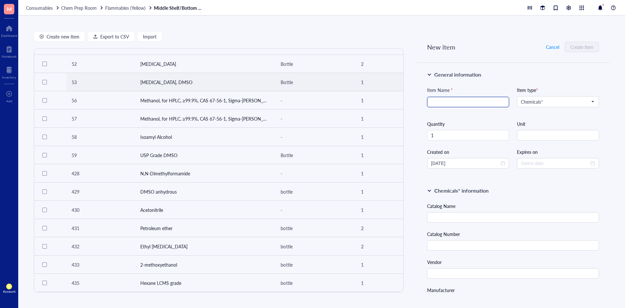
click at [446, 98] on input "search" at bounding box center [468, 102] width 74 height 10
type input "2-isopropoanol LCMS grade"
click at [484, 211] on div "Catalog Name" at bounding box center [513, 212] width 172 height 20
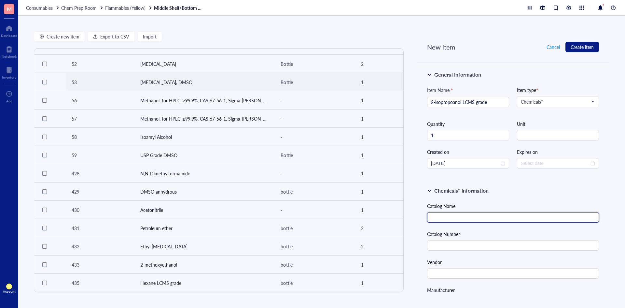
click at [480, 218] on input "text" at bounding box center [513, 217] width 172 height 10
paste input "2-Propanol"
type input "2-Propanol"
click at [492, 242] on input "text" at bounding box center [513, 245] width 172 height 10
paste input "1027811000"
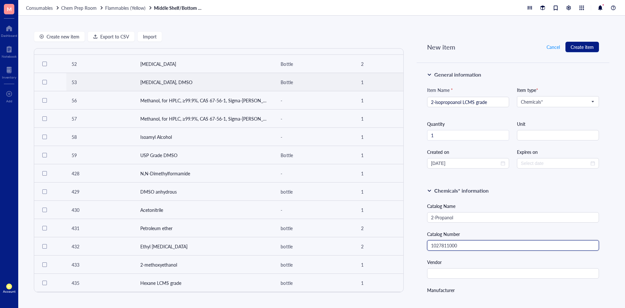
type input "1027811000"
click at [449, 273] on input "text" at bounding box center [513, 273] width 172 height 10
type input "Sigma-Aldrich"
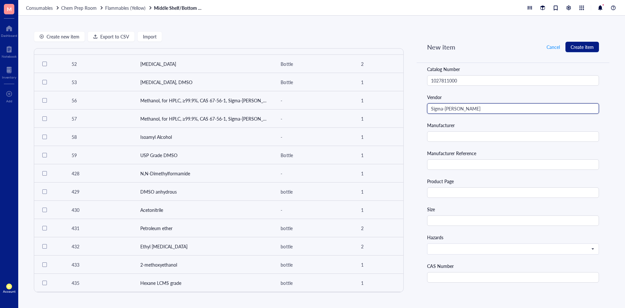
scroll to position [195, 0]
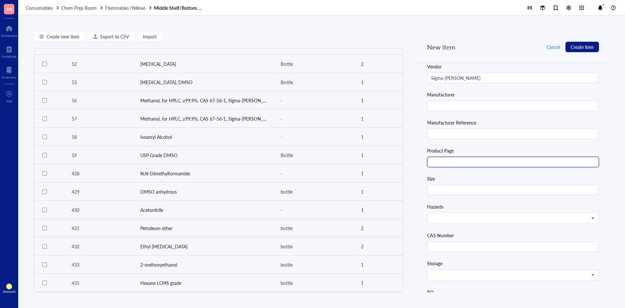
click at [470, 162] on input "text" at bounding box center [513, 162] width 172 height 10
paste input "https://www.sigmaaldrich.com/US/en/product/mm/102781?srsltid=AfmBOopiwWkxCG4eor…"
type input "https://www.sigmaaldrich.com/US/en/product/mm/102781?srsltid=AfmBOopiwWkxCG4eor…"
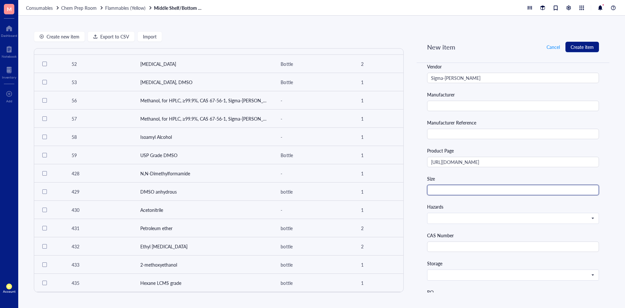
click at [452, 192] on input "text" at bounding box center [513, 190] width 172 height 10
type input "1 L"
click at [453, 213] on input "search" at bounding box center [510, 218] width 158 height 10
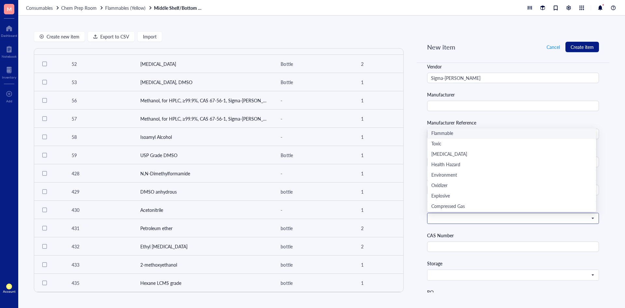
click at [454, 135] on div "Flammable" at bounding box center [511, 133] width 161 height 7
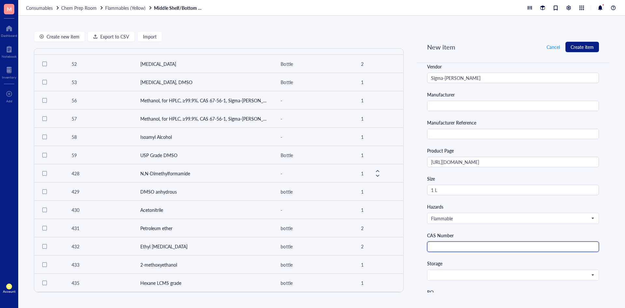
click at [492, 250] on input "text" at bounding box center [513, 246] width 172 height 10
paste input "67-63-0"
click at [479, 272] on span at bounding box center [512, 275] width 163 height 6
type input "67-63-0"
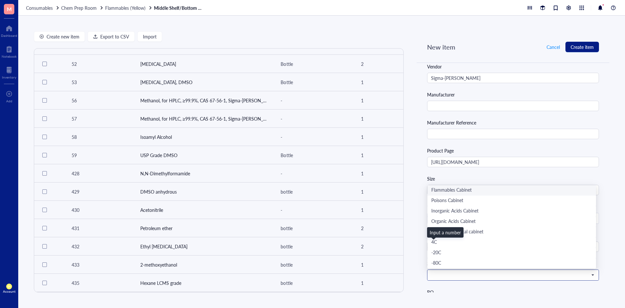
click at [477, 190] on div "Flammables Cabinet" at bounding box center [511, 190] width 161 height 7
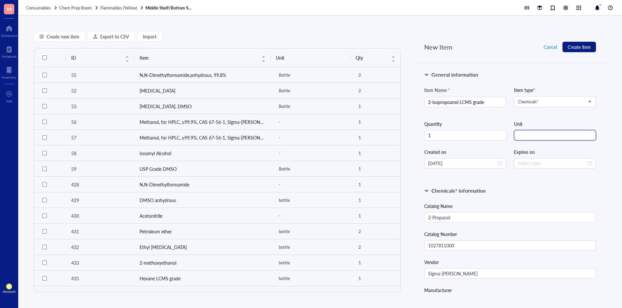
click at [552, 135] on input "string" at bounding box center [555, 135] width 82 height 10
type input "bottle"
click at [587, 43] on button "Create item" at bounding box center [580, 47] width 34 height 10
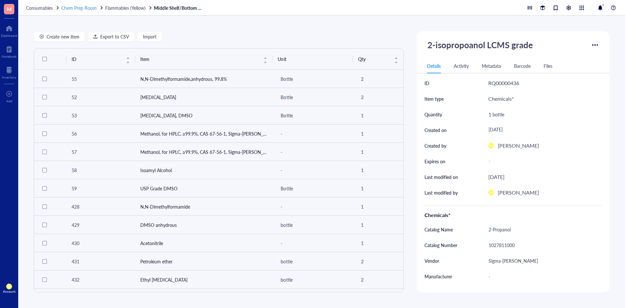
click at [73, 9] on span "Chem Prep Room" at bounding box center [78, 8] width 35 height 7
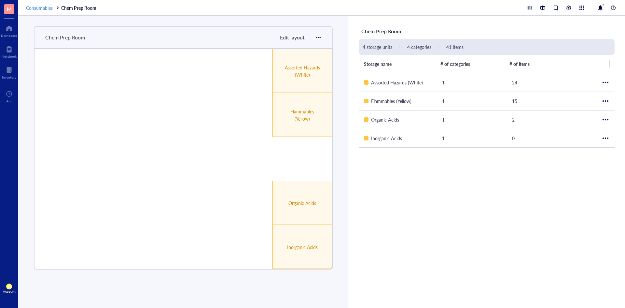
click at [29, 7] on span "Consumables" at bounding box center [39, 8] width 27 height 7
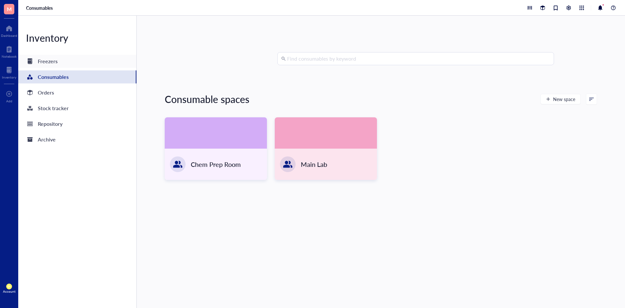
click at [95, 58] on div "Freezers" at bounding box center [77, 61] width 118 height 13
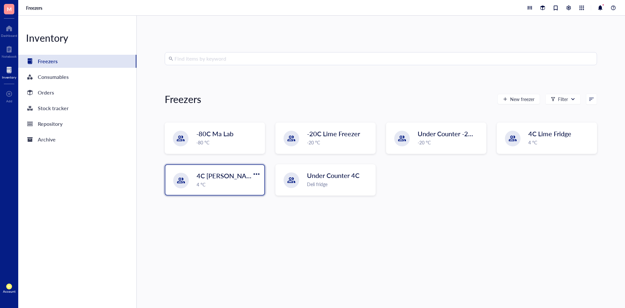
click at [238, 177] on span "4C [PERSON_NAME]" at bounding box center [228, 175] width 62 height 9
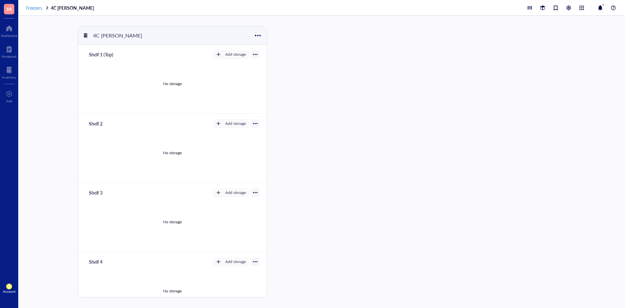
click at [28, 7] on span "Freezers" at bounding box center [34, 8] width 16 height 7
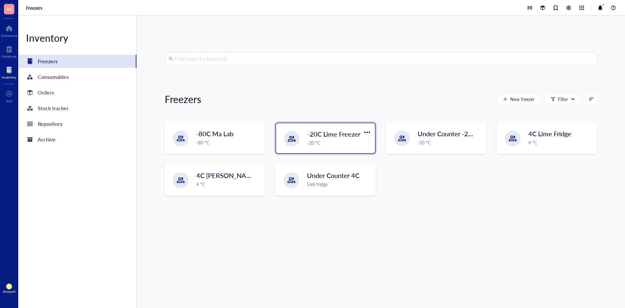
click at [339, 146] on div "-20 °C" at bounding box center [339, 142] width 64 height 7
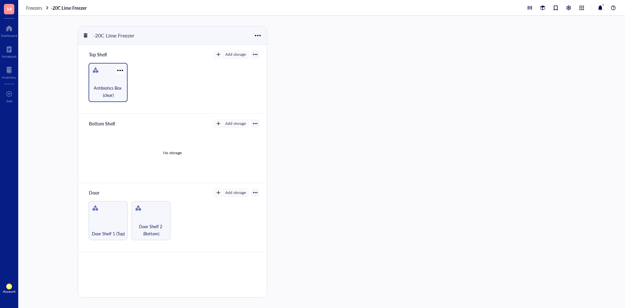
click at [119, 83] on div "Antibiotics Box (clear)" at bounding box center [108, 82] width 39 height 39
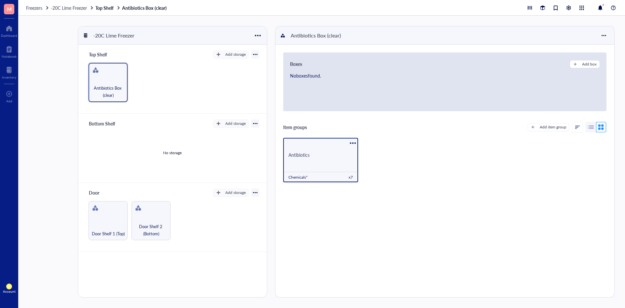
click at [313, 158] on div "Antibiotics" at bounding box center [320, 154] width 75 height 21
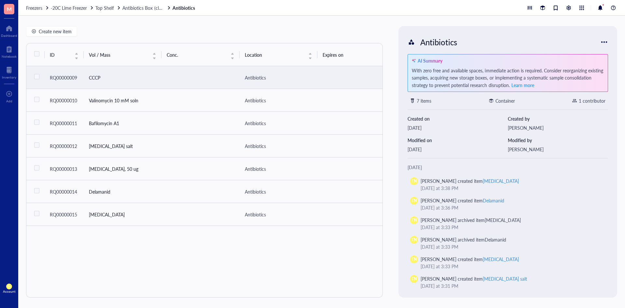
click at [157, 76] on td "CCCP" at bounding box center [123, 77] width 78 height 23
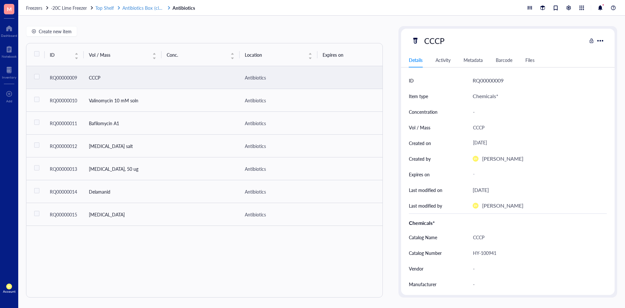
click at [157, 9] on span "Antibiotics Box (clear)" at bounding box center [144, 8] width 44 height 7
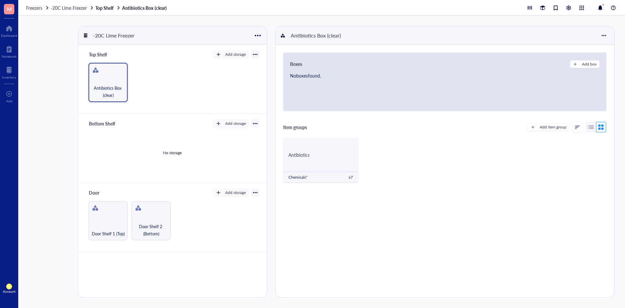
click at [206, 89] on div "Antibiotics Box (clear)" at bounding box center [172, 82] width 173 height 39
click at [217, 55] on div "button" at bounding box center [218, 54] width 5 height 5
click at [225, 78] on span "Category" at bounding box center [236, 75] width 37 height 7
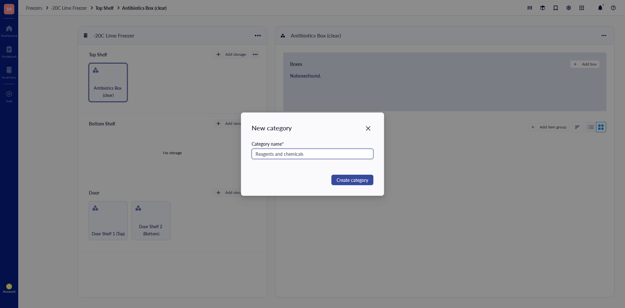
type input "Reagents and chemicals"
click at [337, 179] on span "Create category" at bounding box center [353, 179] width 32 height 7
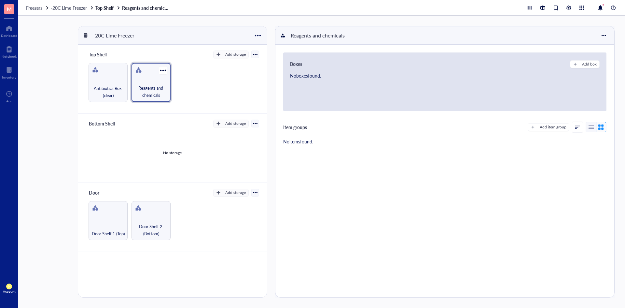
click at [160, 90] on span "Reagents and chemicals" at bounding box center [151, 91] width 33 height 14
click at [162, 72] on div at bounding box center [162, 69] width 9 height 9
click at [174, 92] on div "Settings" at bounding box center [179, 95] width 16 height 6
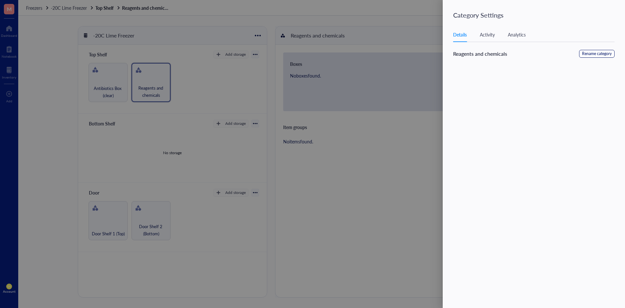
click at [592, 55] on span "Rename category" at bounding box center [597, 54] width 30 height 6
click at [504, 53] on input "Reagents and chemicals" at bounding box center [486, 55] width 66 height 10
type input "Reagents and chemicals (clear)"
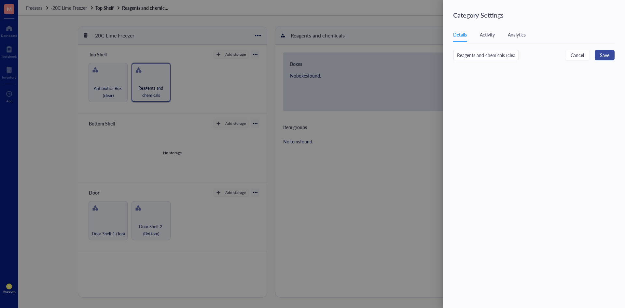
click at [610, 57] on button "Save" at bounding box center [605, 55] width 20 height 10
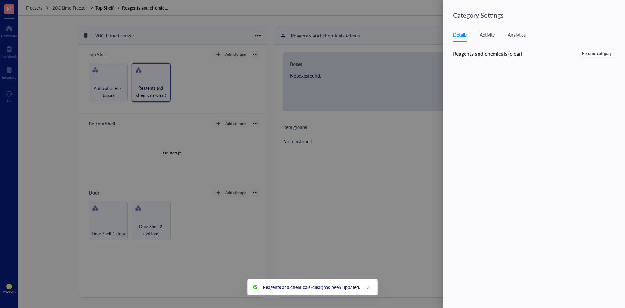
click at [421, 156] on div at bounding box center [312, 154] width 625 height 308
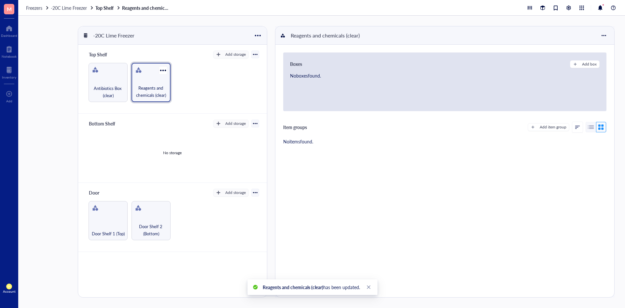
click at [144, 87] on span "Reagents and chemicals (clear)" at bounding box center [151, 91] width 33 height 14
click at [537, 130] on button "Add item group" at bounding box center [549, 127] width 42 height 8
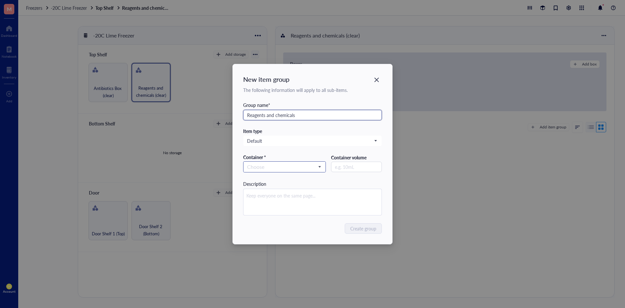
type input "Reagents and chemicals"
click at [298, 163] on input "search" at bounding box center [281, 167] width 69 height 10
click at [289, 175] on div "Bottle" at bounding box center [284, 178] width 75 height 7
click at [374, 227] on span "Create group" at bounding box center [364, 228] width 26 height 7
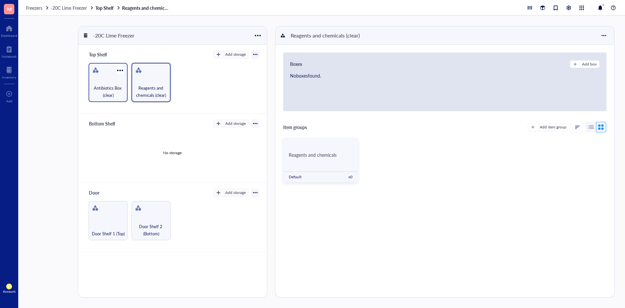
click at [115, 95] on span "Antibiotics Box (clear)" at bounding box center [108, 91] width 33 height 14
click at [155, 92] on span "Reagents and chemicals (clear)" at bounding box center [151, 91] width 33 height 14
click at [105, 88] on span "Antibiotics Box (clear)" at bounding box center [108, 91] width 33 height 14
click at [144, 90] on span "Reagents and chemicals (clear)" at bounding box center [151, 91] width 33 height 14
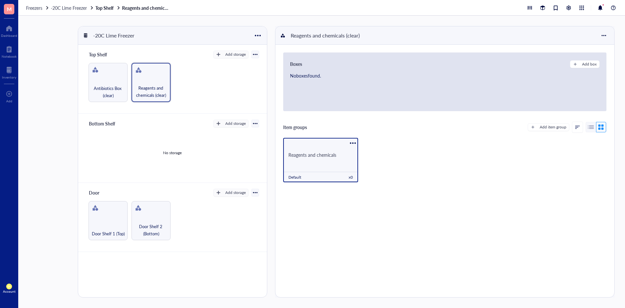
click at [342, 166] on div "Reagents and chemicals Default x 0" at bounding box center [320, 160] width 75 height 44
click at [350, 144] on div at bounding box center [352, 142] width 9 height 9
click at [373, 154] on div "Settings" at bounding box center [368, 154] width 16 height 6
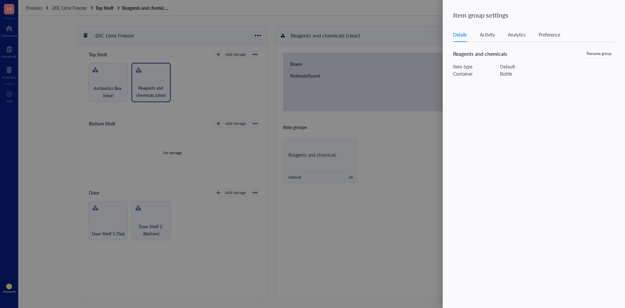
click at [494, 38] on div "Activity" at bounding box center [487, 34] width 15 height 7
click at [511, 36] on div "Analytics" at bounding box center [517, 34] width 18 height 7
click at [538, 35] on div "Details Activity Analytics Preference" at bounding box center [533, 34] width 161 height 15
click at [545, 34] on div "Preference" at bounding box center [549, 34] width 21 height 7
checkbox input "true"
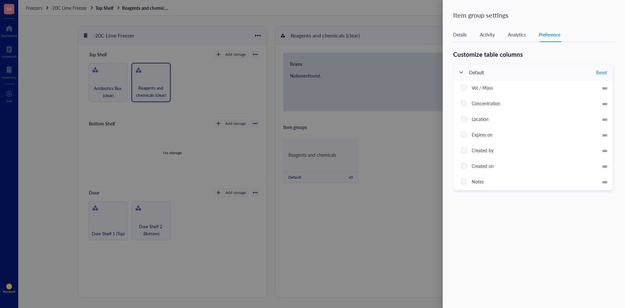
checkbox input "true"
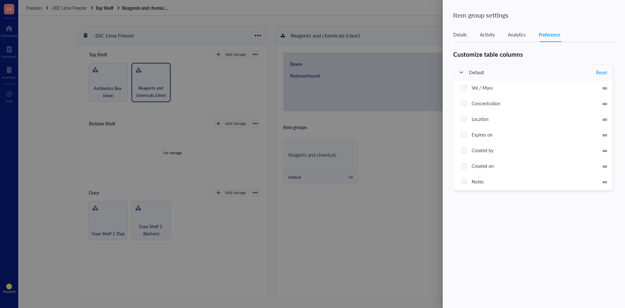
checkbox input "true"
click at [598, 71] on span "Reset" at bounding box center [601, 72] width 11 height 7
click at [464, 71] on div at bounding box center [461, 72] width 16 height 16
click at [421, 155] on div at bounding box center [312, 154] width 625 height 308
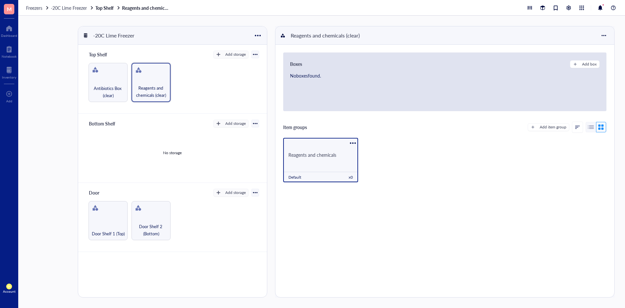
click at [331, 166] on div "Reagents and chemicals Default x 0" at bounding box center [320, 160] width 75 height 44
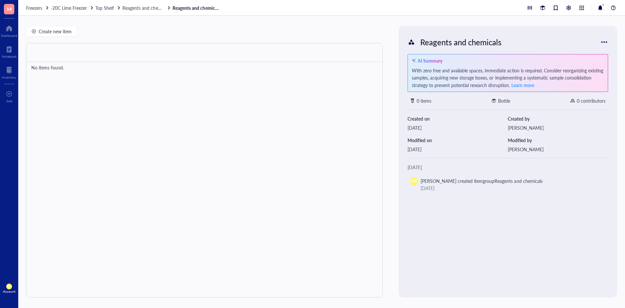
click at [145, 3] on div "Freezers -20C Lime Freezer Top Shelf Reagents and chemicals (clear) Reagents an…" at bounding box center [321, 8] width 607 height 16
click at [145, 8] on span "Reagents and chemicals (clear)" at bounding box center [152, 8] width 61 height 7
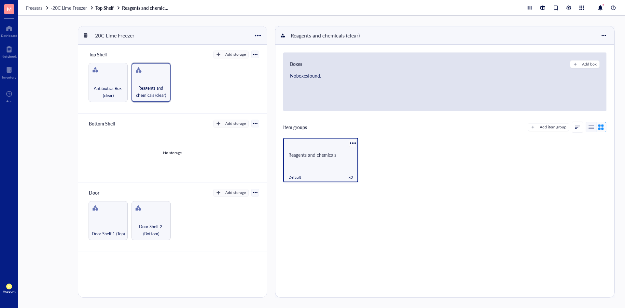
click at [353, 144] on div at bounding box center [352, 142] width 9 height 9
click at [355, 187] on icon at bounding box center [356, 189] width 4 height 4
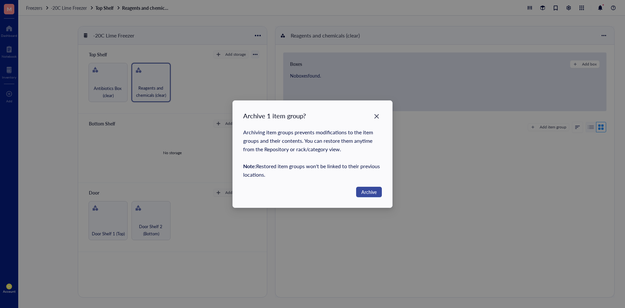
click at [362, 190] on span "Archive" at bounding box center [368, 191] width 15 height 7
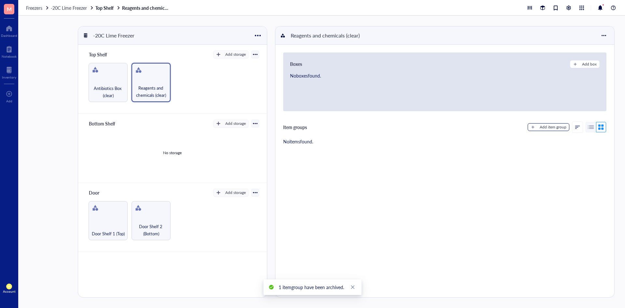
click at [550, 127] on div "Add item group" at bounding box center [553, 127] width 27 height 6
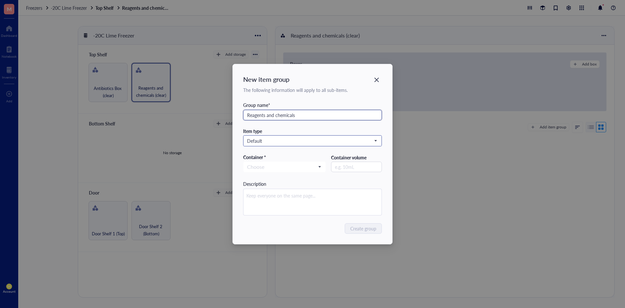
type input "Reagents and chemicals"
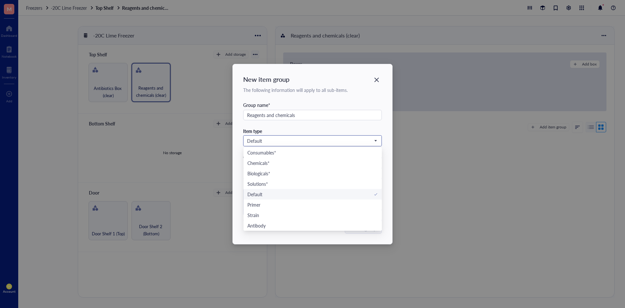
click at [369, 144] on input "search" at bounding box center [309, 141] width 125 height 10
click at [289, 165] on div "Chemicals*" at bounding box center [312, 162] width 131 height 7
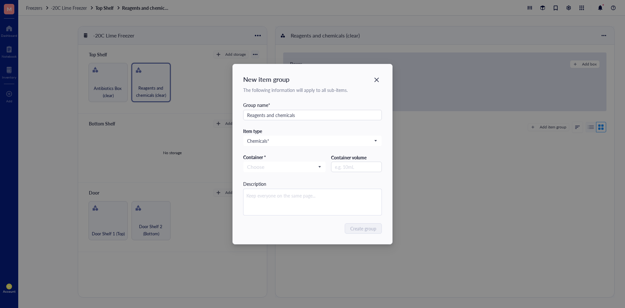
click at [290, 224] on div "Create group" at bounding box center [312, 228] width 139 height 10
click at [320, 171] on span at bounding box center [284, 167] width 75 height 10
click at [280, 179] on div "Bottle" at bounding box center [284, 178] width 75 height 7
click at [359, 226] on span "Create group" at bounding box center [364, 228] width 26 height 7
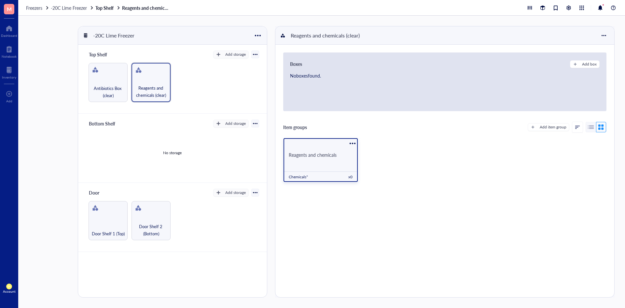
click at [324, 158] on div "Reagents and chemicals" at bounding box center [321, 154] width 74 height 21
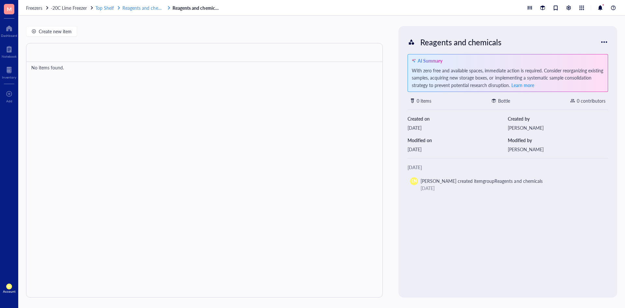
click at [140, 10] on span "Reagents and chemicals (clear)" at bounding box center [152, 8] width 61 height 7
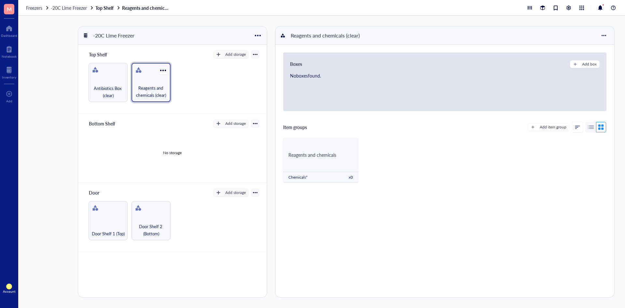
click at [166, 94] on span "Reagents and chemicals (clear)" at bounding box center [151, 91] width 33 height 14
click at [335, 155] on span "Reagents and chemicals" at bounding box center [312, 154] width 48 height 7
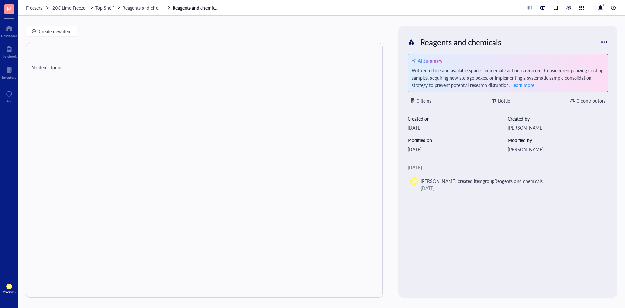
click at [605, 39] on div at bounding box center [604, 42] width 10 height 10
click at [426, 268] on div "Reagents and chemicals AI Summary With zero free and available spaces, immediat…" at bounding box center [508, 162] width 214 height 266
click at [463, 197] on div "Today EN Elizabeth Nilles created itemgroup Reagents and chemicals October 6, 2…" at bounding box center [508, 180] width 201 height 35
click at [609, 41] on div at bounding box center [604, 42] width 10 height 10
click at [285, 65] on div at bounding box center [204, 170] width 357 height 254
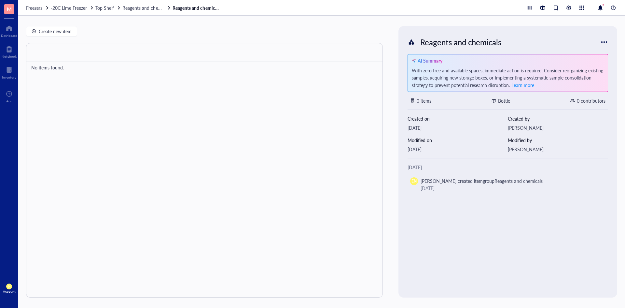
click at [130, 12] on div "Freezers -20C Lime Freezer Top Shelf Reagents and chemicals (clear) Reagents an…" at bounding box center [321, 8] width 607 height 16
click at [134, 9] on span "Reagents and chemicals (clear)" at bounding box center [152, 8] width 61 height 7
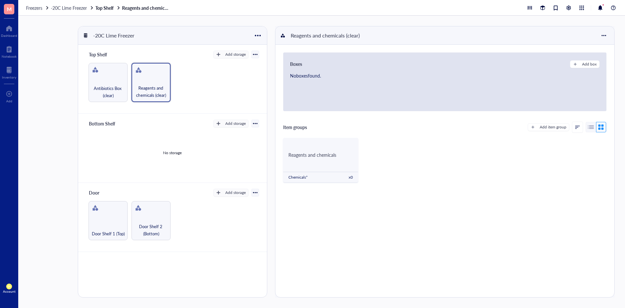
click at [318, 70] on div "Boxes Add box No boxes found." at bounding box center [444, 81] width 323 height 59
click at [115, 85] on span "Antibiotics Box (clear)" at bounding box center [108, 91] width 33 height 14
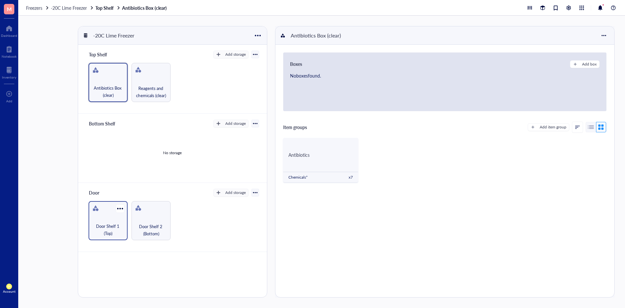
click at [104, 211] on div "Door Shelf 1 (Top)" at bounding box center [108, 220] width 39 height 39
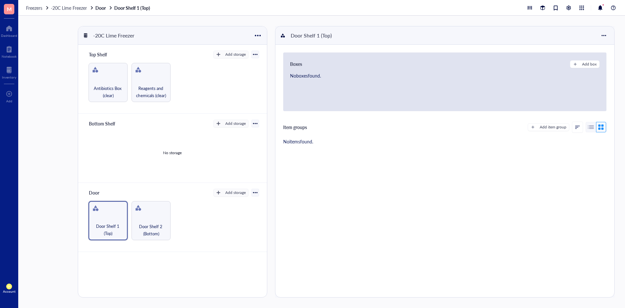
click at [308, 146] on div "Boxes Add box No boxes found. Item groups Add item group No items found." at bounding box center [444, 100] width 339 height 111
click at [99, 89] on span "Antibiotics Box (clear)" at bounding box center [108, 91] width 33 height 14
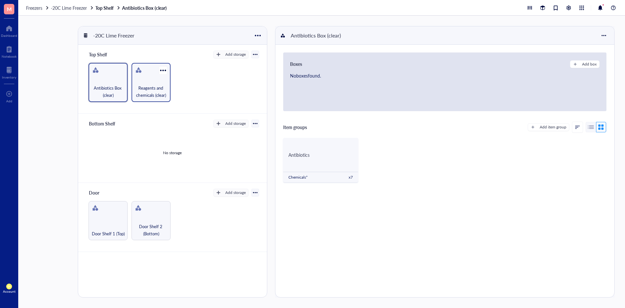
click at [156, 90] on span "Reagents and chemicals (clear)" at bounding box center [151, 91] width 33 height 14
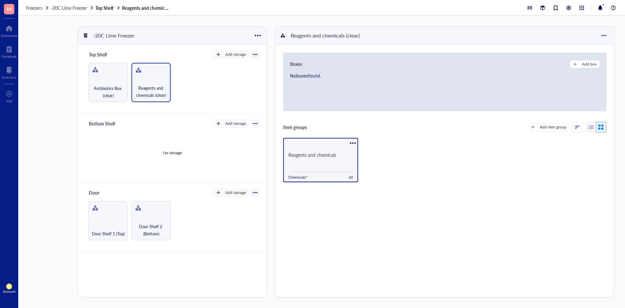
click at [311, 148] on div "Reagents and chemicals" at bounding box center [320, 154] width 75 height 21
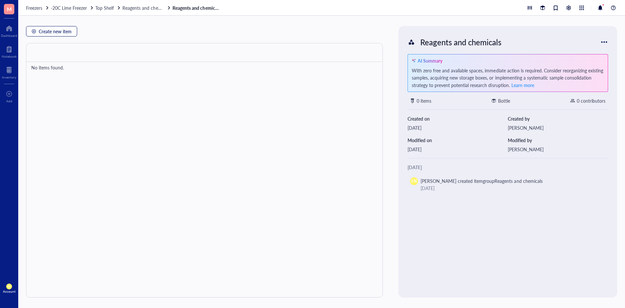
click at [61, 29] on span "Create new item" at bounding box center [55, 31] width 33 height 5
type textarea "Keep everyone on the same page…"
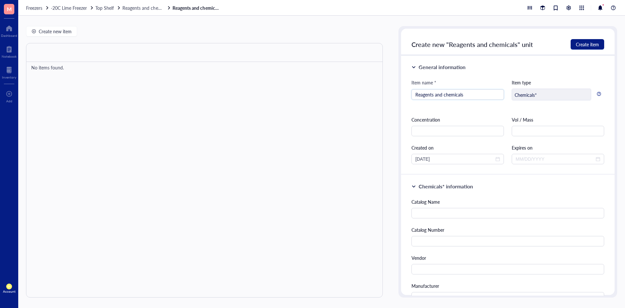
drag, startPoint x: 474, startPoint y: 95, endPoint x: 399, endPoint y: 96, distance: 74.9
click at [399, 96] on div "Create new "Reagents and chemicals" unit Create item General information Item n…" at bounding box center [507, 161] width 219 height 271
click at [471, 90] on input "Reagents and chemicals" at bounding box center [457, 95] width 85 height 10
drag, startPoint x: 470, startPoint y: 95, endPoint x: 410, endPoint y: 98, distance: 60.3
click at [410, 98] on div "General information Item name * Reagents and chemicals Reagents and chemicals I…" at bounding box center [508, 114] width 214 height 119
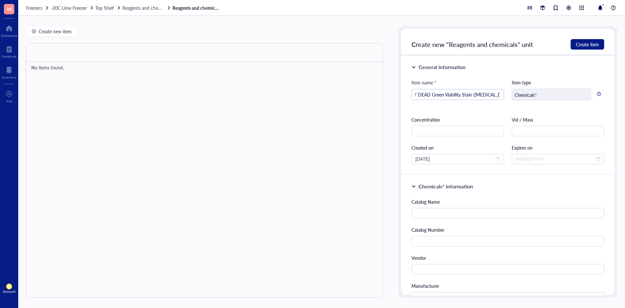
scroll to position [0, 17]
type input "Image IT DEAD Green Viability Stain (macrophage)"
click at [444, 106] on div "Item name * Image IT DEAD Green Viability Stain (macrophage)" at bounding box center [457, 93] width 92 height 29
drag, startPoint x: 415, startPoint y: 94, endPoint x: 472, endPoint y: 97, distance: 56.7
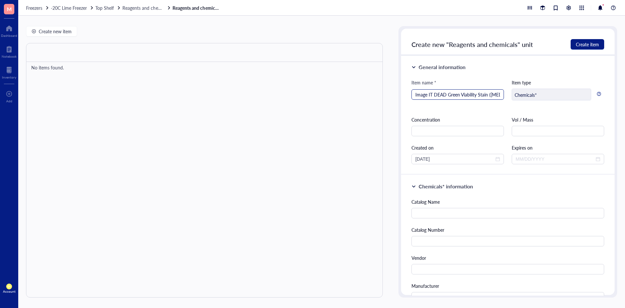
click at [472, 97] on div "Image IT DEAD Green Viability Stain (macrophage)" at bounding box center [457, 94] width 92 height 10
drag, startPoint x: 470, startPoint y: 95, endPoint x: 387, endPoint y: 96, distance: 83.3
click at [387, 96] on div "Create new item No items found. Reagents and chemicals AI Summary With zero fre…" at bounding box center [321, 162] width 607 height 292
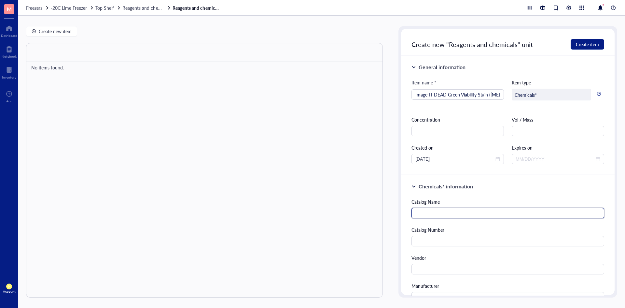
click at [488, 208] on input "text" at bounding box center [507, 213] width 193 height 10
paste input "Image IT DEAD Green Viability Stain"
type input "Image IT DEAD Green Viability Stain"
click at [487, 201] on div "Catalog Name" at bounding box center [507, 201] width 193 height 7
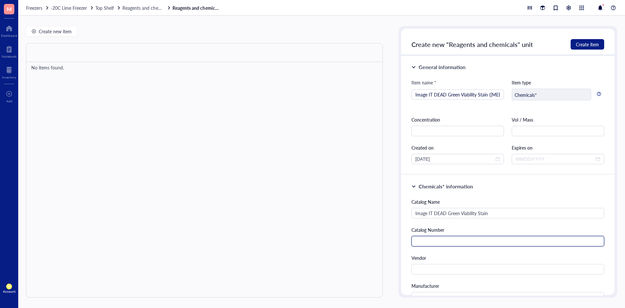
click at [487, 238] on input "text" at bounding box center [507, 241] width 193 height 10
paste input "I10291"
type input "I10291"
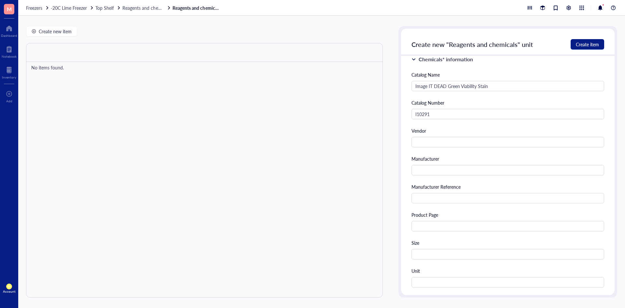
scroll to position [130, 0]
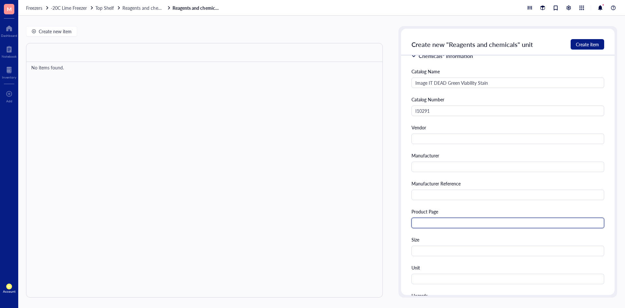
click at [458, 222] on input "text" at bounding box center [507, 222] width 193 height 10
paste input "https://www.thermofisher.com/order/catalog/product/I10291"
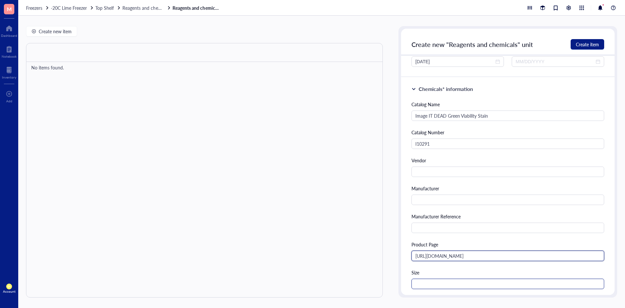
scroll to position [98, 0]
type input "https://www.thermofisher.com/order/catalog/product/I10291"
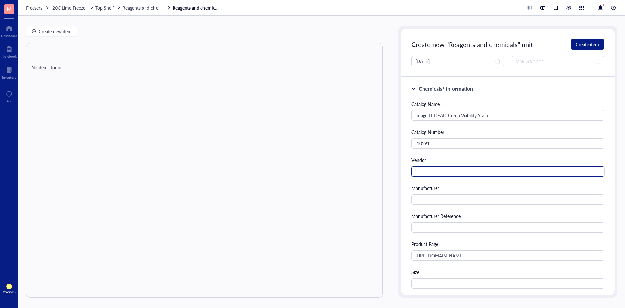
click at [460, 171] on input "text" at bounding box center [507, 171] width 193 height 10
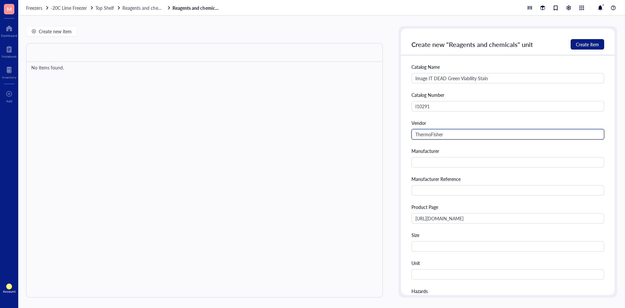
scroll to position [0, 0]
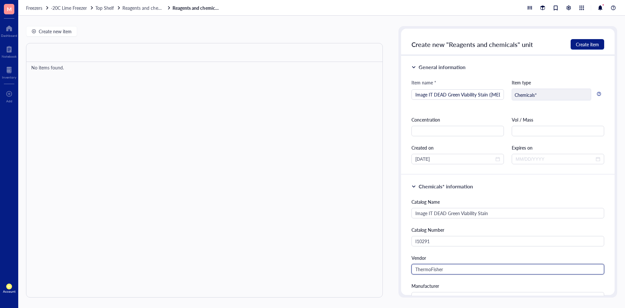
type input "ThermoFisher"
click at [494, 113] on div "Item name * Image IT DEAD Green Viability Stain (macrophage) Item type Chemical…" at bounding box center [507, 121] width 193 height 85
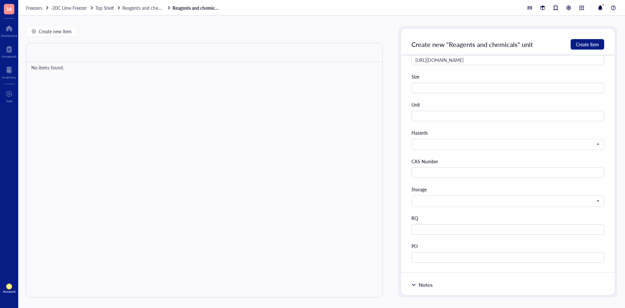
scroll to position [260, 0]
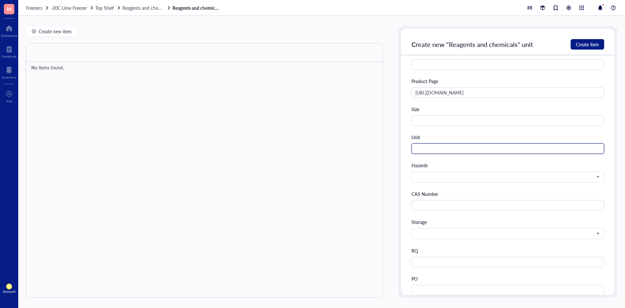
click at [514, 146] on input "text" at bounding box center [507, 148] width 193 height 10
type input "1 bottle"
click at [593, 40] on button "Create item" at bounding box center [588, 44] width 34 height 10
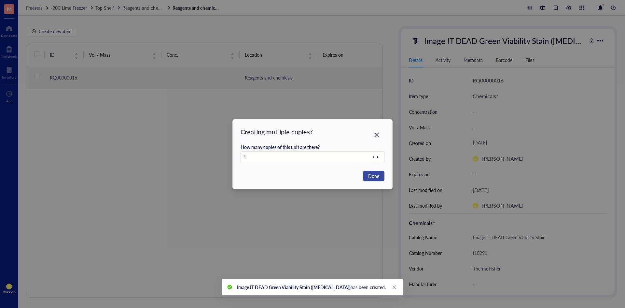
click at [379, 176] on span "Done" at bounding box center [373, 175] width 11 height 7
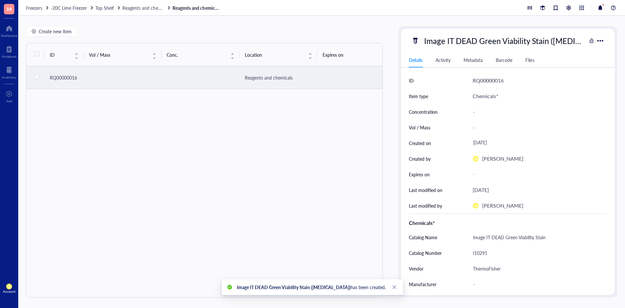
click at [278, 158] on div "ID Vol / Mass Conc. Location Expires on Created by Created on Notes Catalog Nam…" at bounding box center [204, 170] width 357 height 254
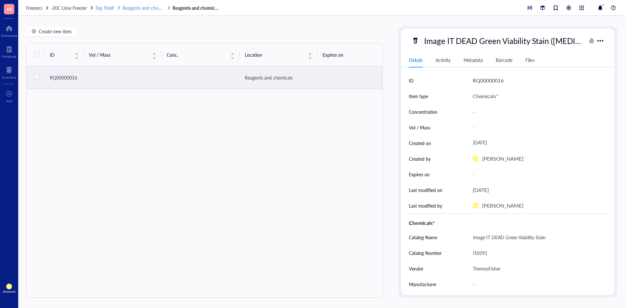
click at [140, 8] on span "Reagents and chemicals (clear)" at bounding box center [152, 8] width 61 height 7
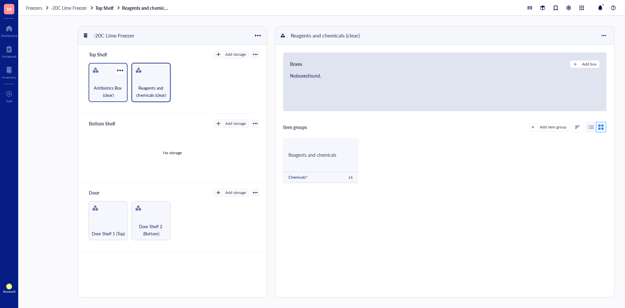
click at [115, 81] on div "Antibiotics Box (clear)" at bounding box center [108, 82] width 39 height 39
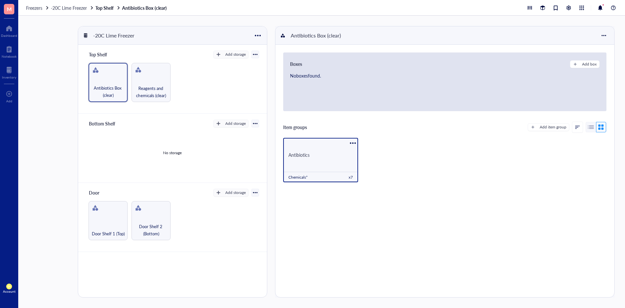
click at [317, 164] on div "Antibiotics" at bounding box center [320, 154] width 75 height 21
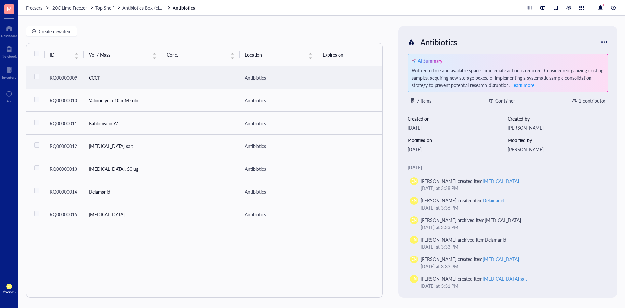
click at [125, 81] on td "CCCP" at bounding box center [123, 77] width 78 height 23
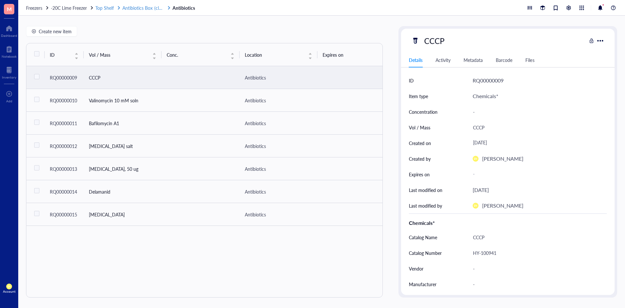
click at [148, 7] on span "Antibiotics Box (clear)" at bounding box center [144, 8] width 44 height 7
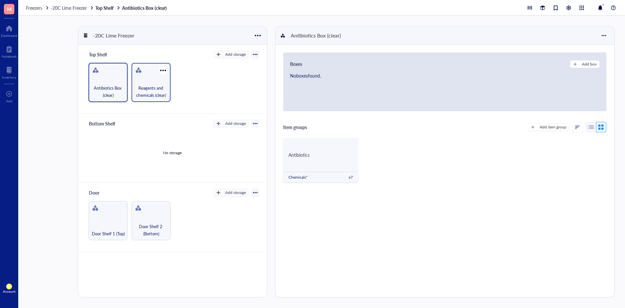
click at [148, 91] on span "Reagents and chemicals (clear)" at bounding box center [151, 91] width 33 height 14
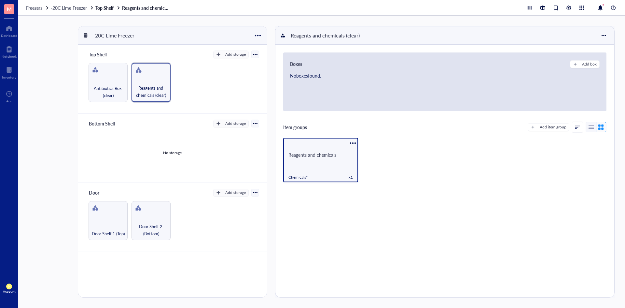
click at [323, 141] on div "Reagents and chemicals Chemicals* x 1" at bounding box center [320, 160] width 75 height 44
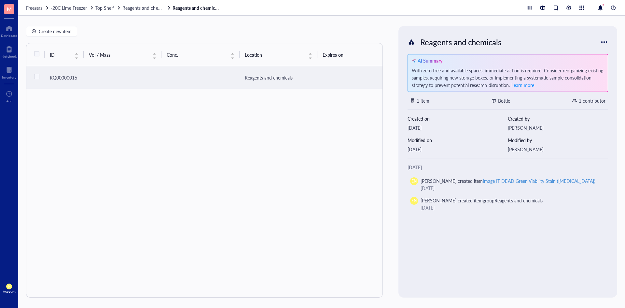
click at [140, 85] on td at bounding box center [123, 77] width 78 height 23
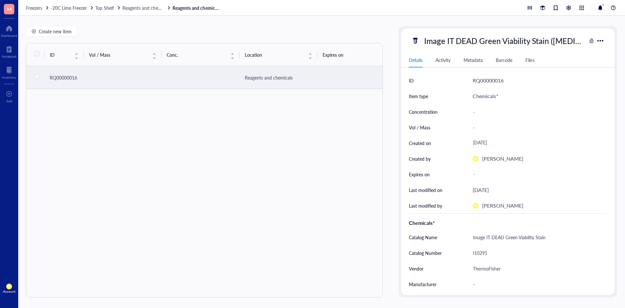
click at [484, 238] on div "Image IT DEAD Green Viability Stain" at bounding box center [537, 237] width 134 height 14
drag, startPoint x: 473, startPoint y: 237, endPoint x: 550, endPoint y: 234, distance: 77.5
click at [550, 234] on input "Image IT DEAD Green Viability Stain" at bounding box center [536, 236] width 133 height 13
click at [484, 126] on div "-" at bounding box center [537, 127] width 134 height 14
type input "Image IT DEAD Green Viability Stain"
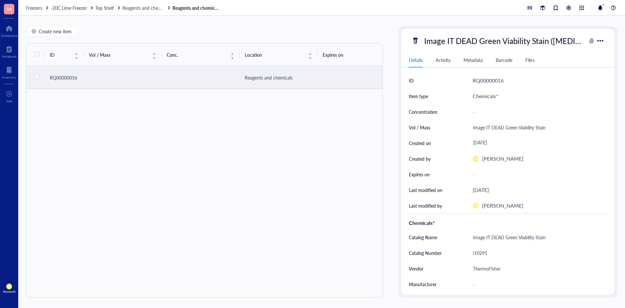
click at [387, 157] on div "Create new item ID Vol / Mass Conc. Location Expires on Created by Created on N…" at bounding box center [321, 162] width 607 height 292
click at [219, 27] on div "Create new item" at bounding box center [204, 31] width 357 height 10
click at [315, 121] on div "ID Vol / Mass Conc. Location Expires on Created by Created on Notes Catalog Nam…" at bounding box center [204, 170] width 357 height 254
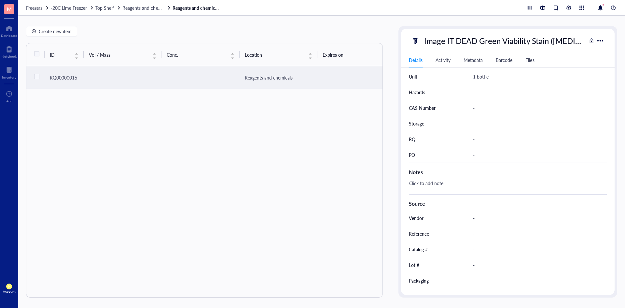
scroll to position [284, 0]
click at [316, 29] on div "Create new item" at bounding box center [204, 31] width 357 height 10
click at [152, 8] on span "Reagents and chemicals (clear)" at bounding box center [152, 8] width 61 height 7
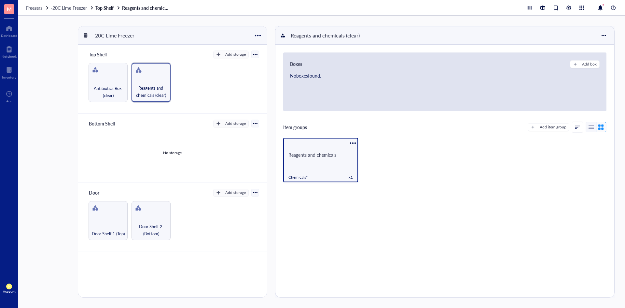
click at [338, 164] on div "Reagents and chemicals" at bounding box center [320, 154] width 75 height 21
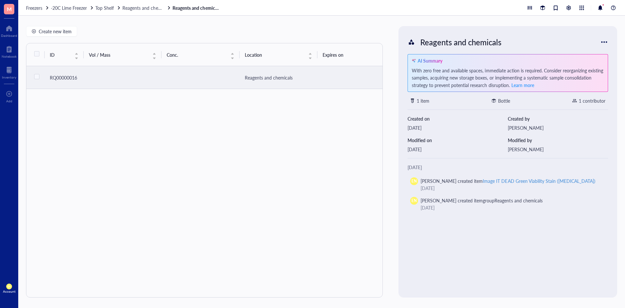
click at [254, 77] on div "Reagents and chemicals" at bounding box center [278, 77] width 67 height 7
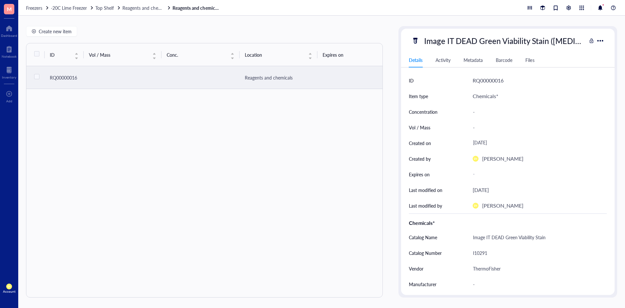
click at [474, 113] on div "-" at bounding box center [537, 112] width 134 height 14
click at [483, 128] on div "-" at bounding box center [537, 127] width 134 height 14
type input "Image IT DEAD Green Viability Stain"
click at [483, 127] on div "-" at bounding box center [537, 127] width 134 height 14
type input "Image IT DEAD Green Viability Stain"
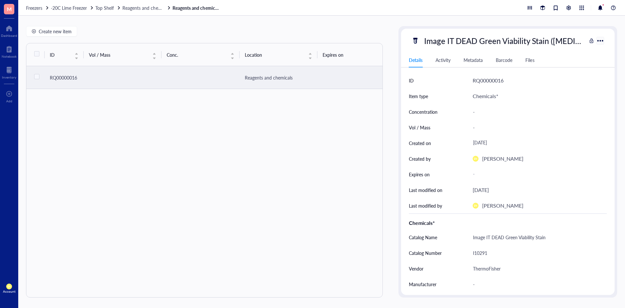
click at [600, 40] on div at bounding box center [599, 40] width 9 height 9
click at [256, 118] on div "ID Vol / Mass Conc. Location Expires on Created by Created on Notes Catalog Nam…" at bounding box center [204, 170] width 357 height 254
click at [40, 74] on input "checkbox" at bounding box center [37, 76] width 10 height 10
checkbox input "true"
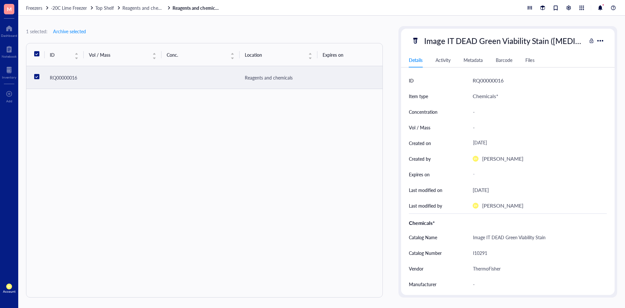
drag, startPoint x: 161, startPoint y: 78, endPoint x: 53, endPoint y: 77, distance: 107.8
click at [45, 71] on td "RQ00000016" at bounding box center [64, 77] width 39 height 23
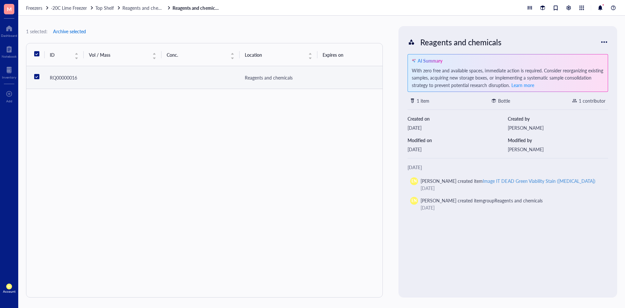
click at [79, 31] on span "Archive selected" at bounding box center [69, 31] width 33 height 5
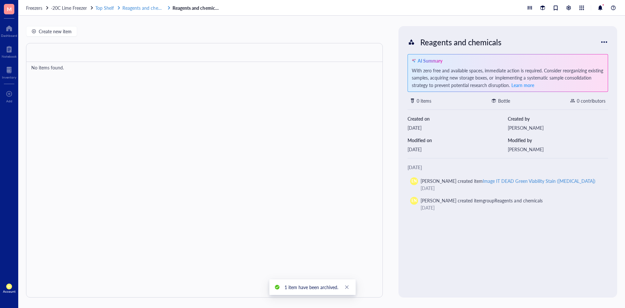
click at [149, 7] on span "Reagents and chemicals (clear)" at bounding box center [152, 8] width 61 height 7
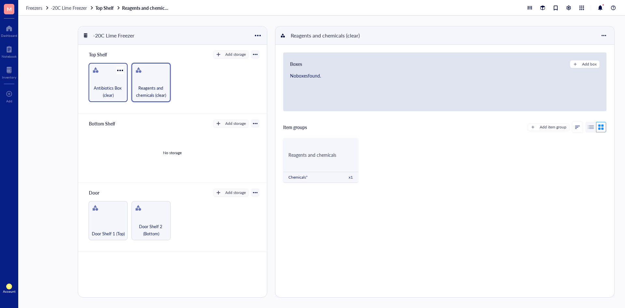
click at [112, 92] on span "Antibiotics Box (clear)" at bounding box center [108, 91] width 33 height 14
click at [158, 83] on div "Reagents and chemicals (clear)" at bounding box center [151, 82] width 39 height 39
click at [162, 80] on div "Reagents and chemicals (clear)" at bounding box center [151, 82] width 39 height 39
drag, startPoint x: 61, startPoint y: 0, endPoint x: 62, endPoint y: 4, distance: 3.5
click at [61, 0] on div "Freezers -20C Lime Freezer Top Shelf Reagents and chemicals (clear)" at bounding box center [321, 8] width 607 height 16
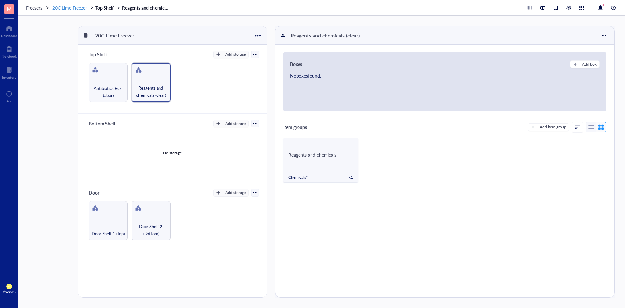
click at [64, 6] on span "-20C Lime Freezer" at bounding box center [69, 8] width 36 height 7
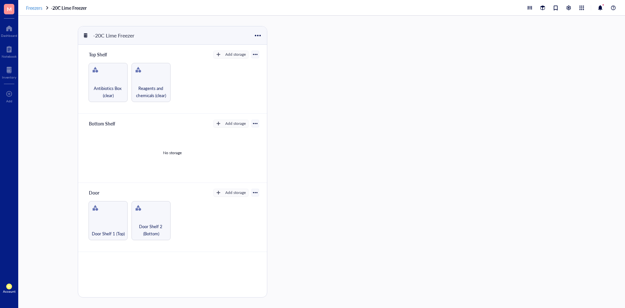
click at [39, 7] on span "Freezers" at bounding box center [34, 8] width 16 height 7
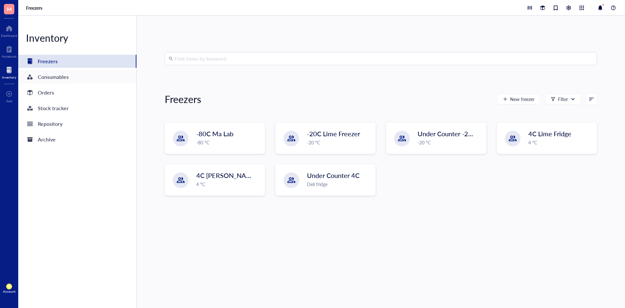
click at [59, 75] on div "Consumables" at bounding box center [53, 76] width 31 height 9
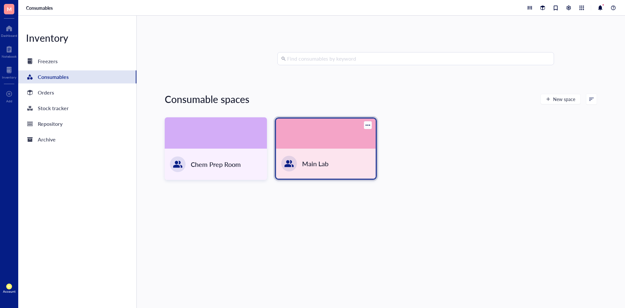
click at [312, 140] on div at bounding box center [326, 133] width 100 height 30
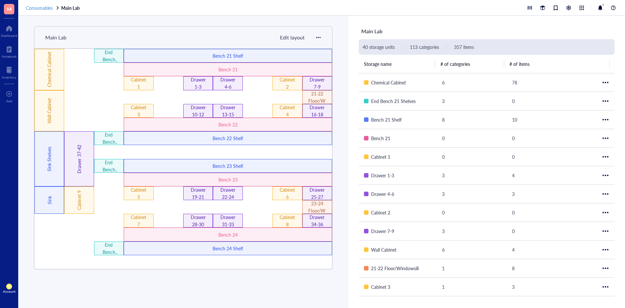
click at [47, 9] on span "Consumables" at bounding box center [39, 8] width 27 height 7
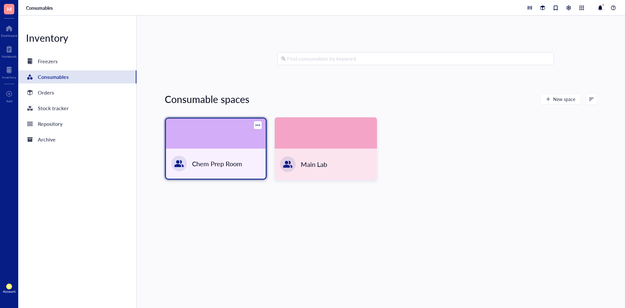
click at [191, 132] on div at bounding box center [216, 133] width 100 height 30
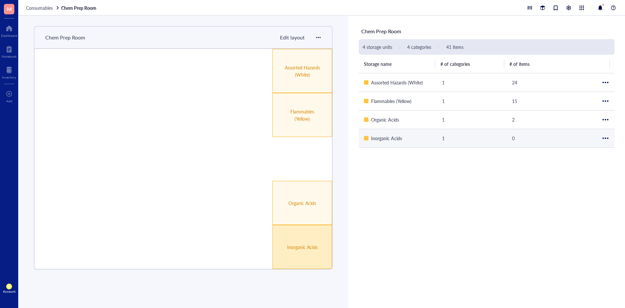
click at [314, 238] on div "Inorganic Acids" at bounding box center [302, 247] width 60 height 44
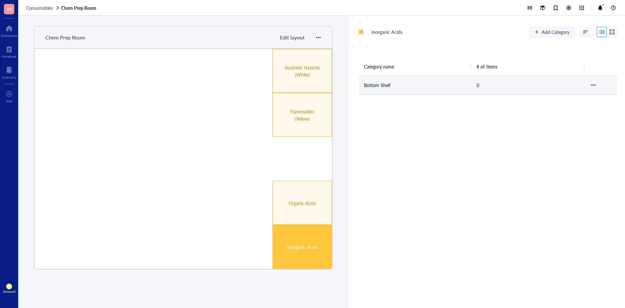
click at [405, 90] on td "Bottom Shelf" at bounding box center [415, 85] width 113 height 19
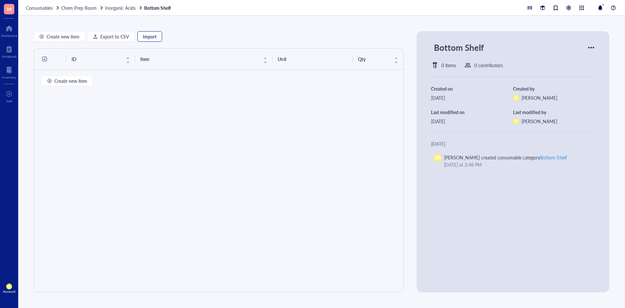
click at [146, 36] on span "Import" at bounding box center [150, 36] width 14 height 5
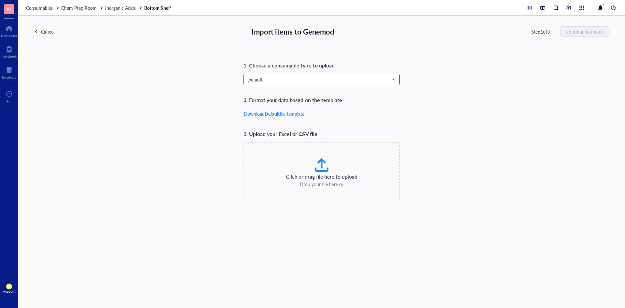
click at [322, 78] on span "Default" at bounding box center [320, 80] width 147 height 6
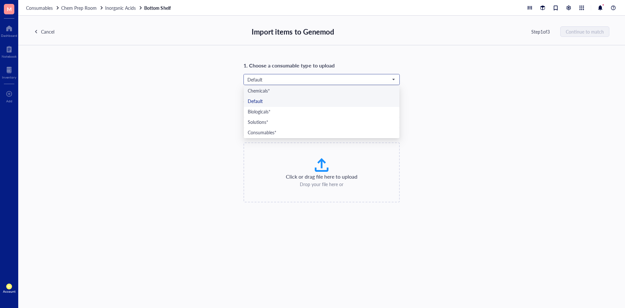
click at [294, 91] on div "Chemicals*" at bounding box center [322, 91] width 148 height 7
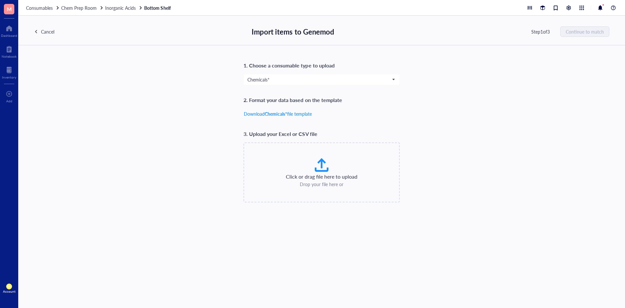
click at [321, 162] on div at bounding box center [322, 165] width 16 height 16
type input "C:\fakepath\Supplies_export_cleaned_Inorganic Acids.csv"
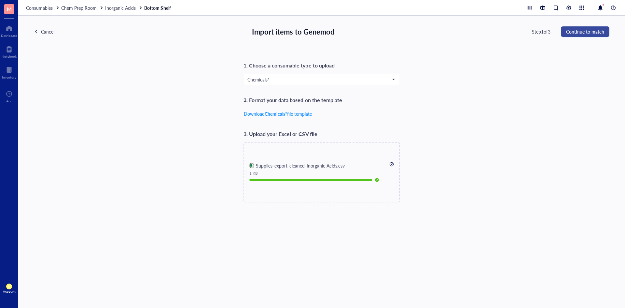
click at [597, 32] on span "Continue to match" at bounding box center [585, 31] width 38 height 5
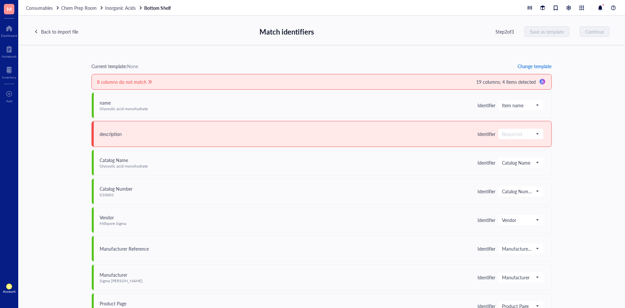
click at [522, 64] on span "Change template" at bounding box center [535, 65] width 34 height 5
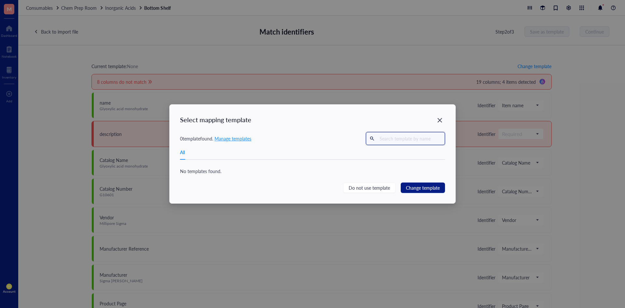
click at [421, 140] on input "text" at bounding box center [409, 138] width 64 height 10
type input "CHEMICALS"
click at [242, 139] on span "Manage templates" at bounding box center [233, 138] width 37 height 7
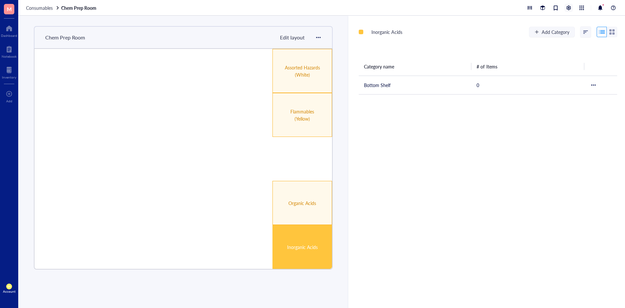
click at [567, 7] on div at bounding box center [568, 7] width 7 height 7
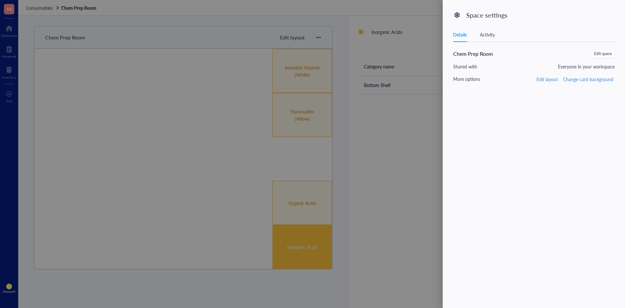
click at [430, 122] on div at bounding box center [312, 154] width 625 height 308
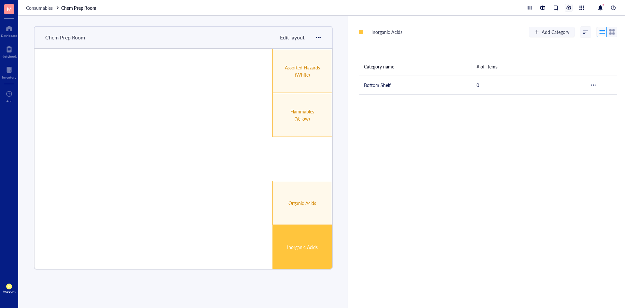
click at [568, 9] on div at bounding box center [568, 7] width 7 height 7
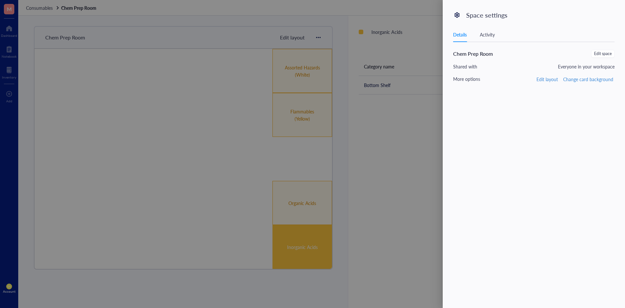
click at [436, 131] on div at bounding box center [312, 154] width 625 height 308
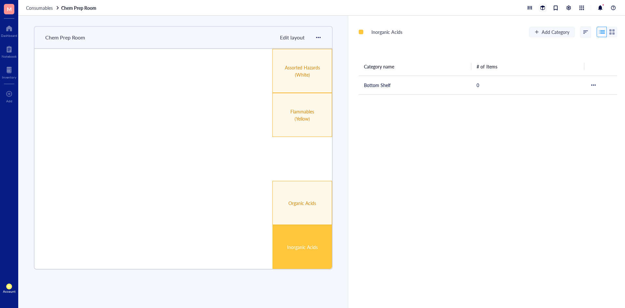
click at [545, 6] on div at bounding box center [542, 7] width 7 height 7
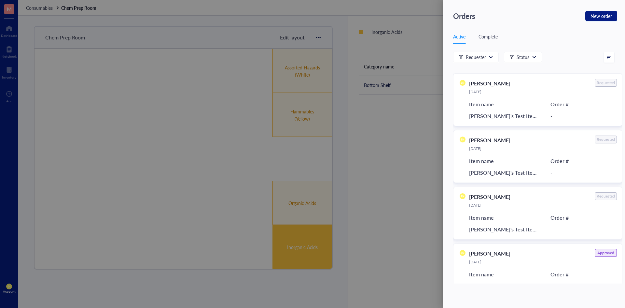
click at [424, 132] on div at bounding box center [312, 154] width 625 height 308
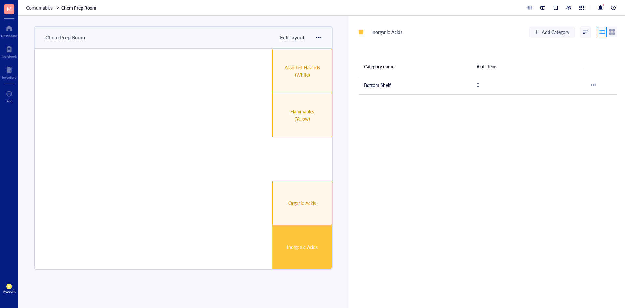
click at [586, 7] on div at bounding box center [571, 8] width 91 height 8
click at [583, 6] on div at bounding box center [581, 7] width 7 height 7
click at [512, 128] on div "Inorganic Acids Add Category Category name # of Items Bottom Shelf 0" at bounding box center [486, 162] width 277 height 292
click at [599, 9] on div at bounding box center [600, 8] width 8 height 8
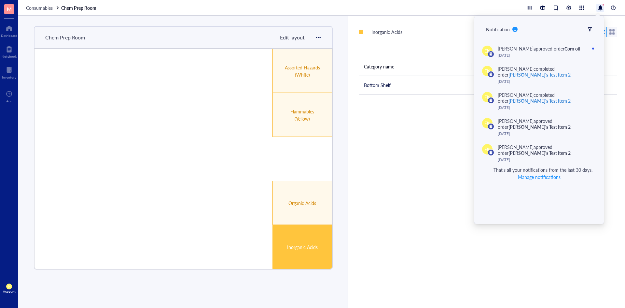
click at [440, 129] on div "Inorganic Acids Add Category Category name # of Items Bottom Shelf 0" at bounding box center [486, 162] width 277 height 292
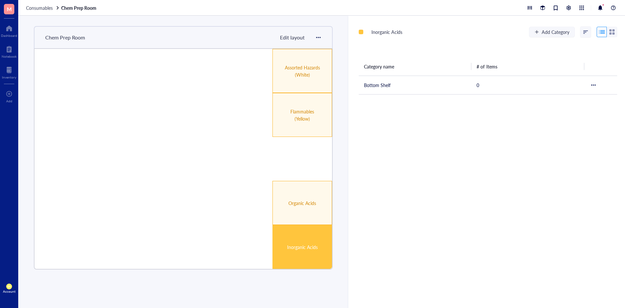
click at [42, 4] on div "Consumables Chem Prep Room" at bounding box center [321, 8] width 607 height 16
click at [49, 8] on span "Consumables" at bounding box center [39, 8] width 27 height 7
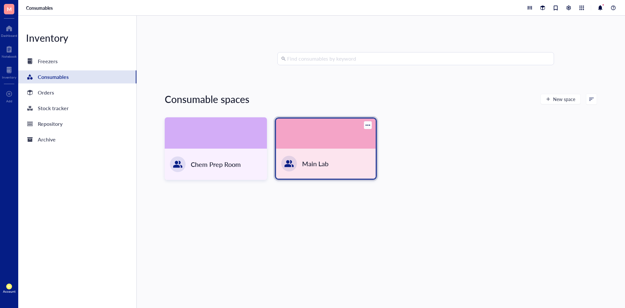
click at [322, 151] on div "Main Lab" at bounding box center [326, 163] width 100 height 30
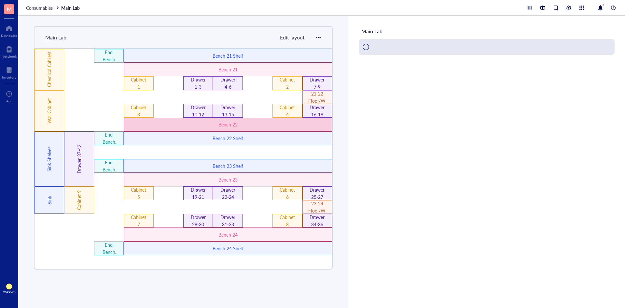
click at [230, 124] on div "Bench 22" at bounding box center [228, 124] width 125 height 7
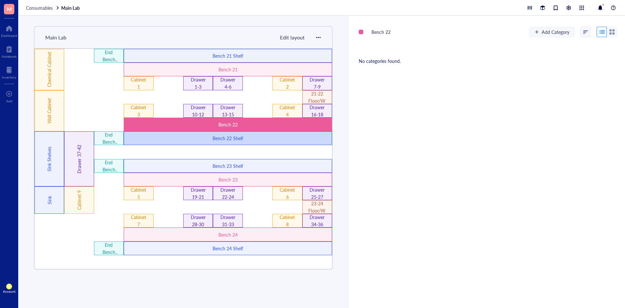
click at [271, 133] on div "Bench 22 Shelf" at bounding box center [228, 138] width 208 height 14
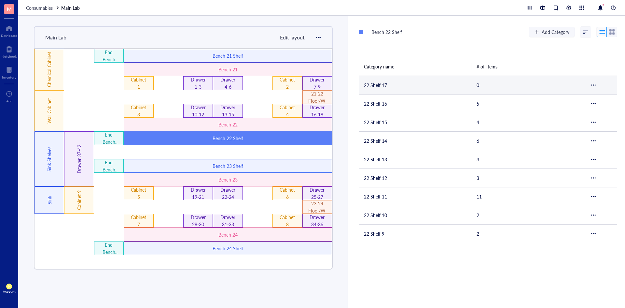
click at [379, 84] on td "22 Shelf 17" at bounding box center [415, 85] width 113 height 19
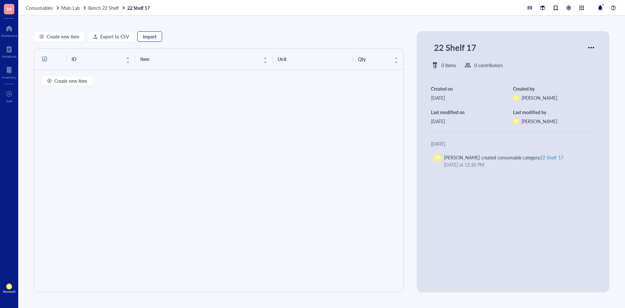
click at [146, 36] on span "Import" at bounding box center [150, 36] width 14 height 5
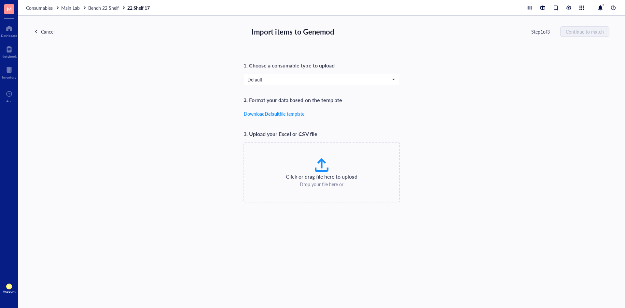
click at [315, 161] on div at bounding box center [322, 165] width 16 height 16
click at [347, 80] on span "Default" at bounding box center [320, 80] width 147 height 6
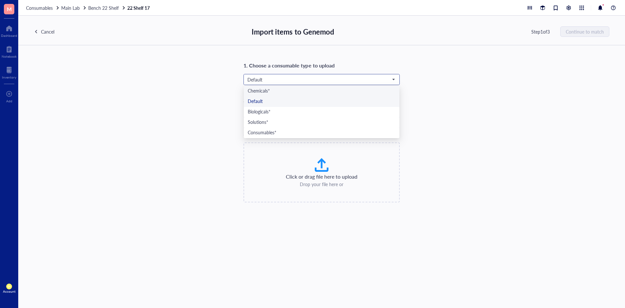
click at [313, 93] on div "Chemicals*" at bounding box center [322, 91] width 148 height 7
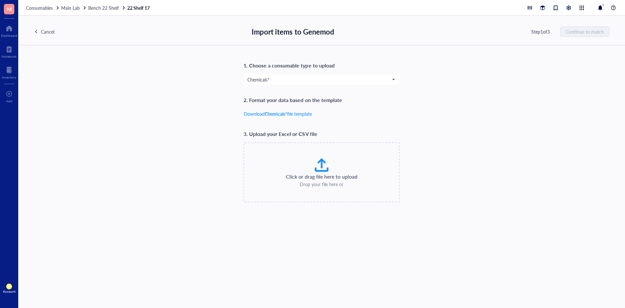
click at [319, 166] on div at bounding box center [322, 165] width 16 height 16
type input "C:\fakepath\Supplies_export_cleaned_Inorganic Acids.csv"
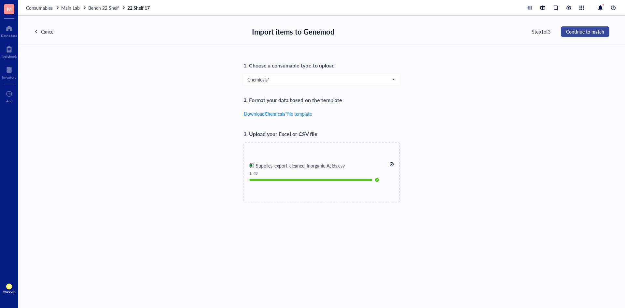
click at [566, 33] on button "Continue to match" at bounding box center [585, 31] width 49 height 10
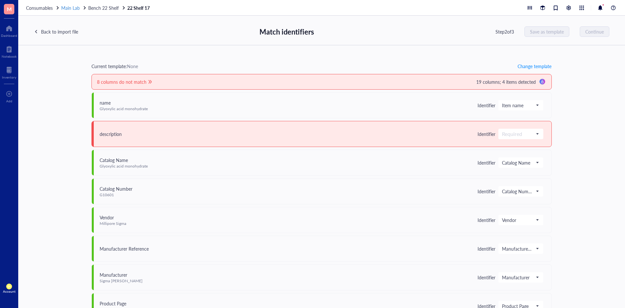
click at [69, 6] on span "Main Lab" at bounding box center [70, 8] width 19 height 7
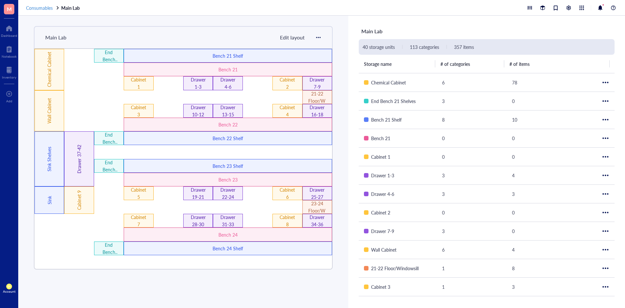
click at [48, 6] on span "Consumables" at bounding box center [39, 8] width 27 height 7
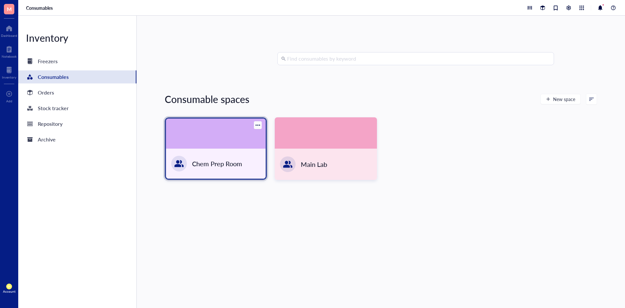
click at [220, 142] on div at bounding box center [216, 133] width 100 height 30
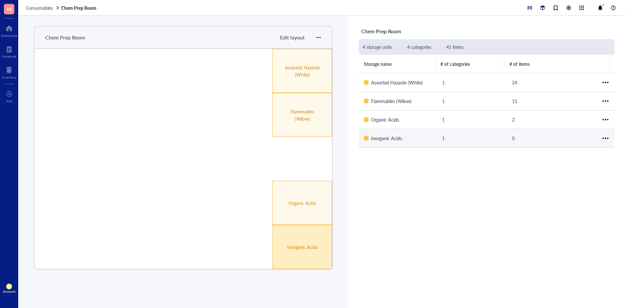
click at [300, 240] on div "Inorganic Acids" at bounding box center [302, 247] width 60 height 44
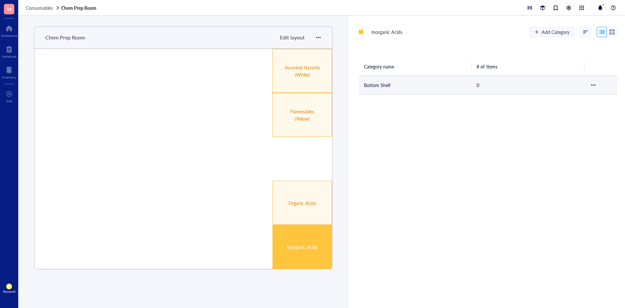
click at [394, 81] on td "Bottom Shelf" at bounding box center [415, 85] width 113 height 19
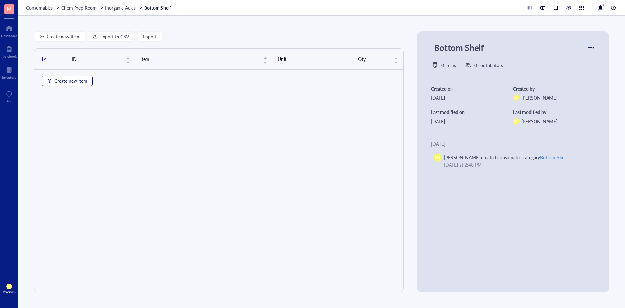
click at [73, 83] on span "Create new item" at bounding box center [70, 80] width 33 height 5
type textarea "Keep everyone on the same page..."
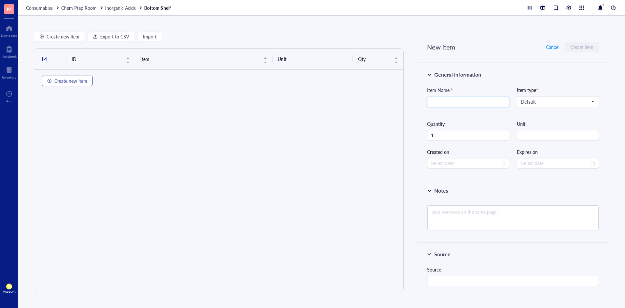
type input "2025-10-06"
click at [473, 104] on input "search" at bounding box center [468, 102] width 74 height 10
click at [442, 96] on div "Item Name *" at bounding box center [468, 91] width 82 height 10
click at [465, 103] on input "search" at bounding box center [468, 102] width 74 height 10
paste input "Glyoxylic acid monohydrate"
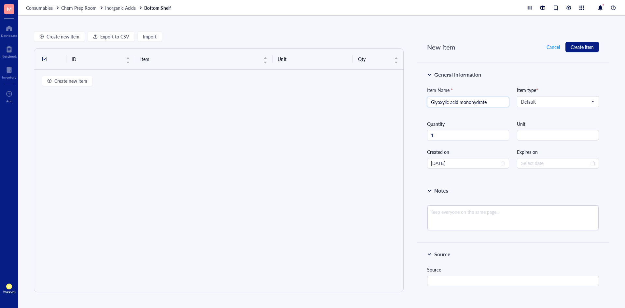
type input "Glyoxylic acid monohydrate"
click at [531, 123] on div "Unit" at bounding box center [558, 123] width 82 height 7
click at [532, 134] on input "string" at bounding box center [558, 135] width 82 height 10
type input "bottle"
click at [550, 122] on div "Unit" at bounding box center [558, 123] width 82 height 7
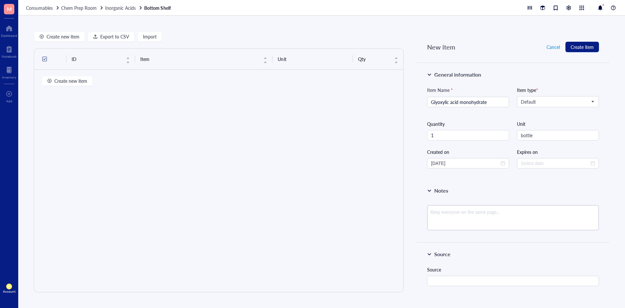
click at [572, 107] on div "Item type * Default" at bounding box center [558, 99] width 82 height 26
click at [579, 95] on div "Item type * Default" at bounding box center [558, 99] width 82 height 26
click at [575, 103] on span "Default" at bounding box center [557, 102] width 73 height 6
click at [551, 111] on div "Chemicals*" at bounding box center [557, 113] width 72 height 7
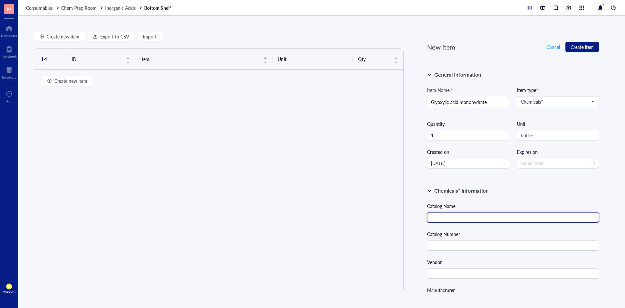
click at [467, 218] on input "text" at bounding box center [513, 217] width 172 height 10
paste input "Glyoxylic acid monohydrate"
type input "Glyoxylic acid monohydrate"
click at [481, 245] on input "text" at bounding box center [513, 245] width 172 height 10
paste input "G10601"
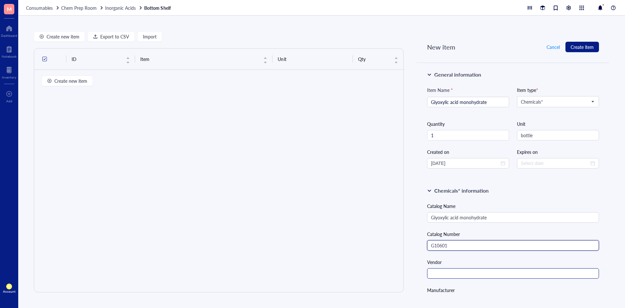
type input "G10601"
drag, startPoint x: 504, startPoint y: 272, endPoint x: 494, endPoint y: 271, distance: 10.1
click at [504, 272] on input "text" at bounding box center [513, 273] width 172 height 10
type input "Millipore Sigma"
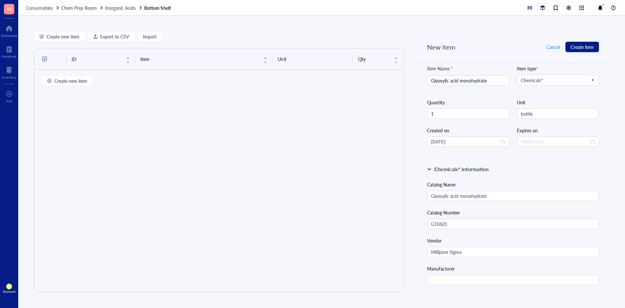
scroll to position [33, 0]
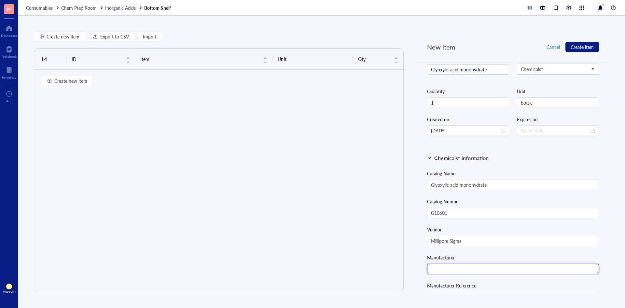
click at [448, 273] on input "text" at bounding box center [513, 268] width 172 height 10
paste input "Sigma [PERSON_NAME]"
type input "Sigma [PERSON_NAME]"
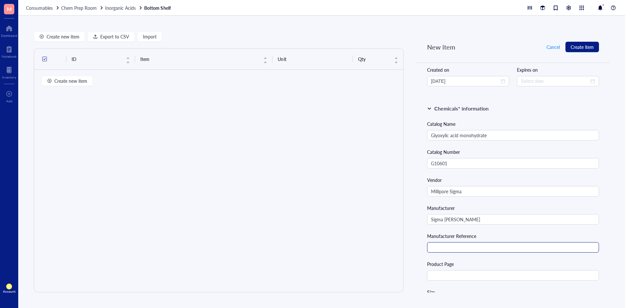
scroll to position [228, 0]
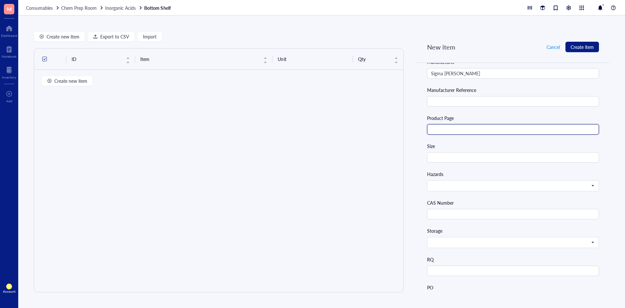
click at [468, 128] on input "text" at bounding box center [513, 129] width 172 height 10
paste input "https://www.sigmaaldrich.com/US/en/product/aldrich/g10601"
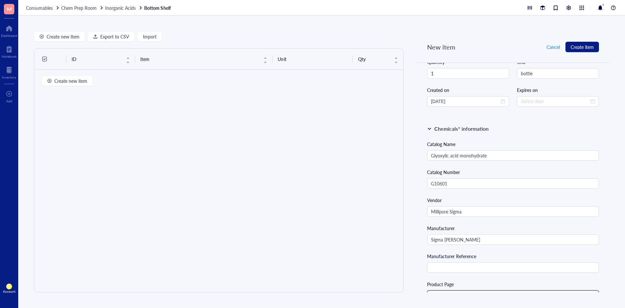
scroll to position [98, 0]
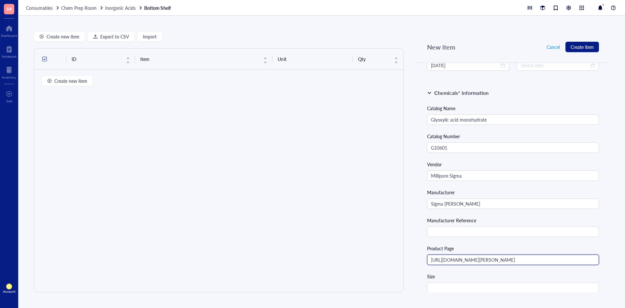
type input "https://www.sigmaaldrich.com/US/en/product/aldrich/g10601"
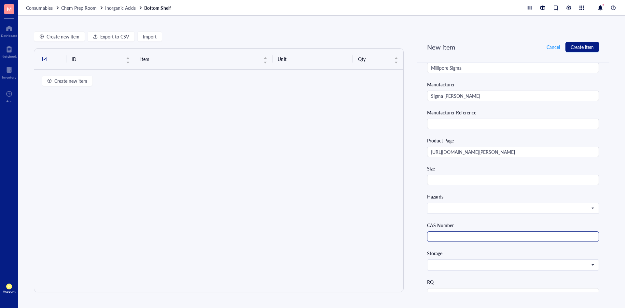
scroll to position [228, 0]
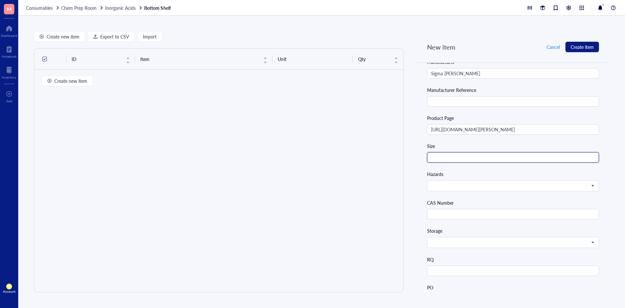
click at [477, 160] on input "text" at bounding box center [513, 157] width 172 height 10
click at [468, 186] on span at bounding box center [512, 186] width 163 height 6
type input "10 g"
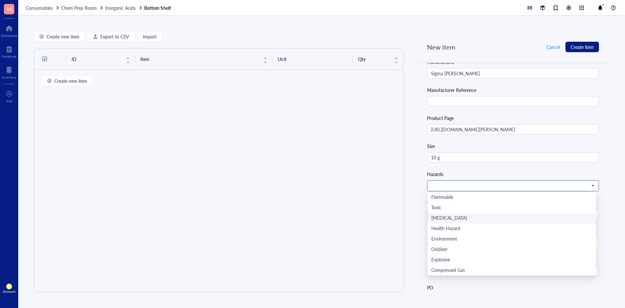
click at [455, 218] on div "Corrosive" at bounding box center [511, 218] width 161 height 7
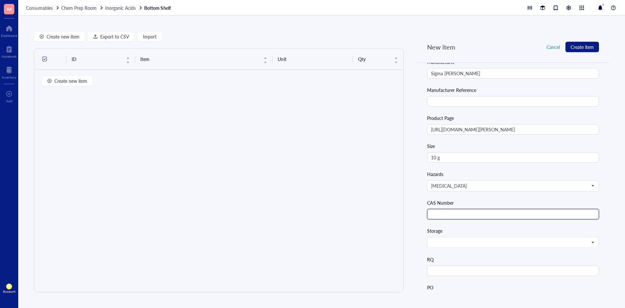
click at [457, 217] on input "text" at bounding box center [513, 214] width 172 height 10
paste input "H2O CAS Number:"
type input "H2O CAS Number:"
click at [460, 233] on div "Storage" at bounding box center [513, 230] width 172 height 7
click at [458, 240] on span at bounding box center [512, 242] width 163 height 6
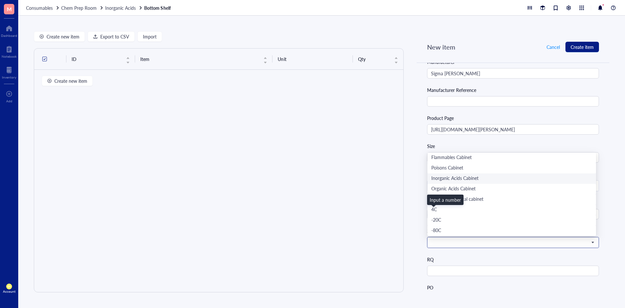
click at [456, 179] on div "Inorganic Acids Cabinet" at bounding box center [511, 178] width 161 height 7
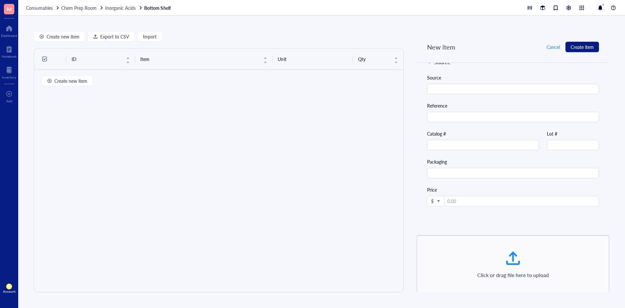
scroll to position [558, 0]
click at [572, 47] on span "Create item" at bounding box center [582, 46] width 23 height 5
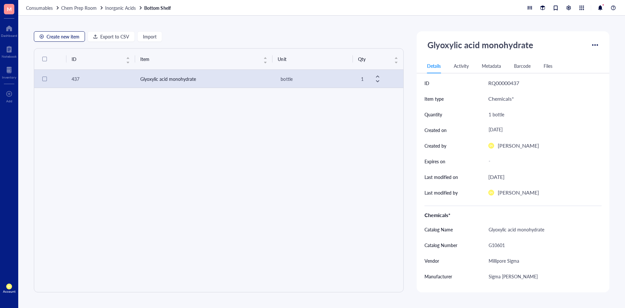
click at [75, 37] on span "Create new item" at bounding box center [63, 36] width 33 height 5
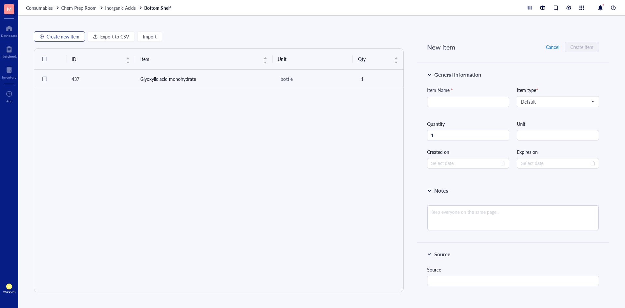
type input "2025-10-06"
click at [537, 100] on span "Default" at bounding box center [557, 102] width 73 height 6
click at [535, 114] on div "Chemicals*" at bounding box center [557, 113] width 72 height 7
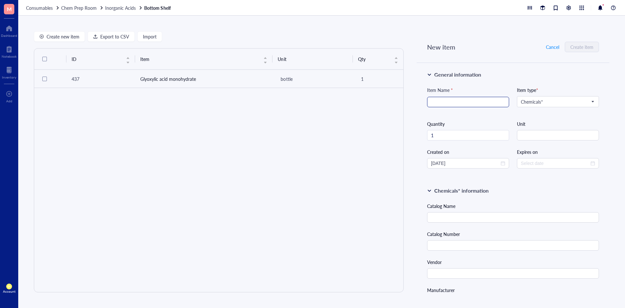
click at [468, 102] on input "search" at bounding box center [468, 102] width 74 height 10
type input "Oleic acid"
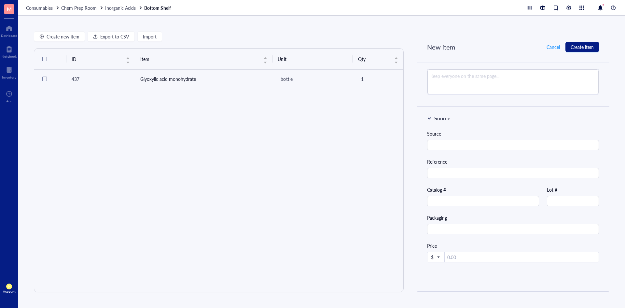
scroll to position [460, 0]
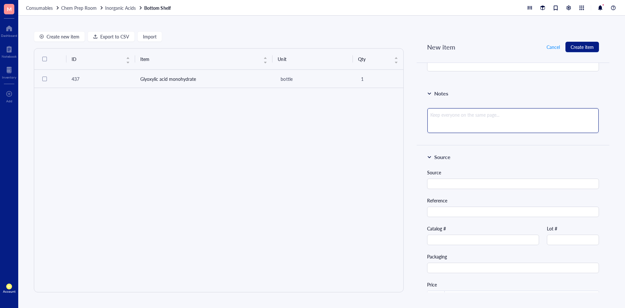
click at [481, 125] on textarea at bounding box center [512, 120] width 171 height 25
paste textarea "Comes in a glass ampule so it doesn't touch oxygen. Order the smallest amount n…"
type textarea "Comes in a glass ampule so it doesn't touch oxygen. Order the smallest amount n…"
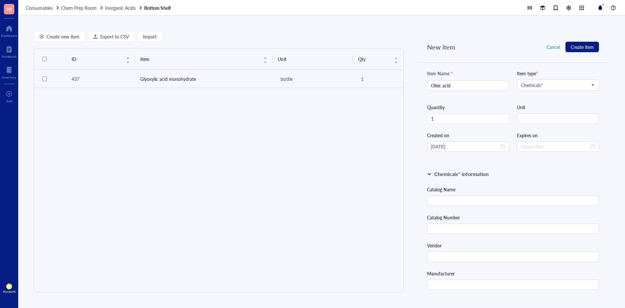
scroll to position [0, 0]
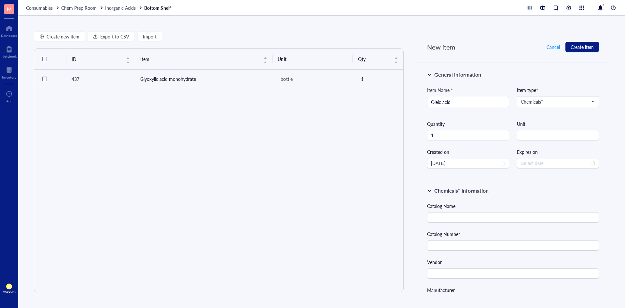
type textarea "Comes in a glass ampule so it doesn't touch oxygen. Order the smallest amount n…"
click at [467, 214] on input "text" at bounding box center [513, 217] width 172 height 10
type input "Oleic acid"
click at [510, 243] on input "text" at bounding box center [513, 245] width 172 height 10
paste input "O1008-5G"
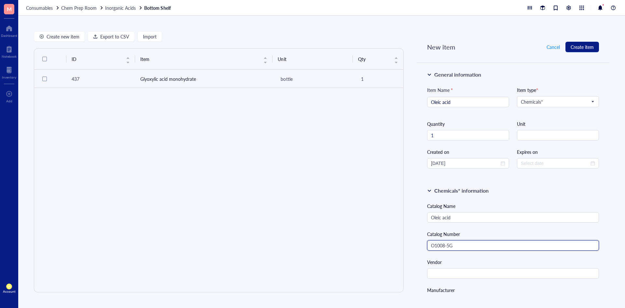
type input "O1008-5G"
click at [463, 276] on input "text" at bounding box center [513, 273] width 172 height 10
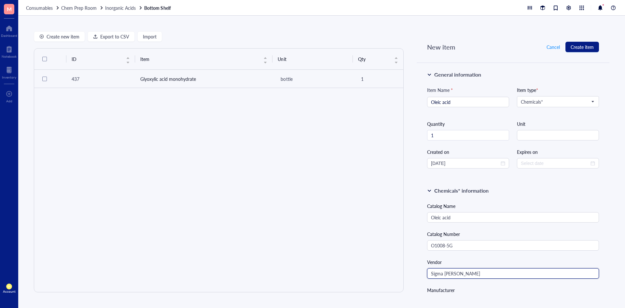
type input "Sigma [PERSON_NAME]"
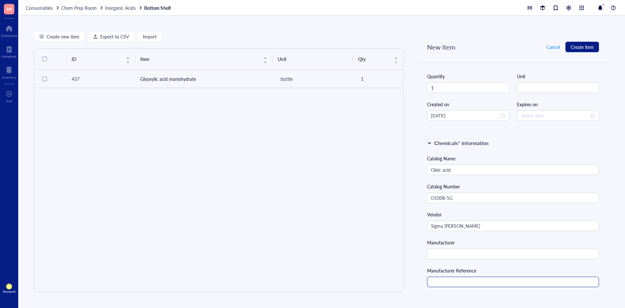
scroll to position [130, 0]
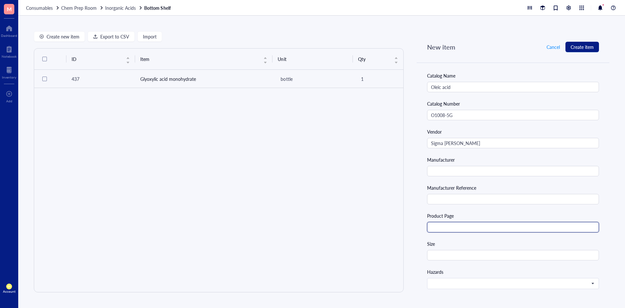
click at [476, 225] on input "text" at bounding box center [513, 227] width 172 height 10
paste input "https://www.sigmaaldrich.com/US/en/substance/oleicacid28246112801"
type input "https://www.sigmaaldrich.com/US/en/substance/oleicacid28246112801"
click at [475, 243] on div "Size" at bounding box center [513, 243] width 172 height 7
click at [472, 250] on input "text" at bounding box center [513, 255] width 172 height 10
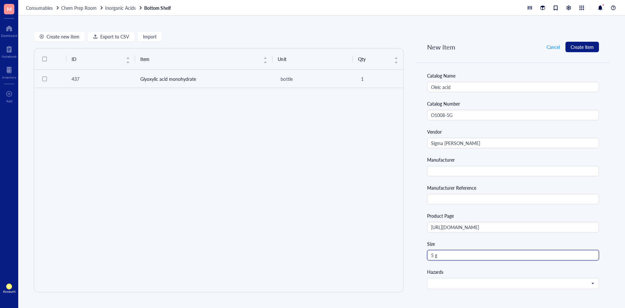
type input "5 g"
click at [485, 240] on div "Catalog Name Oleic acid Catalog Number O1008-5G Vendor Sigma Aldrich Manufactur…" at bounding box center [513, 236] width 172 height 329
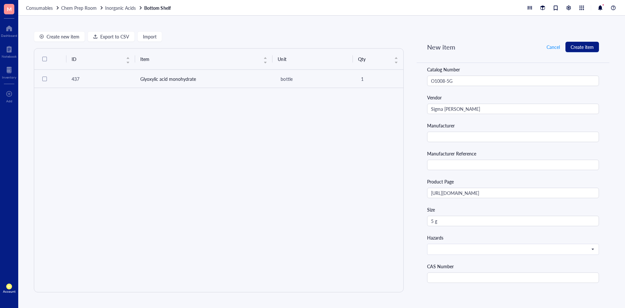
scroll to position [195, 0]
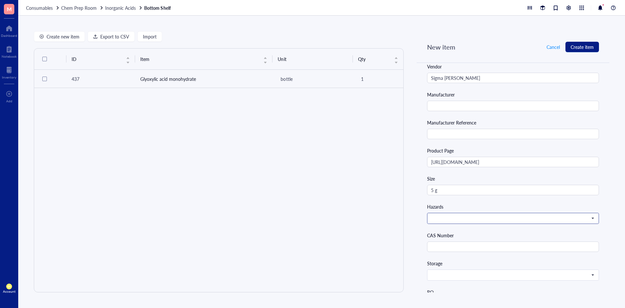
click at [471, 219] on span at bounding box center [512, 218] width 163 height 6
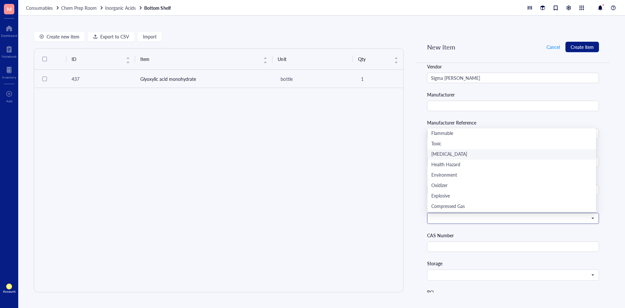
click at [462, 155] on div "Corrosive" at bounding box center [511, 154] width 161 height 7
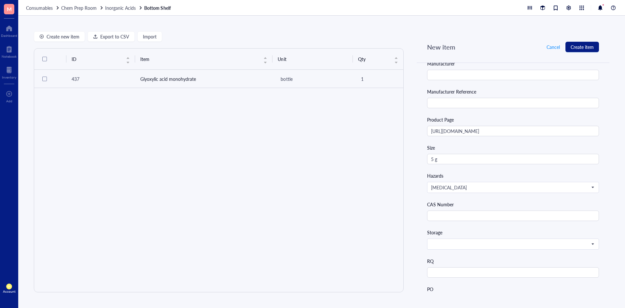
scroll to position [260, 0]
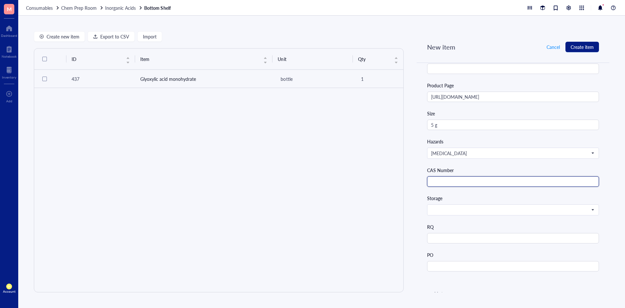
click at [467, 185] on input "text" at bounding box center [513, 181] width 172 height 10
paste input "112-80-1"
type input "112-80-1"
click at [457, 214] on input "search" at bounding box center [510, 210] width 158 height 10
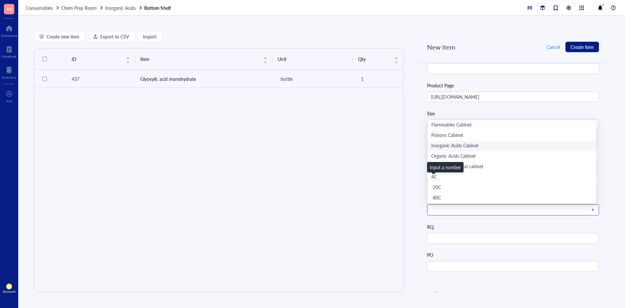
click at [463, 147] on div "Inorganic Acids Cabinet" at bounding box center [511, 145] width 161 height 7
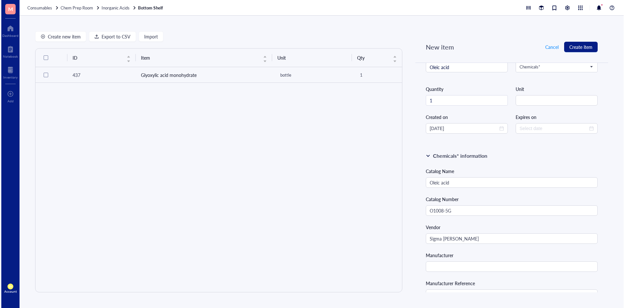
scroll to position [0, 0]
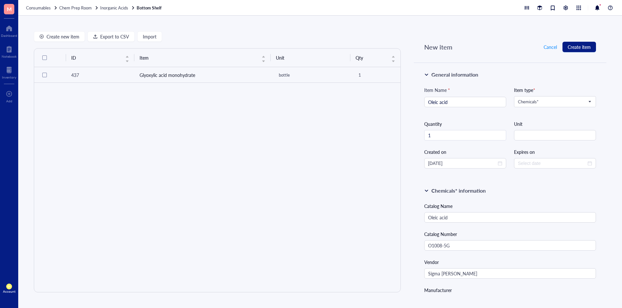
click at [573, 52] on div "New item Cancel Create item" at bounding box center [510, 47] width 193 height 32
click at [575, 49] on span "Create item" at bounding box center [579, 46] width 23 height 5
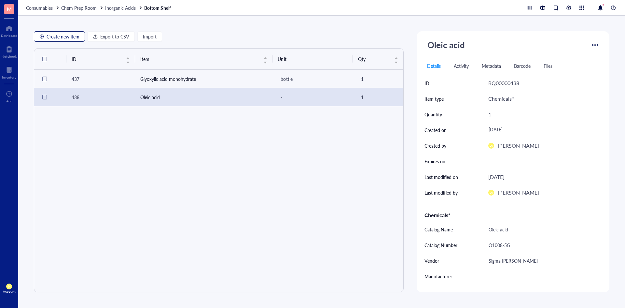
click at [76, 40] on button "Create new item" at bounding box center [59, 36] width 51 height 10
type textarea "Keep everyone on the same page..."
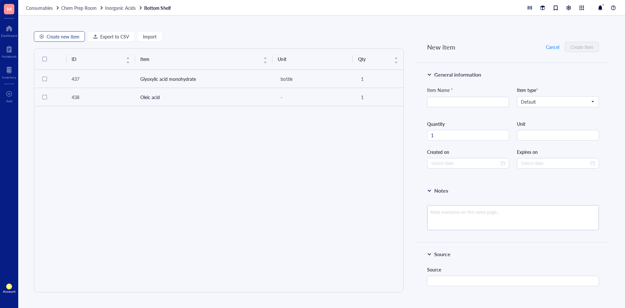
type input "2025-10-06"
type input "Sulfuric acid"
click at [530, 104] on input "search" at bounding box center [555, 102] width 68 height 10
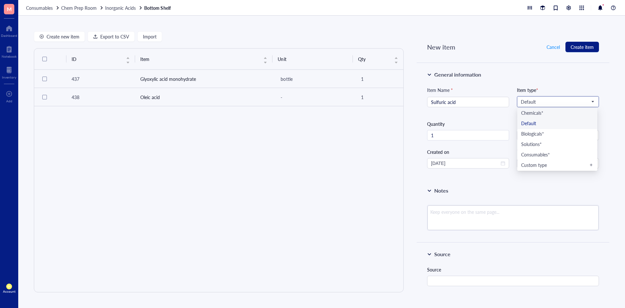
click at [537, 113] on div "Chemicals*" at bounding box center [557, 113] width 72 height 7
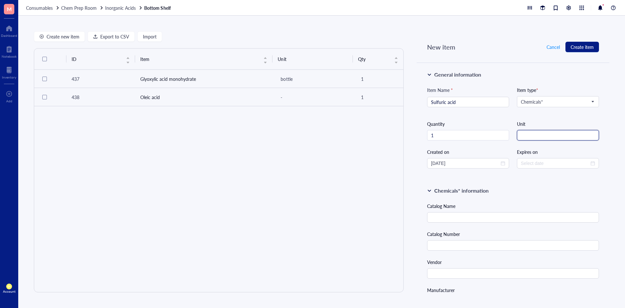
click at [534, 138] on input "string" at bounding box center [558, 135] width 82 height 10
type input "bottle"
click at [262, 96] on td "Oleic acid" at bounding box center [204, 97] width 138 height 18
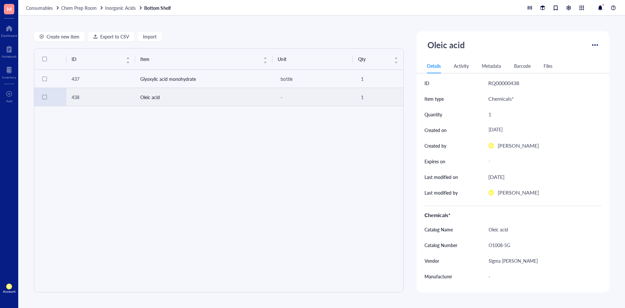
click at [494, 163] on div "-" at bounding box center [542, 161] width 113 height 12
click at [496, 113] on div "1" at bounding box center [542, 114] width 113 height 10
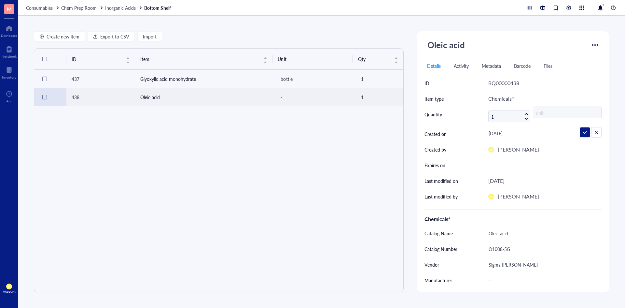
click at [559, 112] on input "text" at bounding box center [567, 113] width 68 height 12
type input "Bottle"
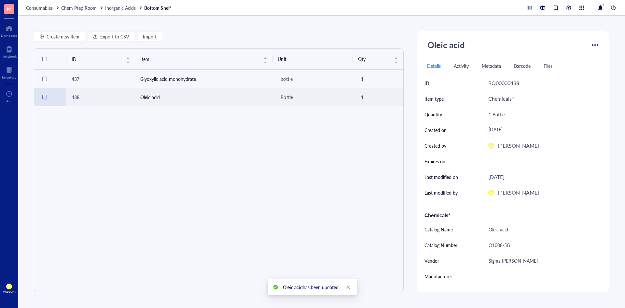
click at [316, 173] on div "ID Item Unit Qty 437 Glyoxylic acid monohydrate bottle 1 438 Oleic acid Bottle 1" at bounding box center [218, 170] width 369 height 243
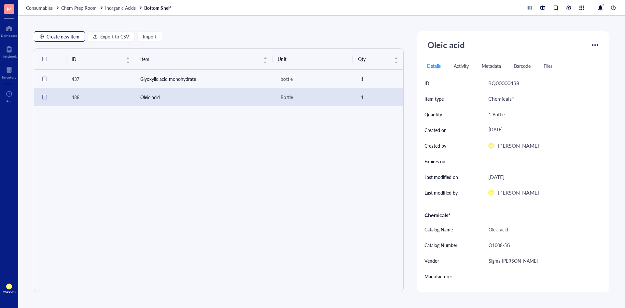
click at [65, 38] on span "Create new item" at bounding box center [63, 36] width 33 height 5
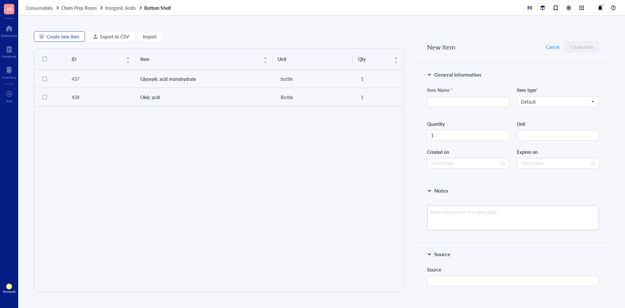
type input "2025-10-06"
click at [544, 104] on span "Default" at bounding box center [557, 102] width 73 height 6
click at [537, 111] on div "Chemicals*" at bounding box center [557, 113] width 72 height 7
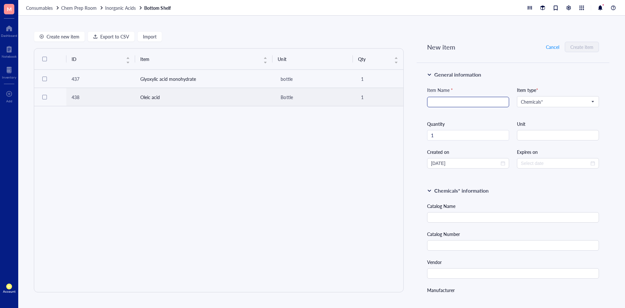
click at [471, 105] on input "search" at bounding box center [468, 102] width 74 height 10
click at [553, 141] on div "Item Name * Sulfuric acid Item type * Chemicals* Chemicals* Default Biologicals…" at bounding box center [513, 127] width 172 height 82
click at [553, 135] on input "string" at bounding box center [558, 135] width 82 height 10
click at [517, 189] on div "Chemicals* information" at bounding box center [513, 191] width 172 height 8
click at [430, 193] on div "Chemicals* information" at bounding box center [513, 191] width 172 height 8
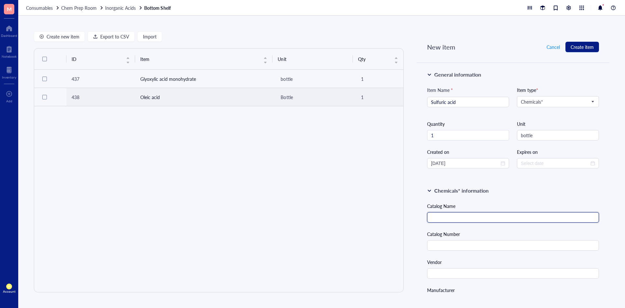
click at [449, 216] on input "text" at bounding box center [513, 217] width 172 height 10
click at [437, 245] on input "text" at bounding box center [513, 245] width 172 height 10
paste input "258105-100ML"
click at [460, 220] on input "text" at bounding box center [513, 217] width 172 height 10
click at [483, 213] on input "text" at bounding box center [513, 217] width 172 height 10
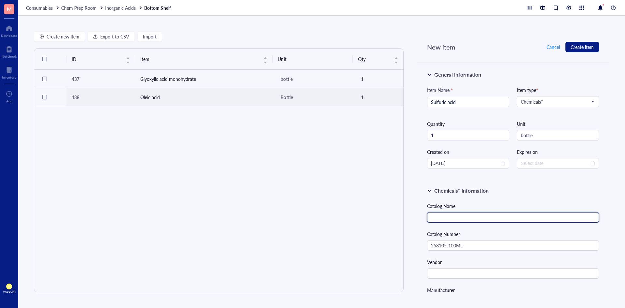
paste input "Sulfuric acid"
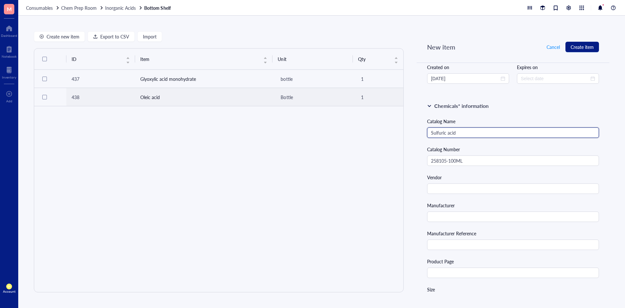
scroll to position [98, 0]
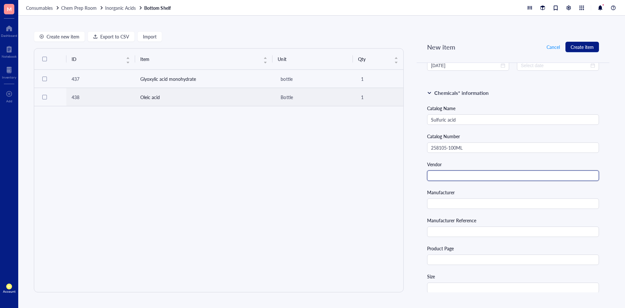
click at [514, 176] on input "text" at bounding box center [513, 175] width 172 height 10
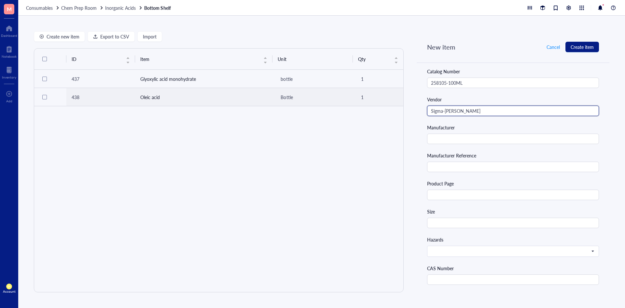
scroll to position [163, 0]
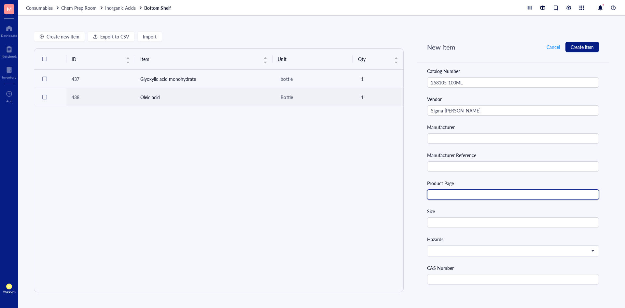
click at [457, 190] on input "text" at bounding box center [513, 194] width 172 height 10
paste input "https://www.sigmaaldrich.com/US/en/product/sigald/258105"
click at [441, 221] on input "text" at bounding box center [513, 222] width 172 height 10
click at [456, 249] on span at bounding box center [512, 251] width 163 height 6
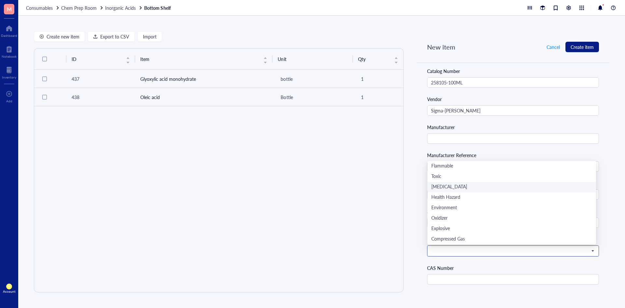
click at [457, 190] on div "Corrosive" at bounding box center [511, 186] width 161 height 7
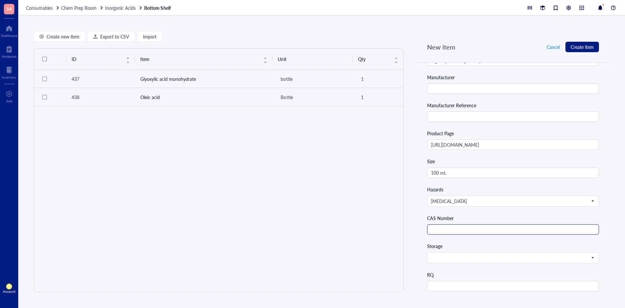
scroll to position [228, 0]
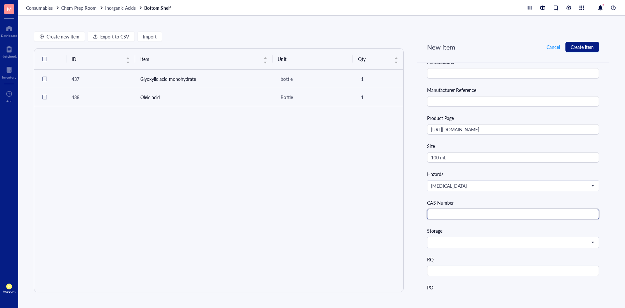
click at [451, 213] on input "text" at bounding box center [513, 214] width 172 height 10
paste input "https://www.sigmaaldrich.com/US/en/product/sigald/258105"
click at [463, 242] on span at bounding box center [512, 242] width 163 height 6
click at [470, 256] on div "RQ" at bounding box center [513, 259] width 172 height 7
click at [473, 247] on input "search" at bounding box center [510, 242] width 158 height 10
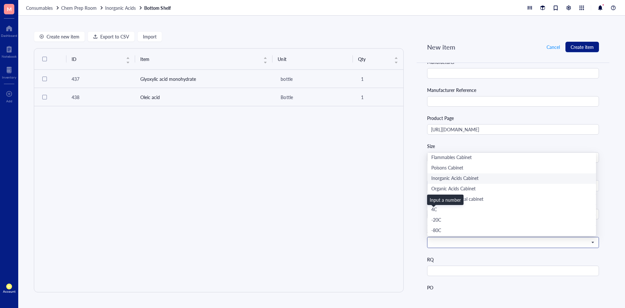
click at [454, 179] on div "Inorganic Acids Cabinet" at bounding box center [511, 178] width 161 height 7
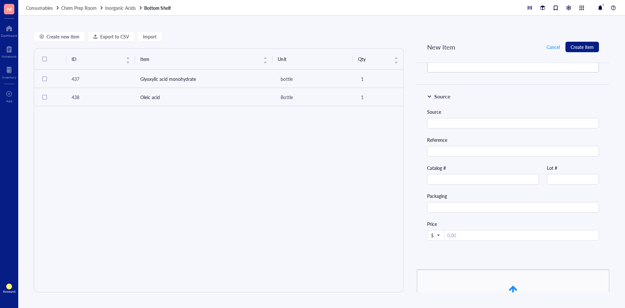
scroll to position [558, 0]
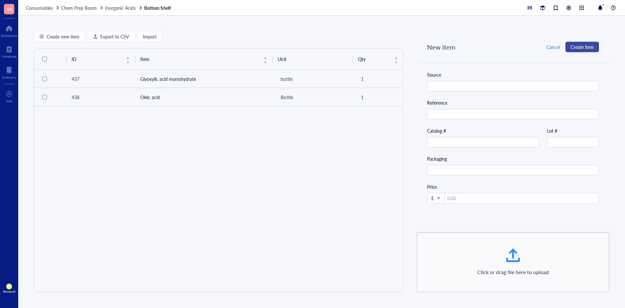
click at [588, 42] on button "Create item" at bounding box center [582, 47] width 34 height 10
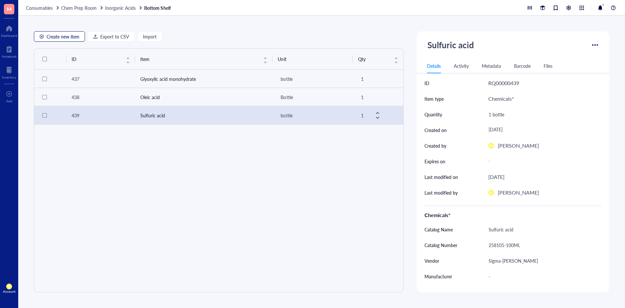
click at [72, 35] on span "Create new item" at bounding box center [63, 36] width 33 height 5
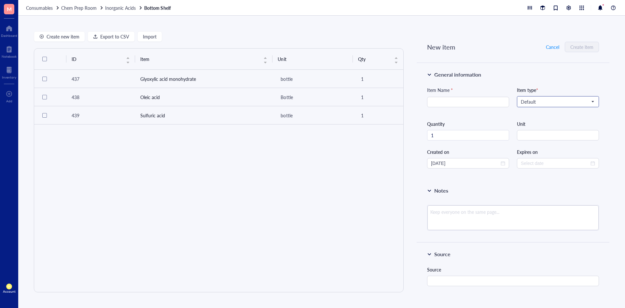
click at [554, 97] on input "search" at bounding box center [555, 102] width 68 height 10
click at [548, 111] on div "Chemicals*" at bounding box center [557, 113] width 72 height 7
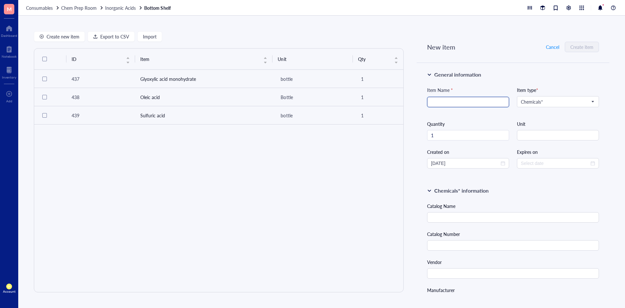
click at [471, 105] on input "search" at bounding box center [468, 102] width 74 height 10
click at [573, 135] on input "string" at bounding box center [558, 135] width 82 height 10
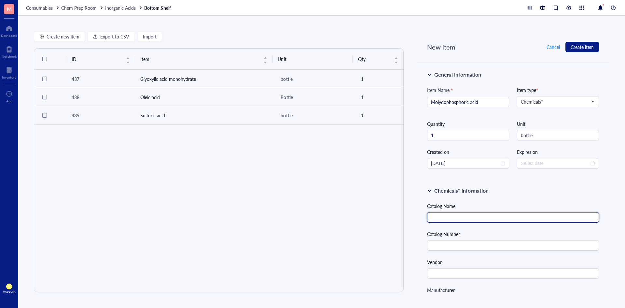
click at [462, 215] on input "text" at bounding box center [513, 217] width 172 height 10
paste input "12-Molybdophosphoric acid hydrate, ACS, Thermo Scientific Chemicals"
click at [462, 244] on input "text" at bounding box center [513, 245] width 172 height 10
click at [520, 238] on div "Catalog Number" at bounding box center [513, 240] width 172 height 20
click at [518, 242] on input "text" at bounding box center [513, 245] width 172 height 10
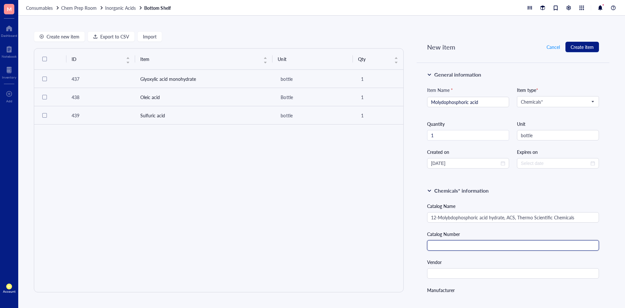
paste input "56166.06"
click at [469, 273] on input "text" at bounding box center [513, 273] width 172 height 10
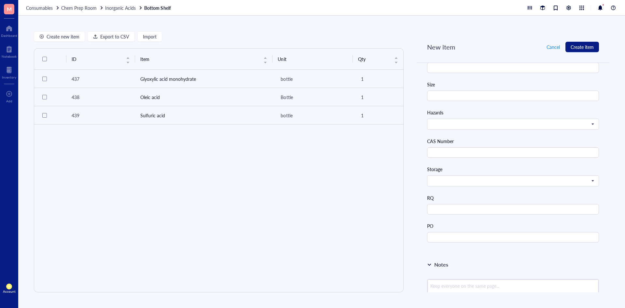
scroll to position [293, 0]
click at [497, 152] on input "text" at bounding box center [513, 149] width 172 height 10
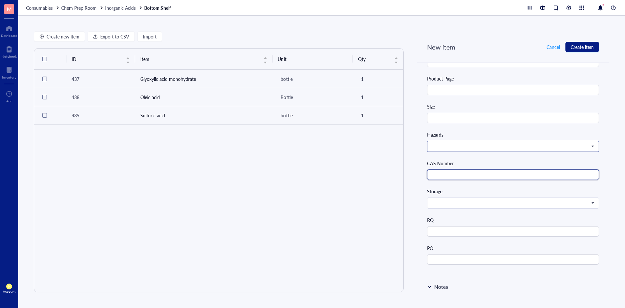
scroll to position [228, 0]
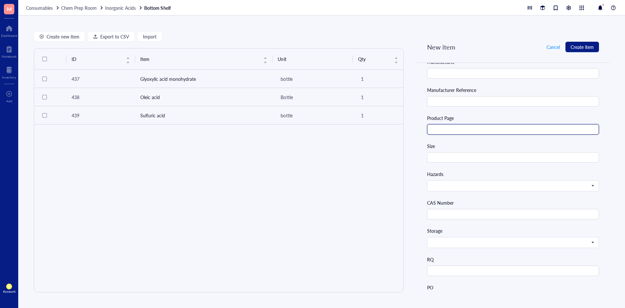
click at [536, 132] on input "text" at bounding box center [513, 129] width 172 height 10
paste input "https://www.thermofisher.com/order/catalog/product/056166.06"
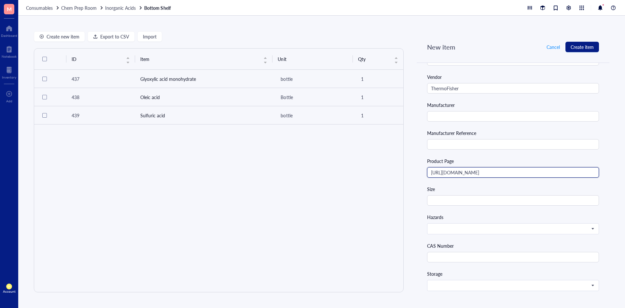
scroll to position [195, 0]
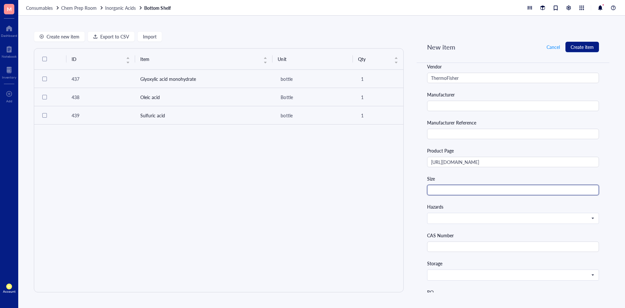
click at [503, 189] on input "text" at bounding box center [513, 190] width 172 height 10
click at [526, 174] on div "Catalog Name 12-Molybdophosphoric acid hydrate, ACS, Thermo Scientific Chemical…" at bounding box center [513, 171] width 172 height 329
click at [556, 222] on input "search" at bounding box center [510, 218] width 158 height 10
click at [498, 233] on div "CAS Number" at bounding box center [513, 234] width 172 height 7
click at [505, 221] on input "search" at bounding box center [510, 218] width 158 height 10
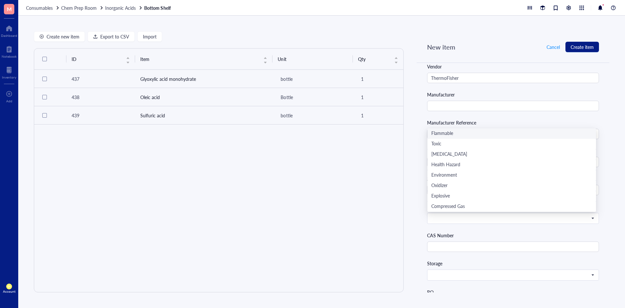
click at [492, 241] on div "CAS Number" at bounding box center [513, 241] width 172 height 20
click at [508, 221] on span at bounding box center [512, 218] width 163 height 6
click at [487, 132] on div "Flammable" at bounding box center [511, 133] width 161 height 7
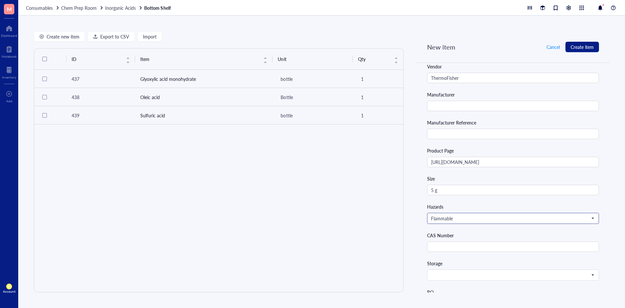
click at [485, 215] on span "Flammable" at bounding box center [512, 218] width 163 height 6
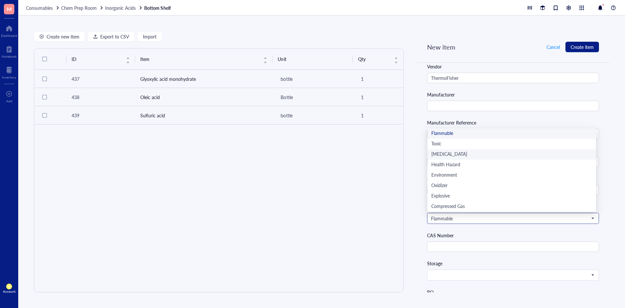
click at [471, 155] on div "Corrosive" at bounding box center [511, 154] width 161 height 7
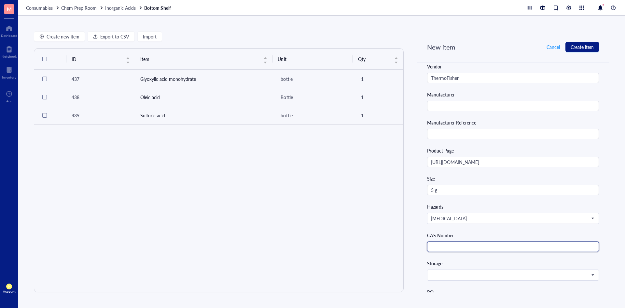
click at [454, 248] on input "text" at bounding box center [513, 246] width 172 height 10
paste input "51429-74-4"
click at [448, 278] on input "search" at bounding box center [510, 275] width 158 height 10
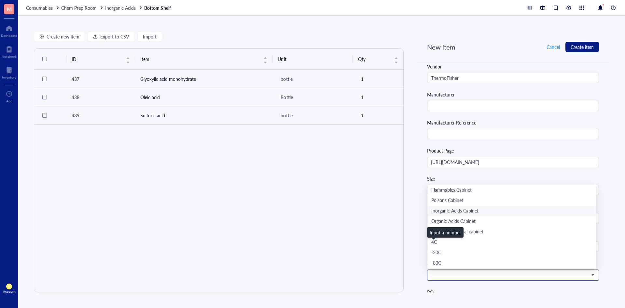
click at [481, 213] on div "Inorganic Acids Cabinet" at bounding box center [511, 210] width 161 height 7
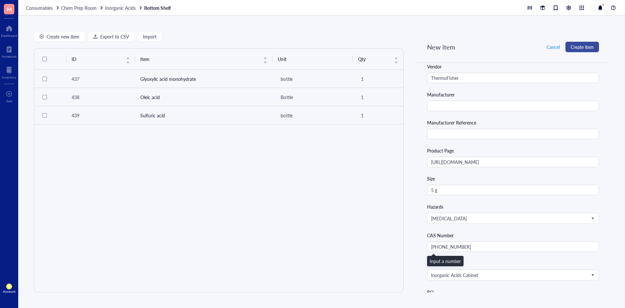
click at [587, 44] on span "Create item" at bounding box center [582, 46] width 23 height 5
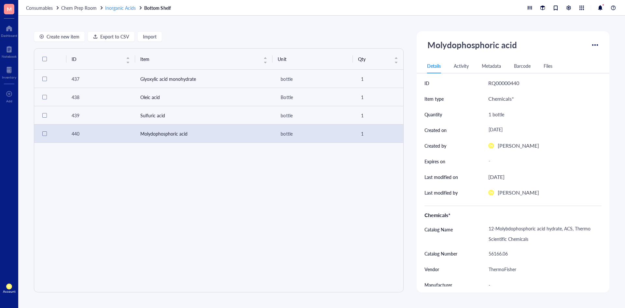
click at [117, 8] on span "Inorganic Acids" at bounding box center [120, 8] width 31 height 7
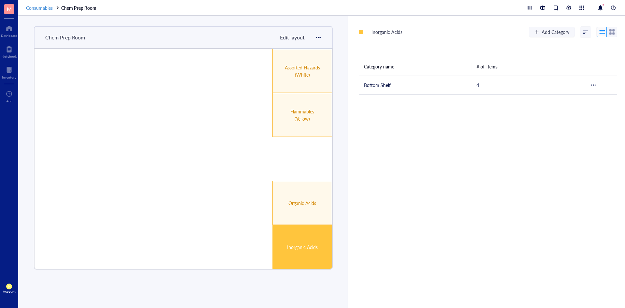
click at [45, 7] on span "Consumables" at bounding box center [39, 8] width 27 height 7
